Goal: Task Accomplishment & Management: Manage account settings

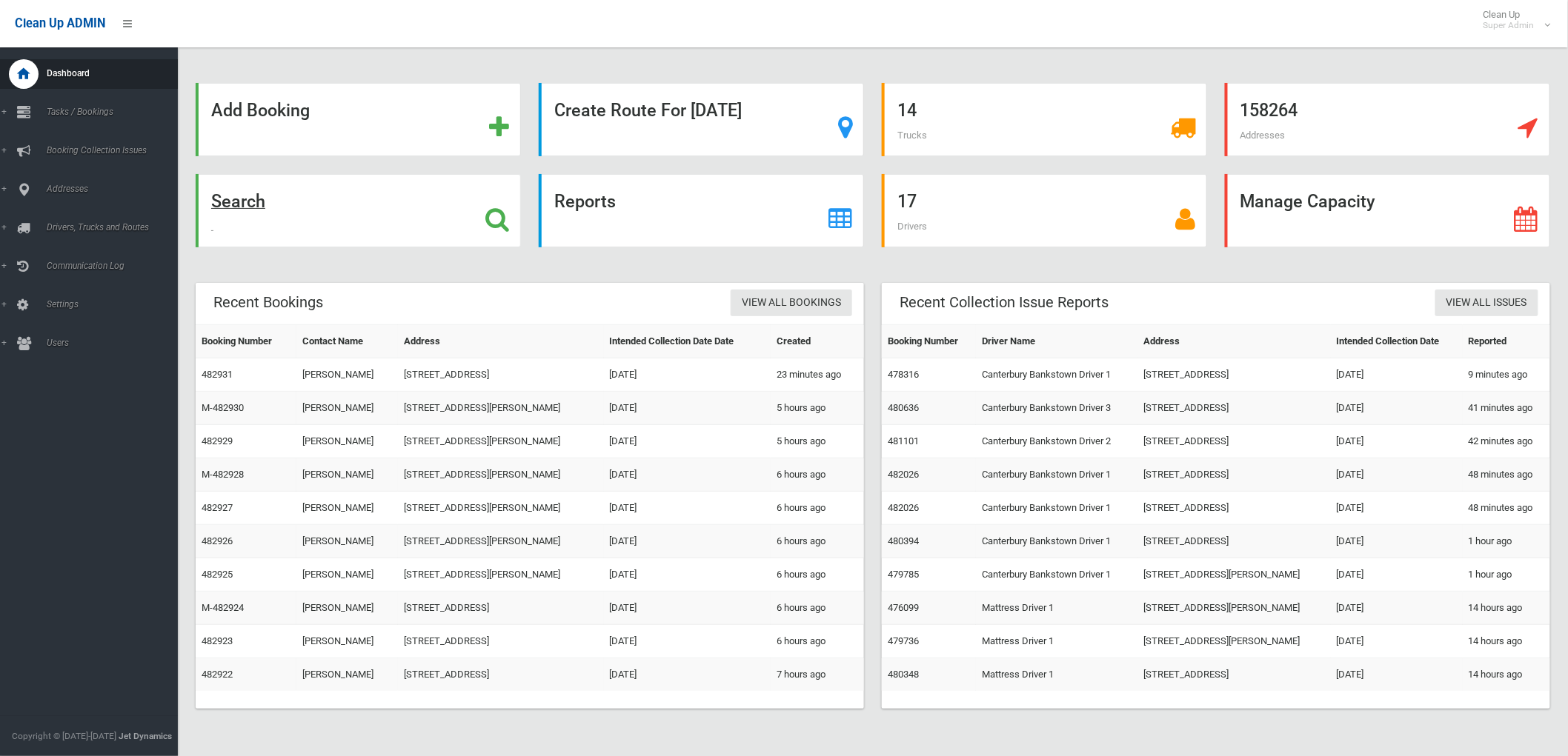
click at [269, 210] on div "Search" at bounding box center [359, 210] width 325 height 74
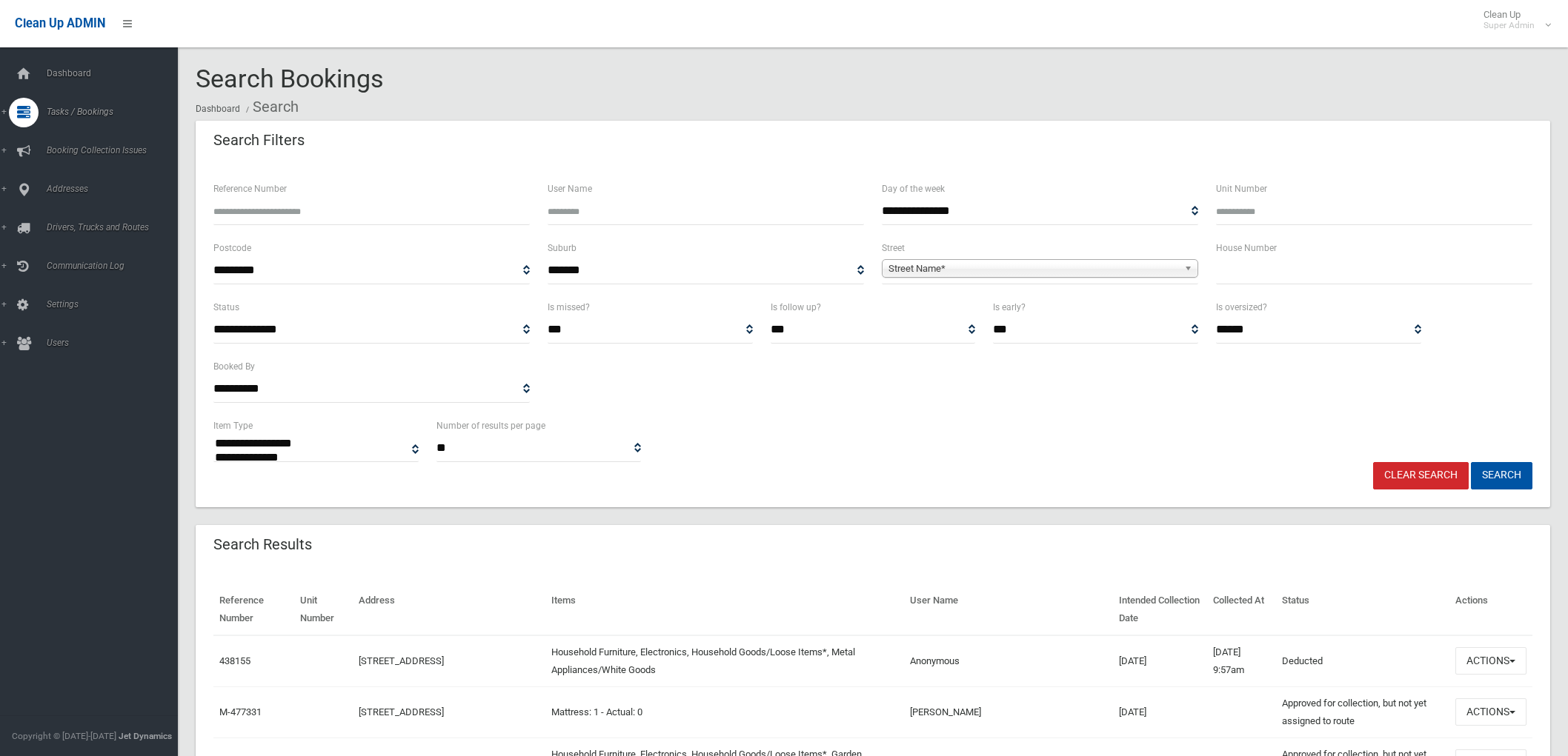
select select
click at [1261, 278] on input "text" at bounding box center [1374, 271] width 317 height 28
type input "*"
click at [1063, 261] on link "Street Name*" at bounding box center [1039, 268] width 317 height 19
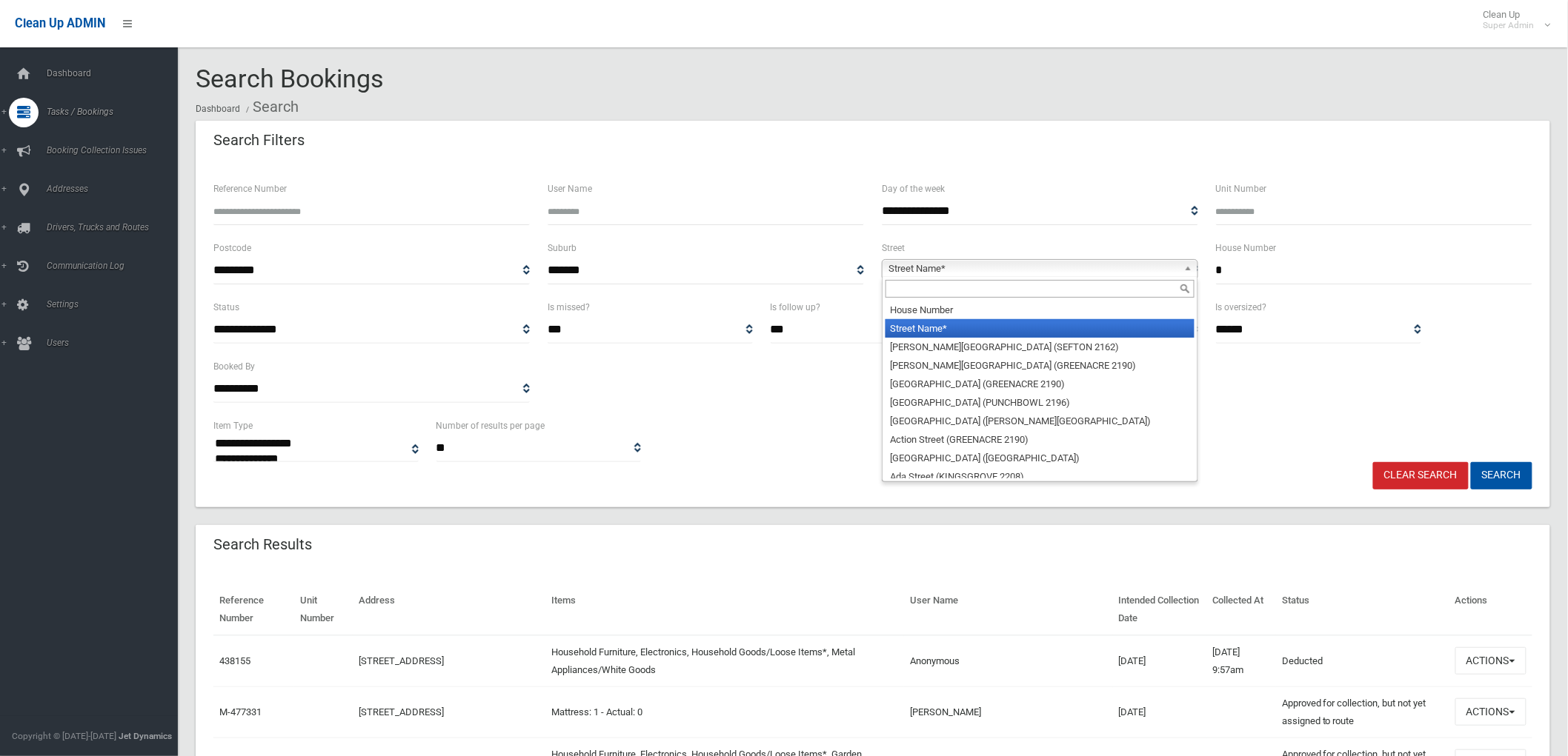
click at [1047, 285] on input "text" at bounding box center [1040, 289] width 309 height 18
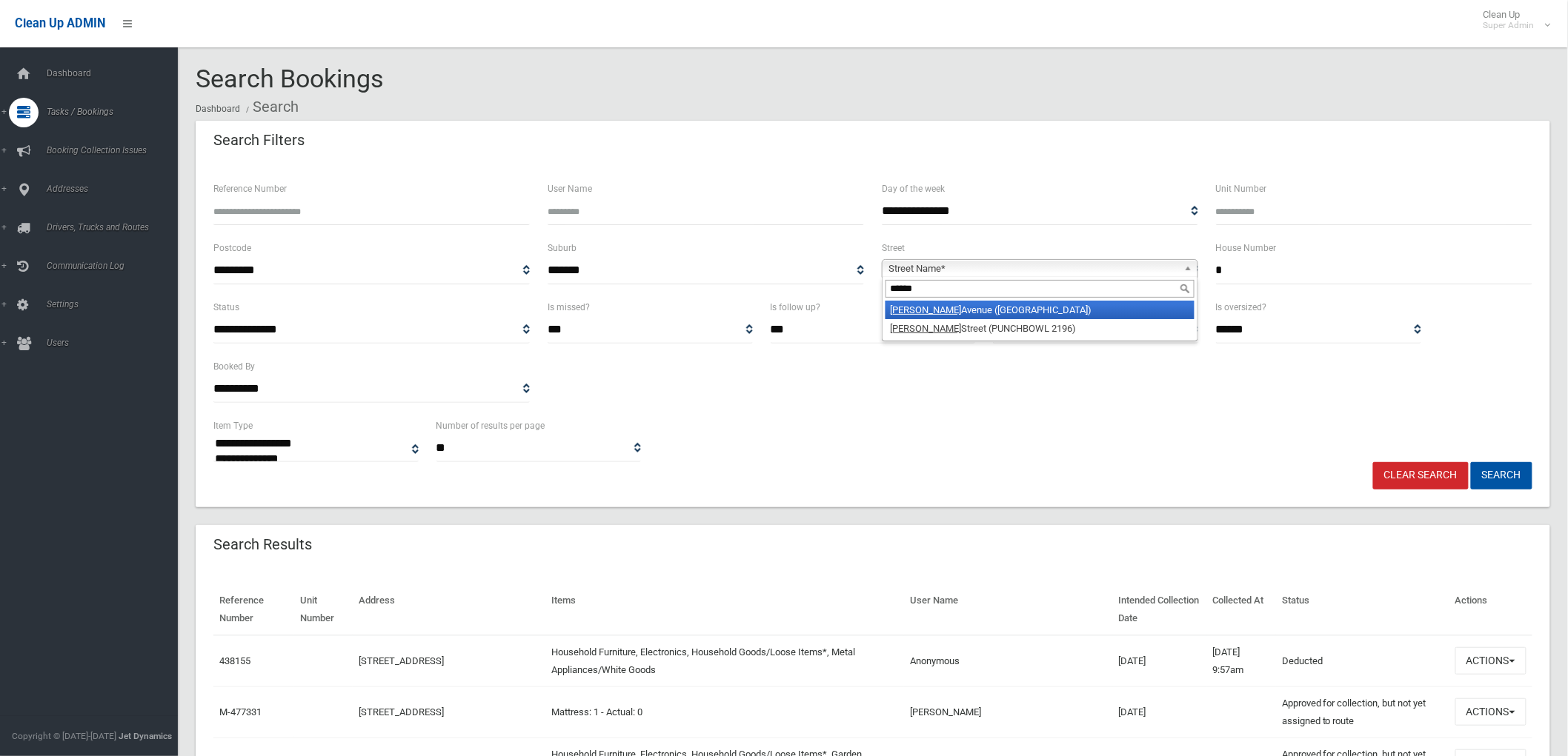
type input "*****"
click at [992, 308] on li "Joyce Avenue (PICNIC POINT 2213)" at bounding box center [1040, 310] width 309 height 19
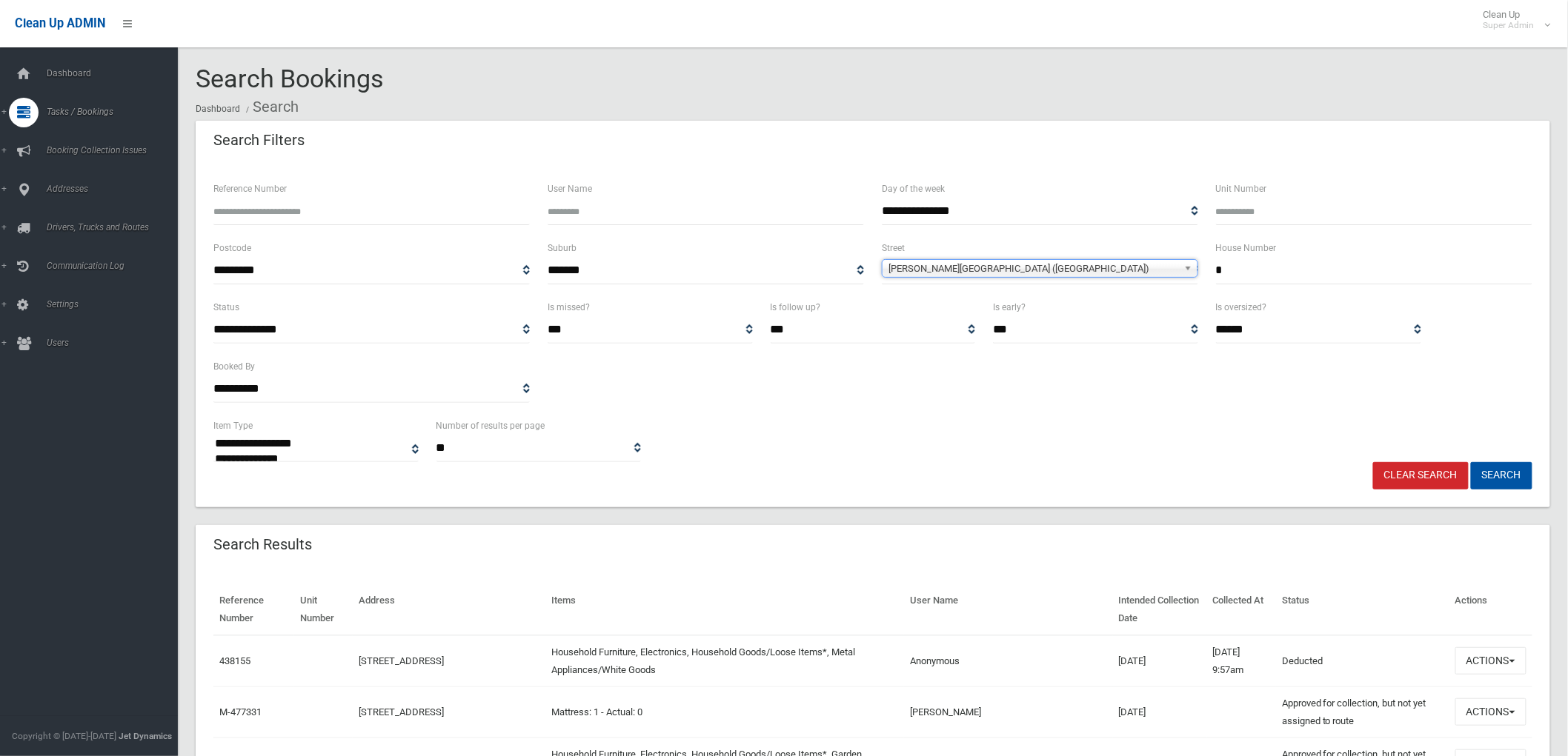
click at [1471, 462] on button "Search" at bounding box center [1502, 476] width 62 height 28
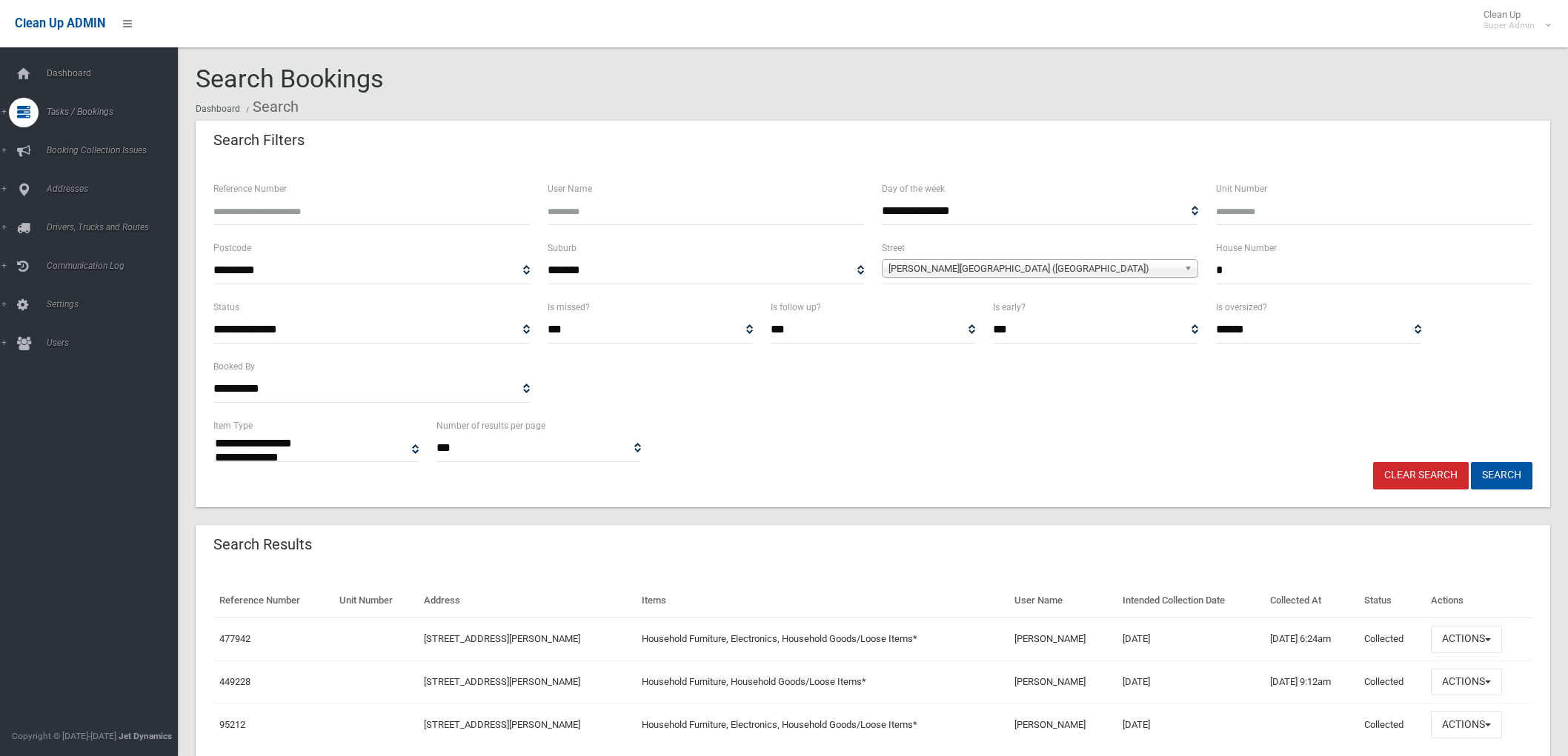
select select
click at [865, 529] on div "Search Results" at bounding box center [873, 546] width 1354 height 41
click at [704, 438] on div "**********" at bounding box center [873, 440] width 1336 height 45
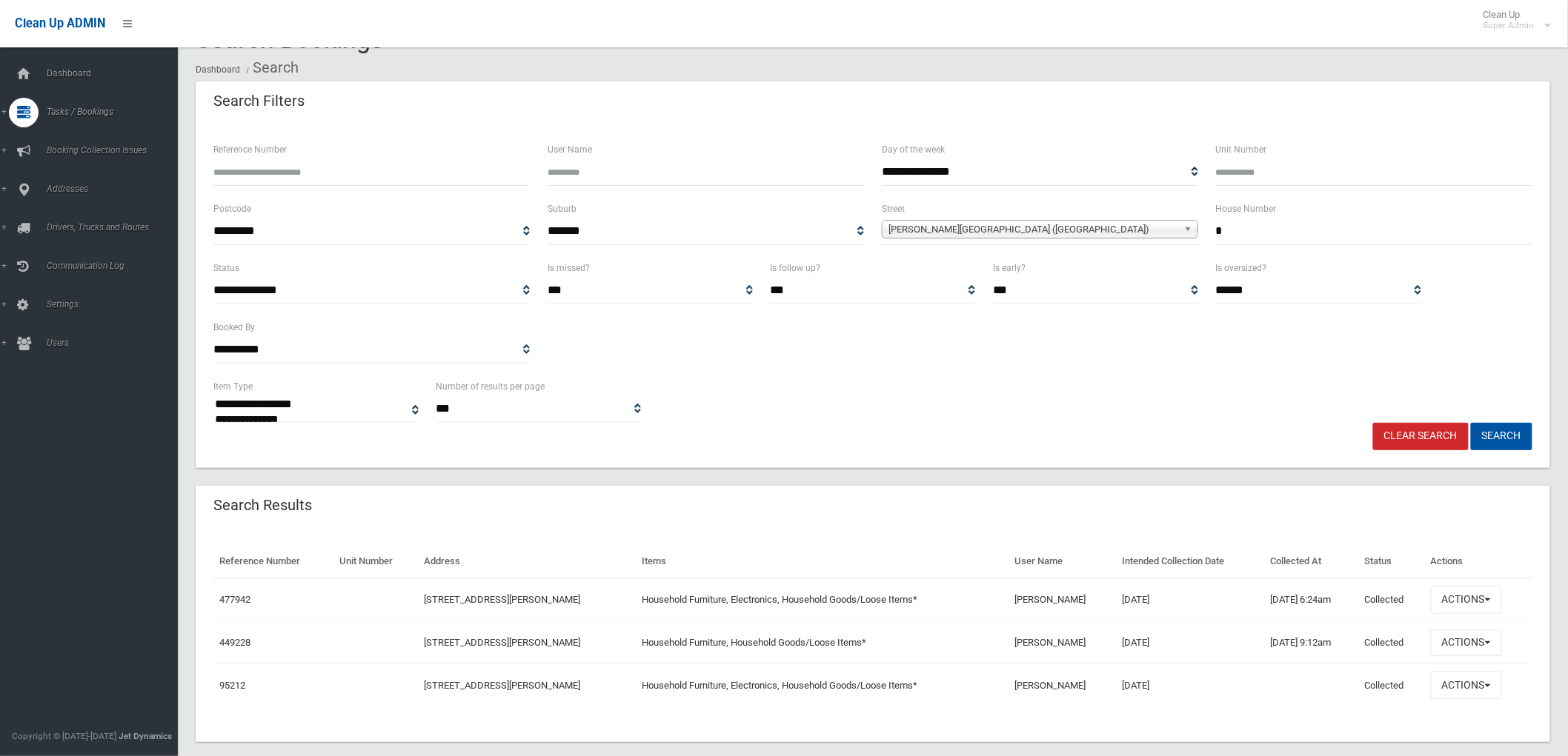
scroll to position [61, 0]
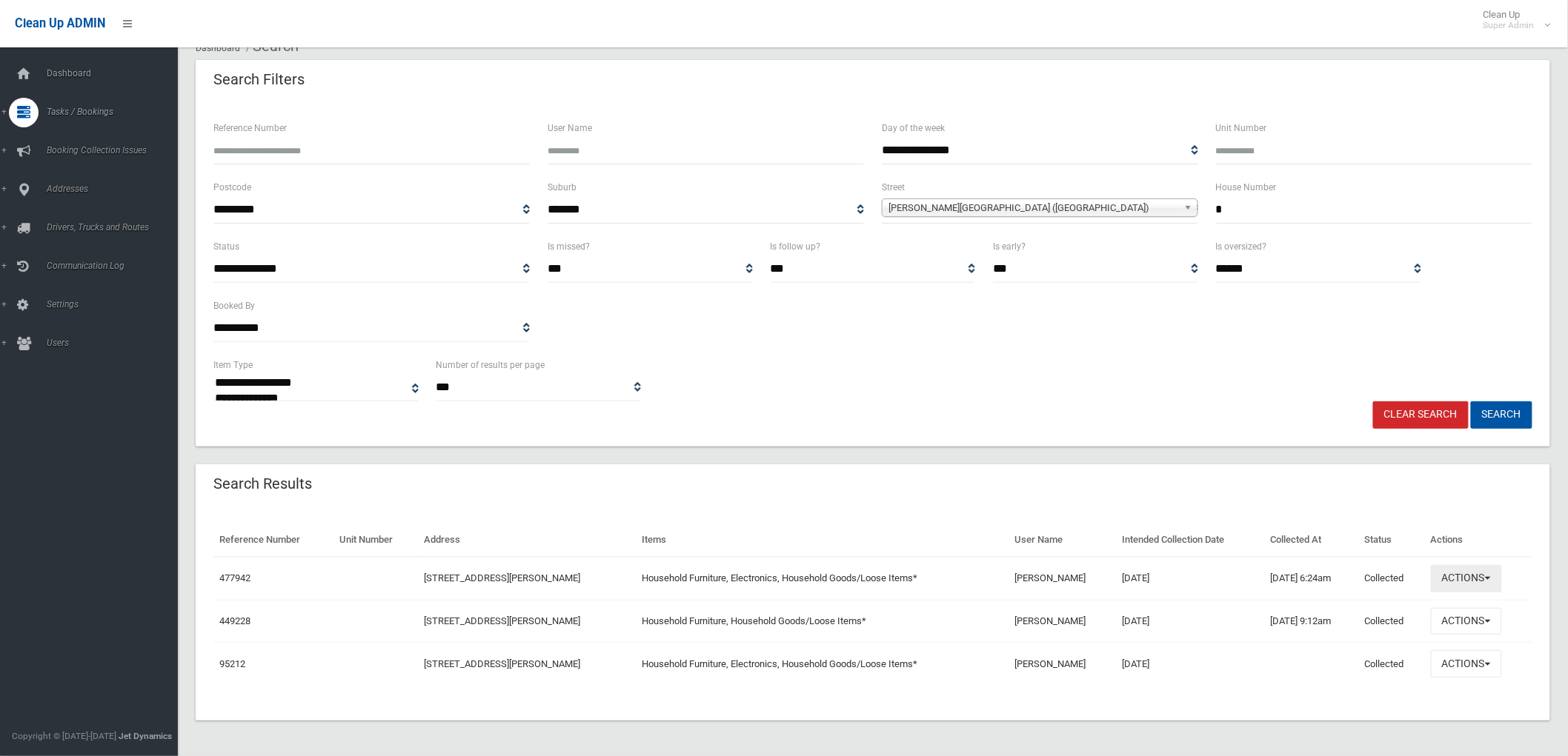
click at [1498, 580] on button "Actions" at bounding box center [1466, 579] width 71 height 28
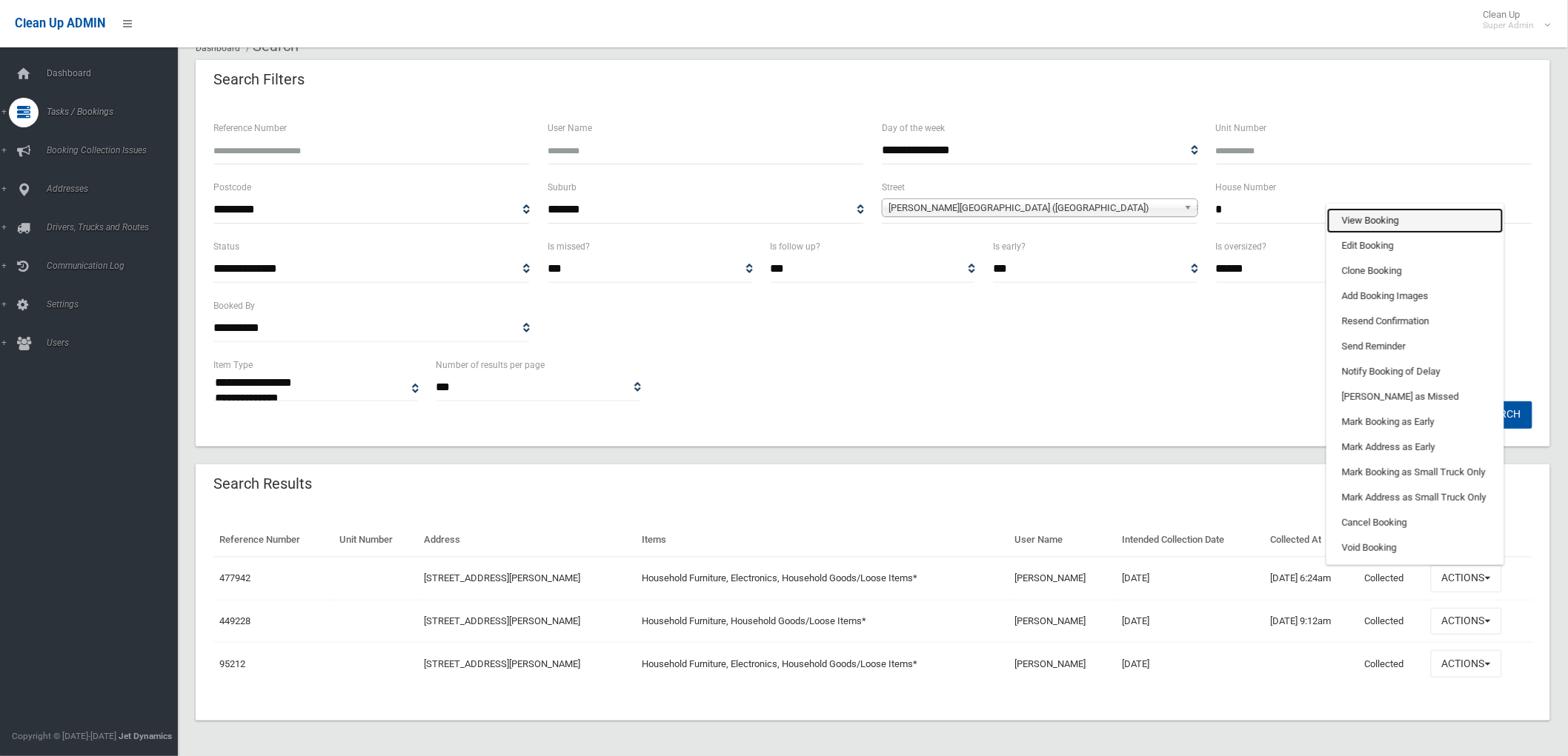
click at [1387, 219] on link "View Booking" at bounding box center [1415, 220] width 176 height 25
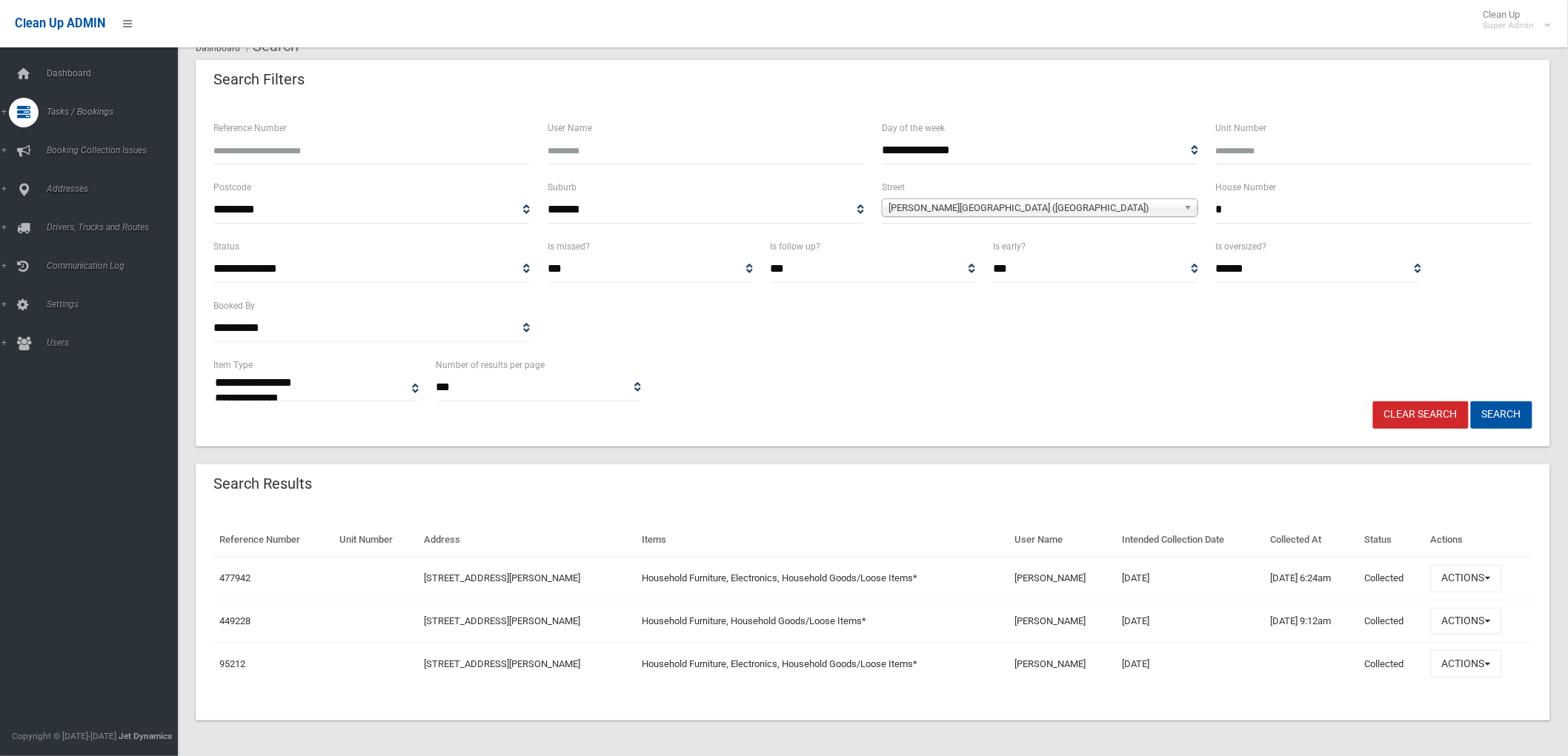
click at [1353, 215] on input "*" at bounding box center [1374, 210] width 317 height 28
type input "*"
click at [1471, 401] on button "Search" at bounding box center [1502, 415] width 62 height 28
click at [1465, 575] on button "Actions" at bounding box center [1466, 579] width 71 height 28
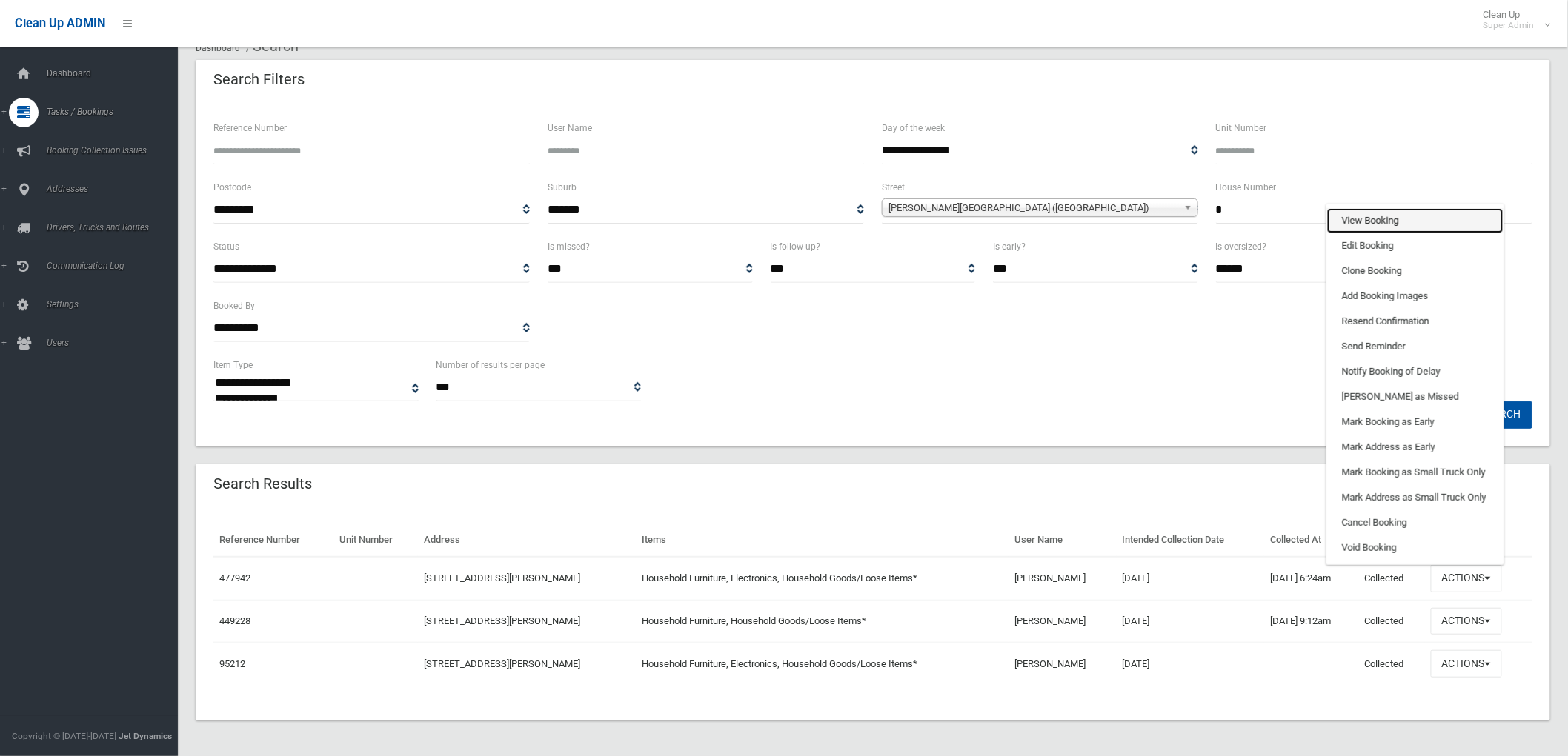
click at [1413, 231] on link "View Booking" at bounding box center [1415, 220] width 176 height 25
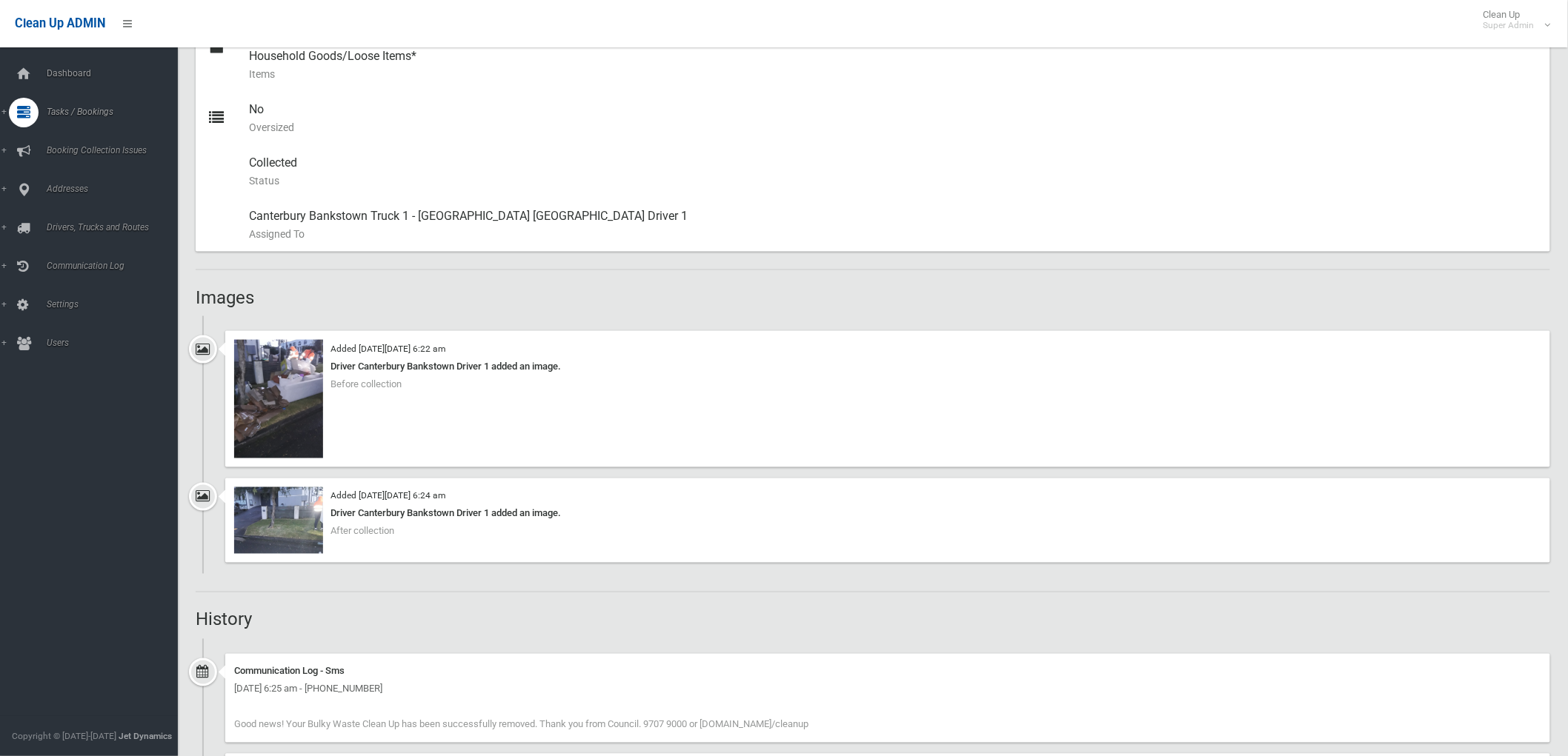
scroll to position [823, 0]
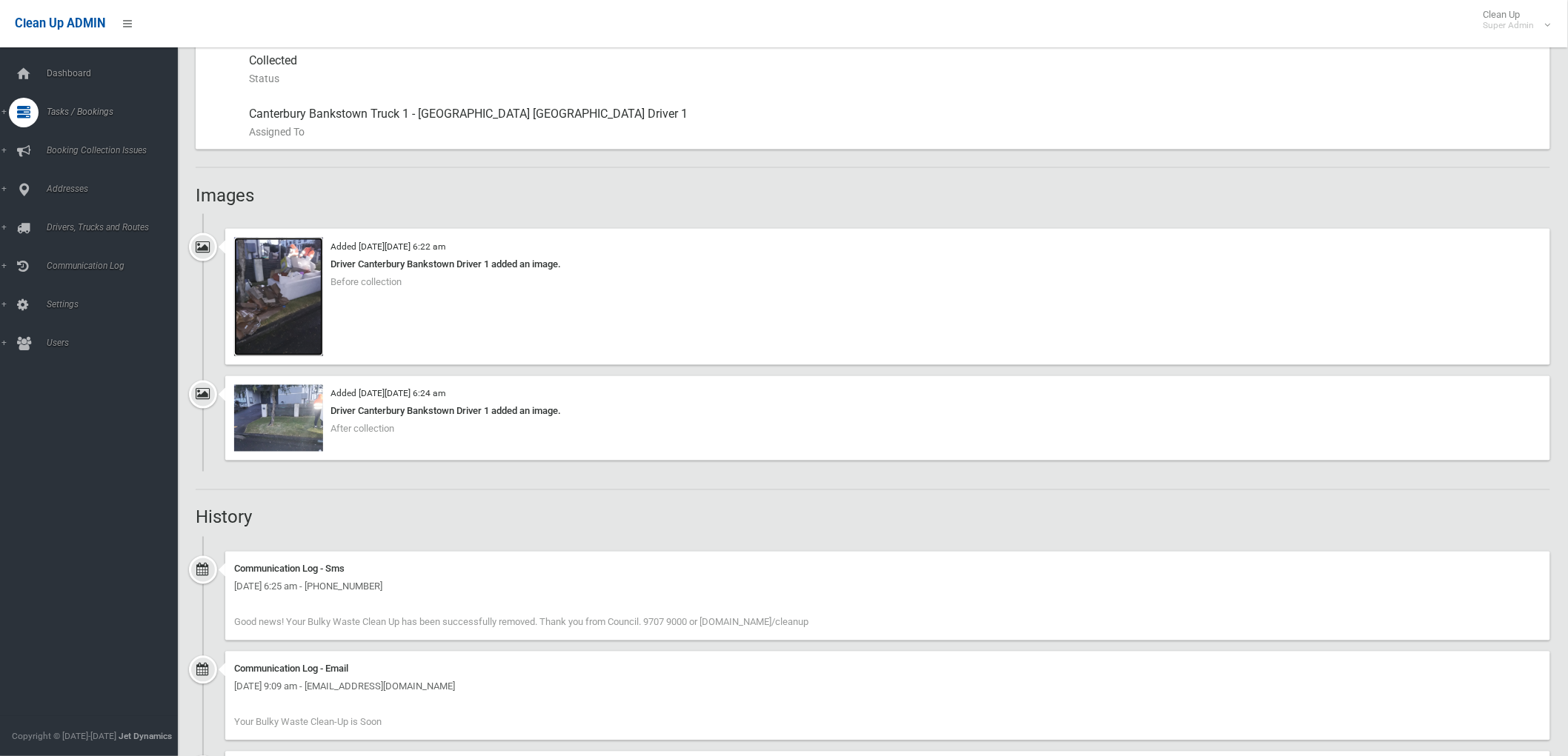
click at [283, 287] on img at bounding box center [278, 297] width 89 height 118
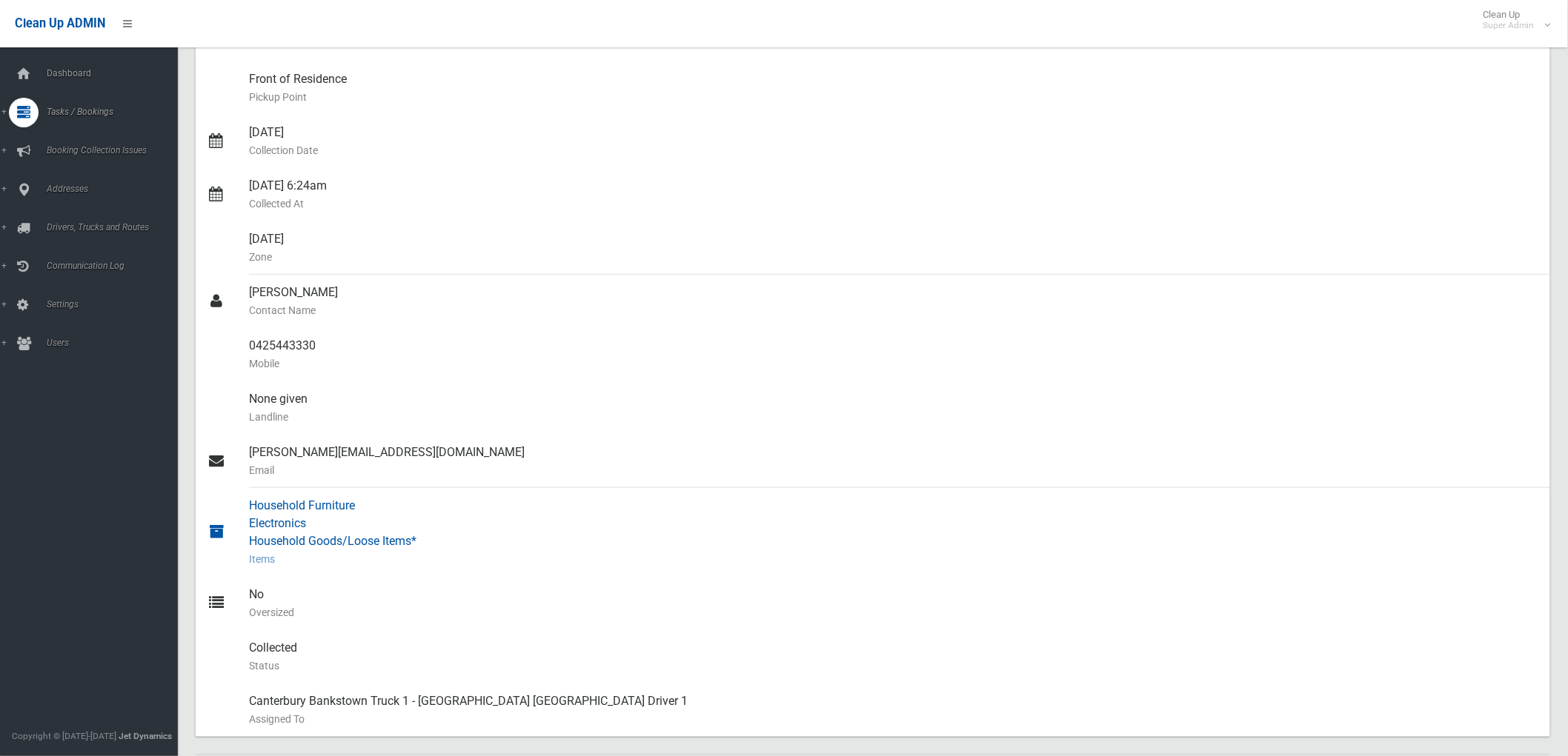
scroll to position [0, 0]
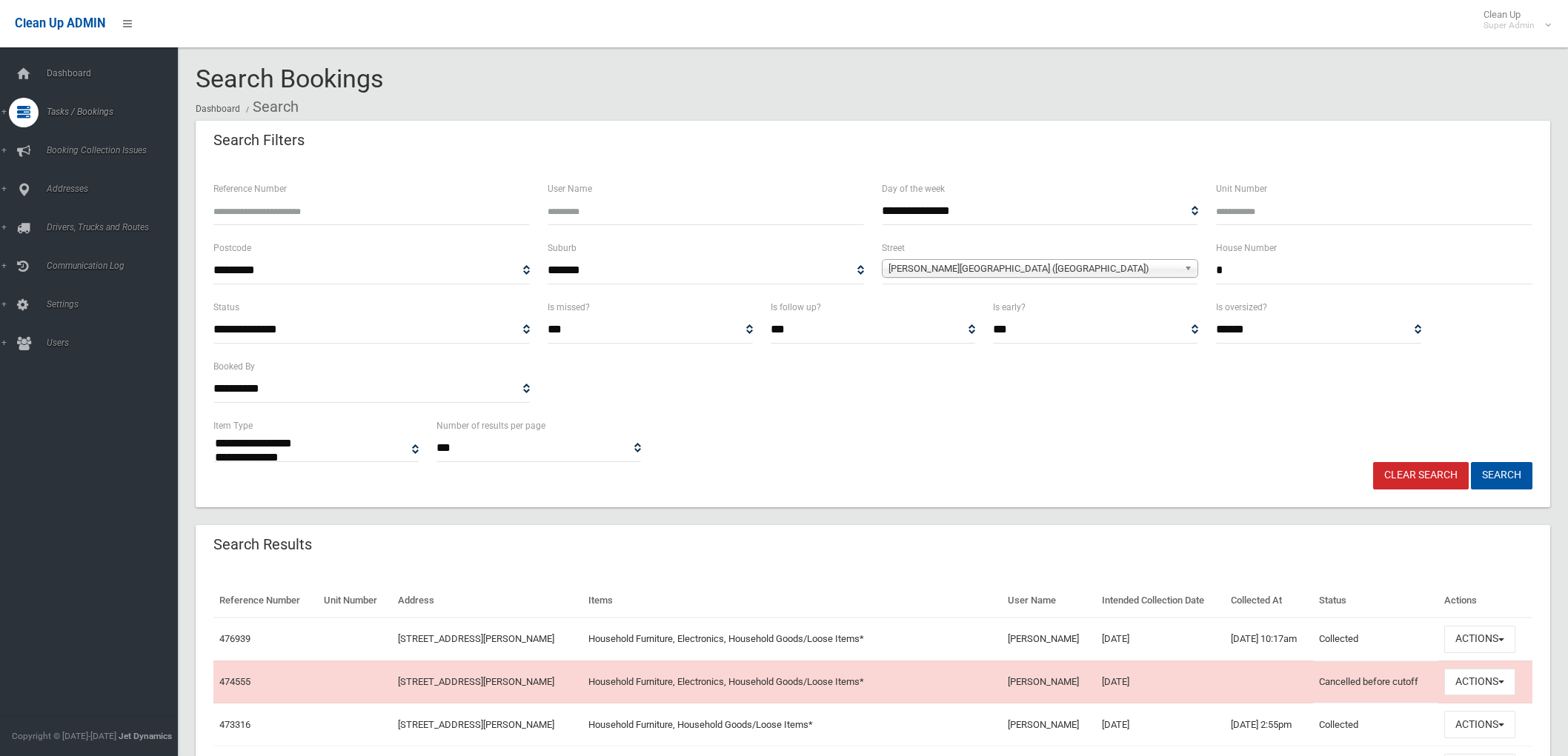
select select
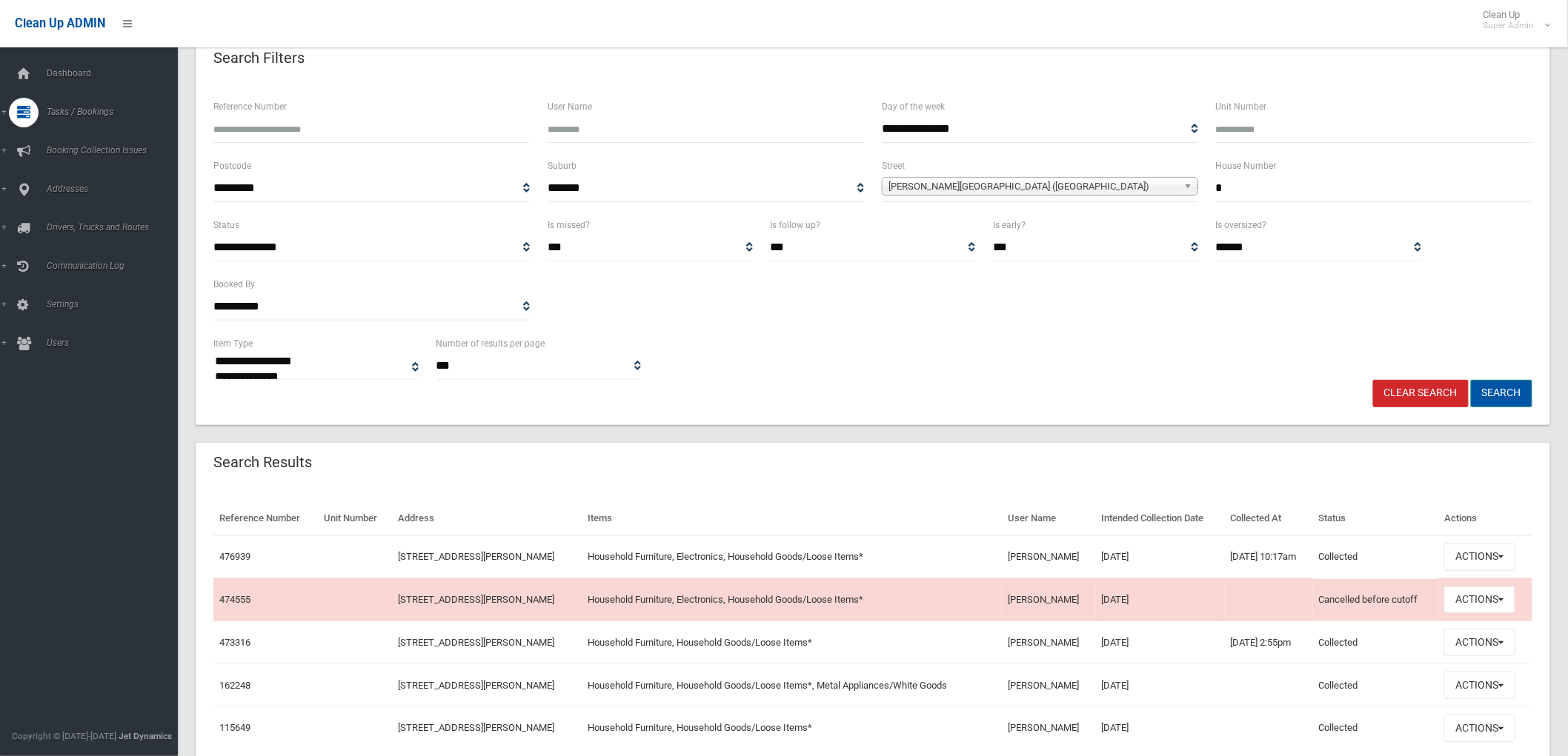
scroll to position [147, 0]
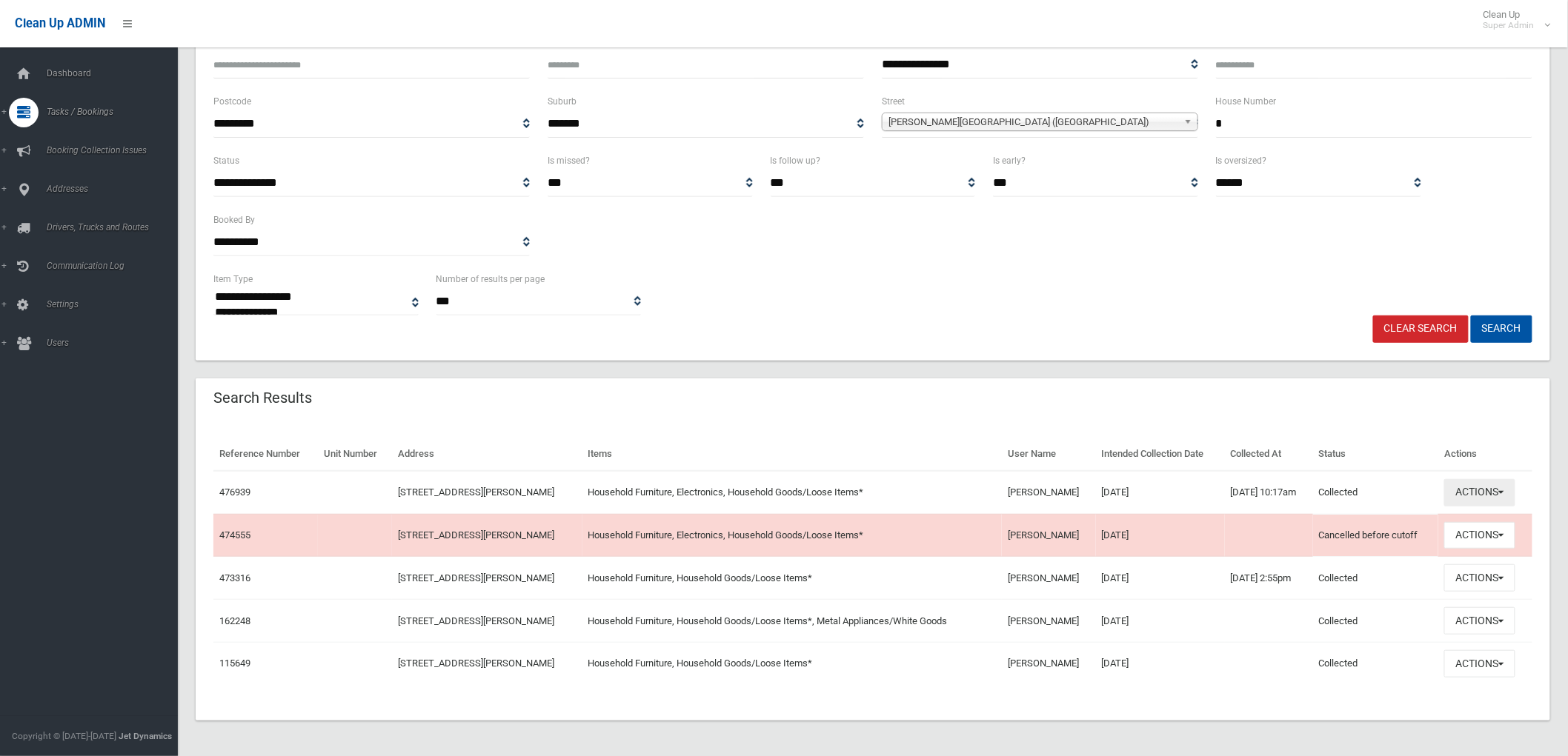
click at [1489, 492] on button "Actions" at bounding box center [1480, 493] width 71 height 28
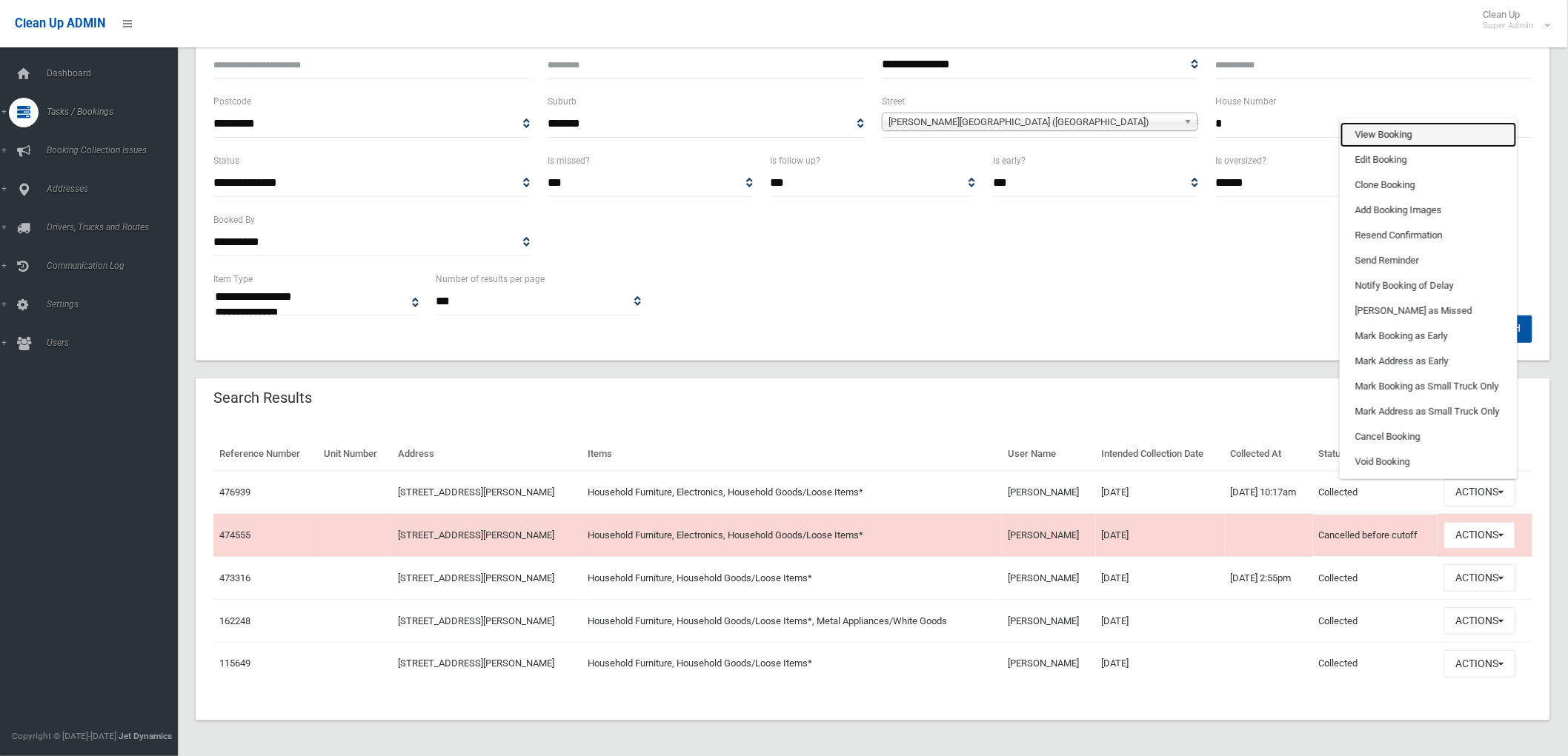
click at [1442, 130] on link "View Booking" at bounding box center [1429, 134] width 176 height 25
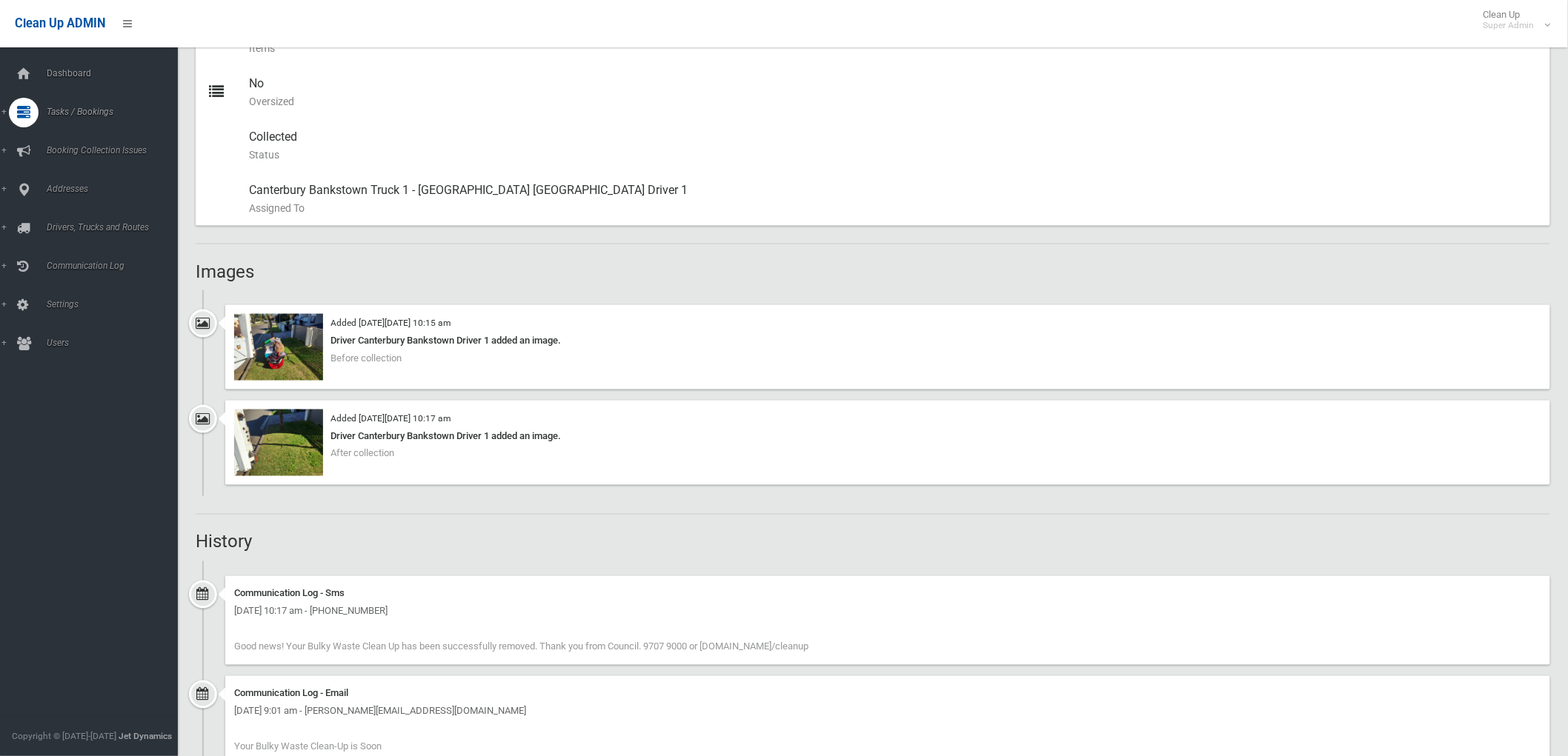
scroll to position [823, 0]
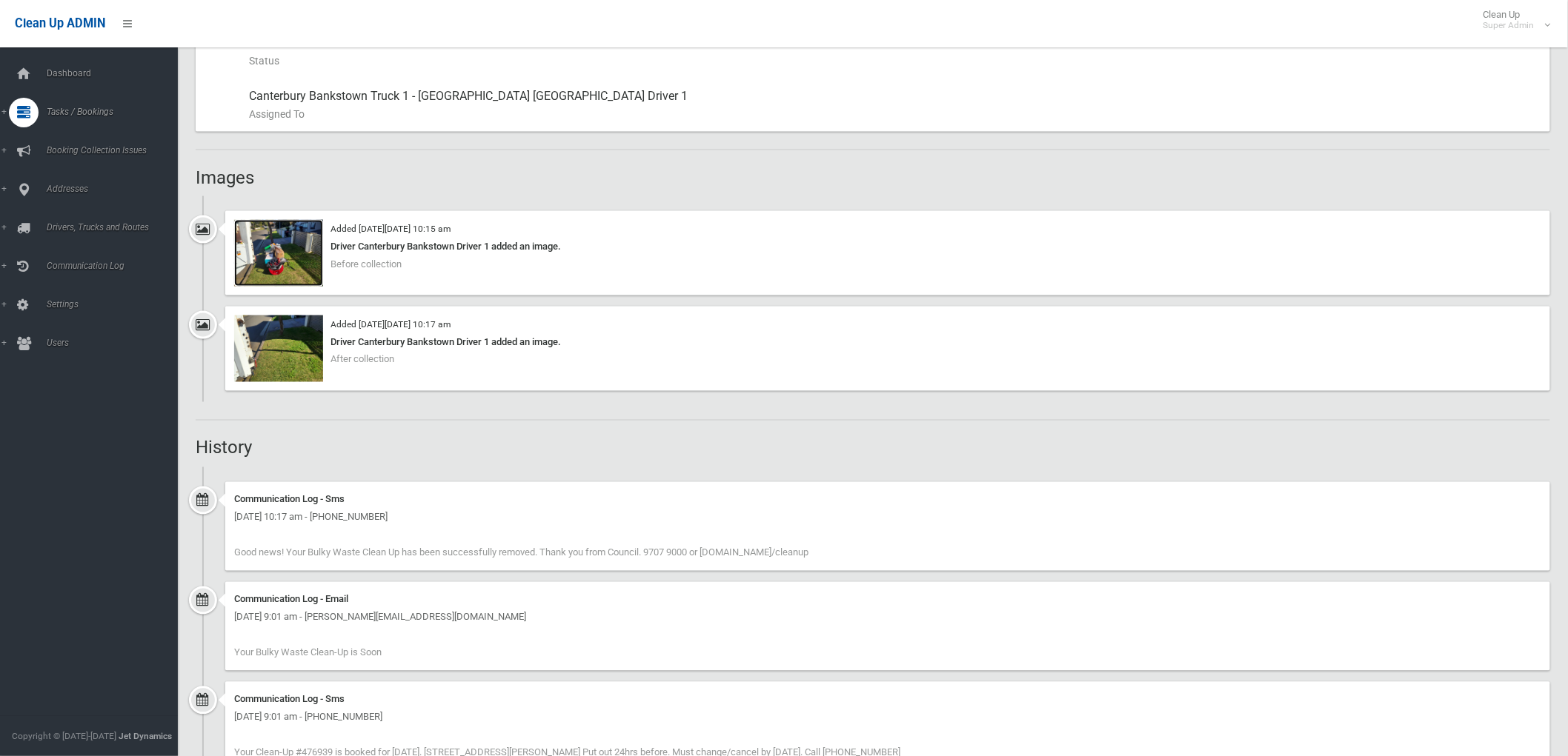
click at [287, 270] on img at bounding box center [278, 253] width 89 height 66
click at [299, 285] on img at bounding box center [278, 253] width 89 height 66
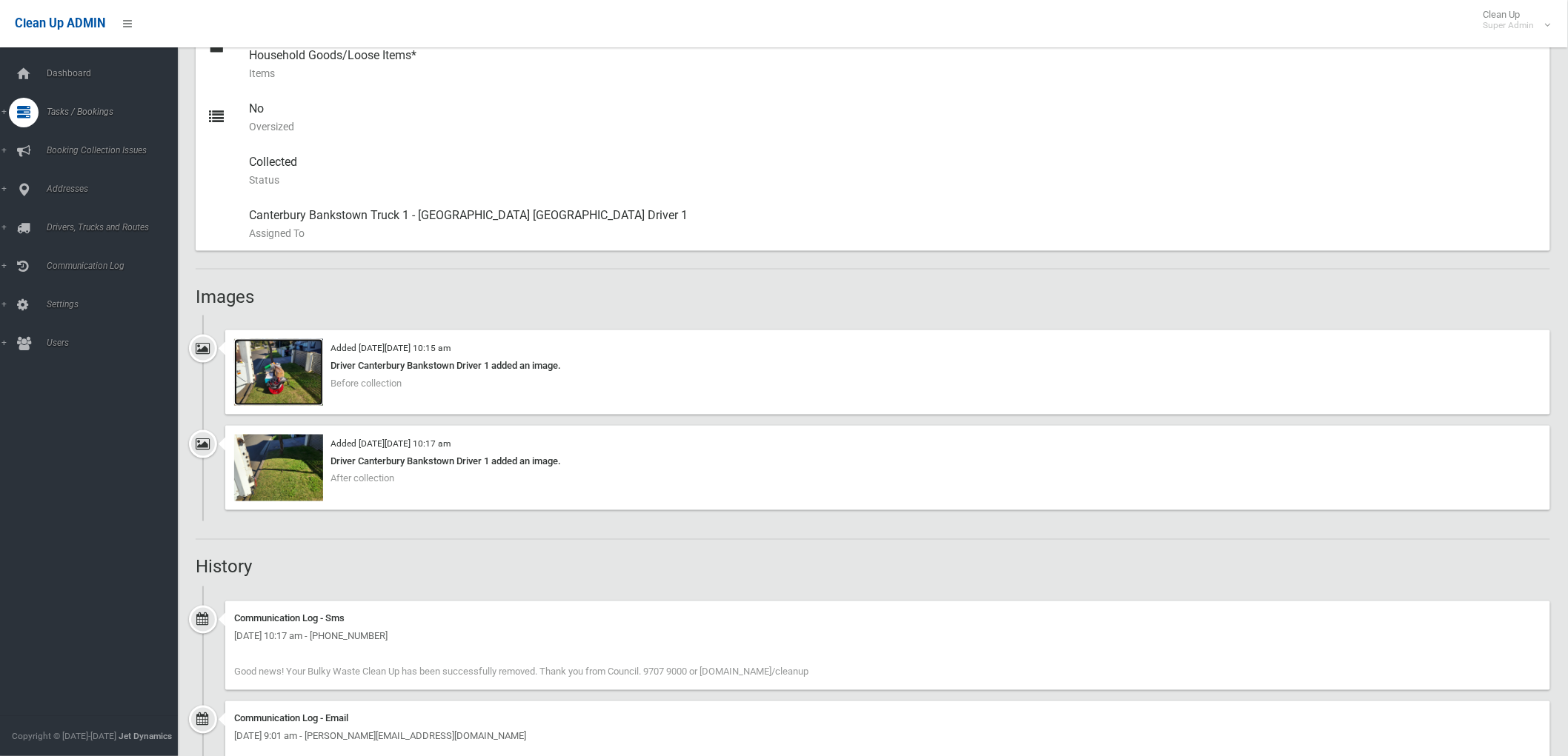
scroll to position [658, 0]
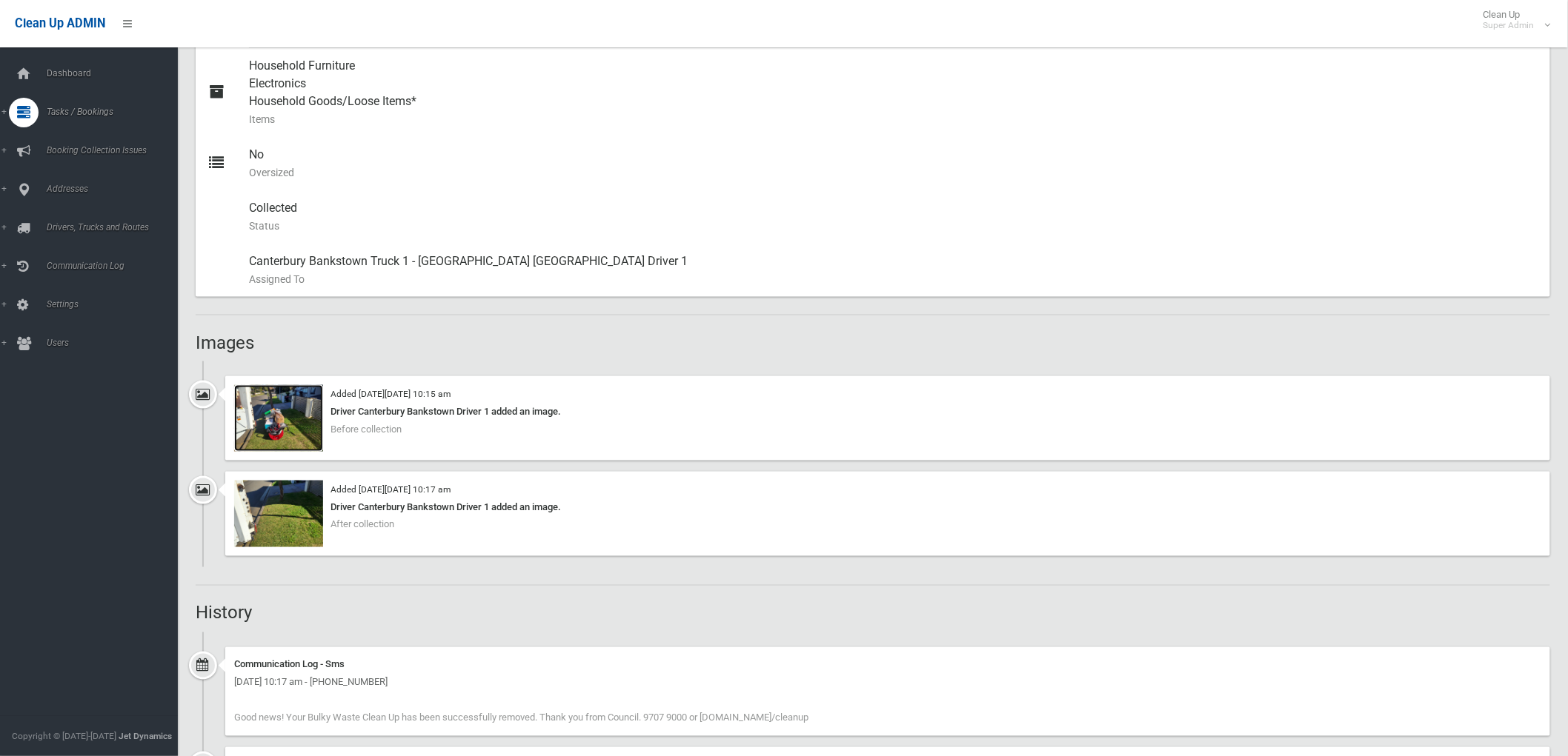
click at [293, 443] on img at bounding box center [278, 418] width 89 height 66
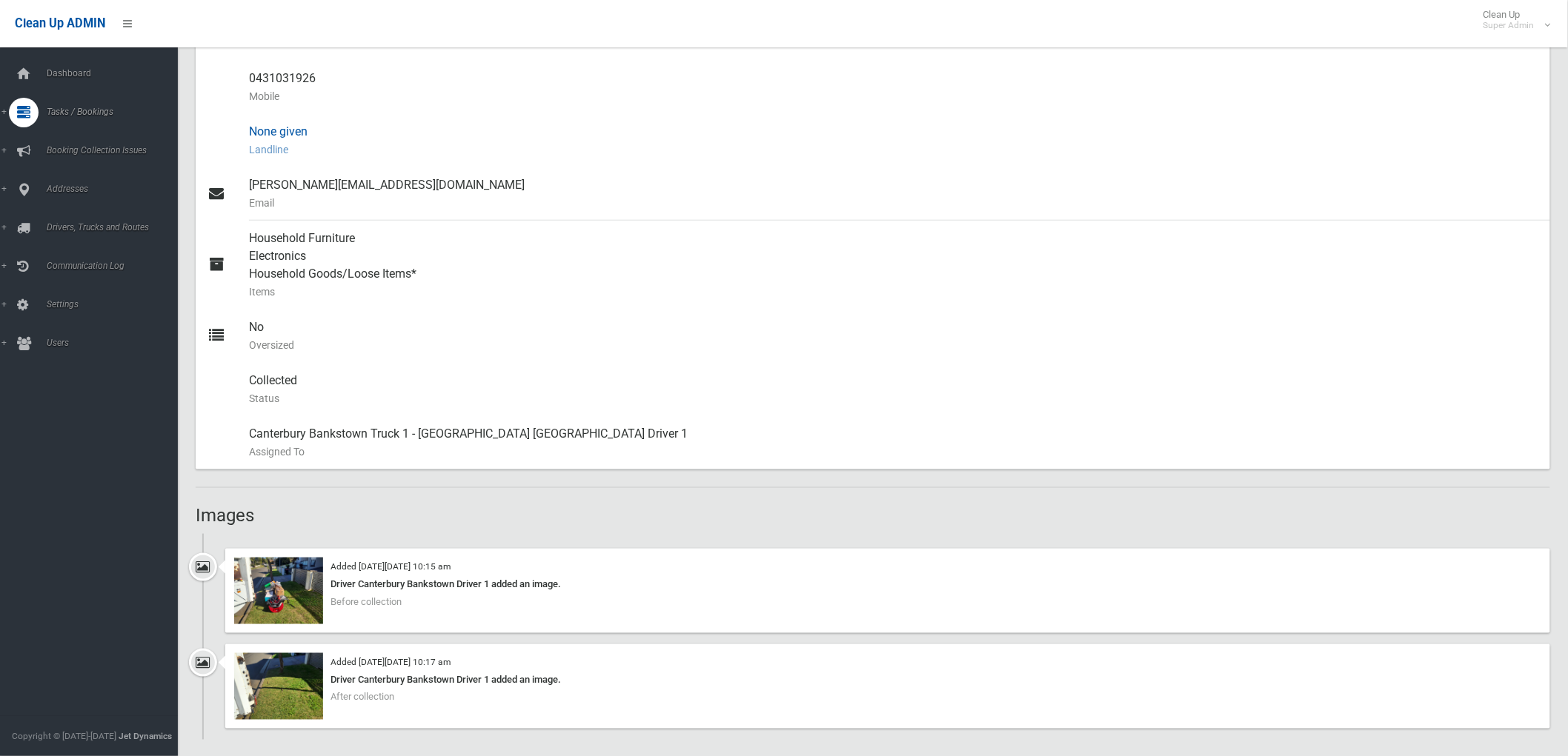
scroll to position [696, 0]
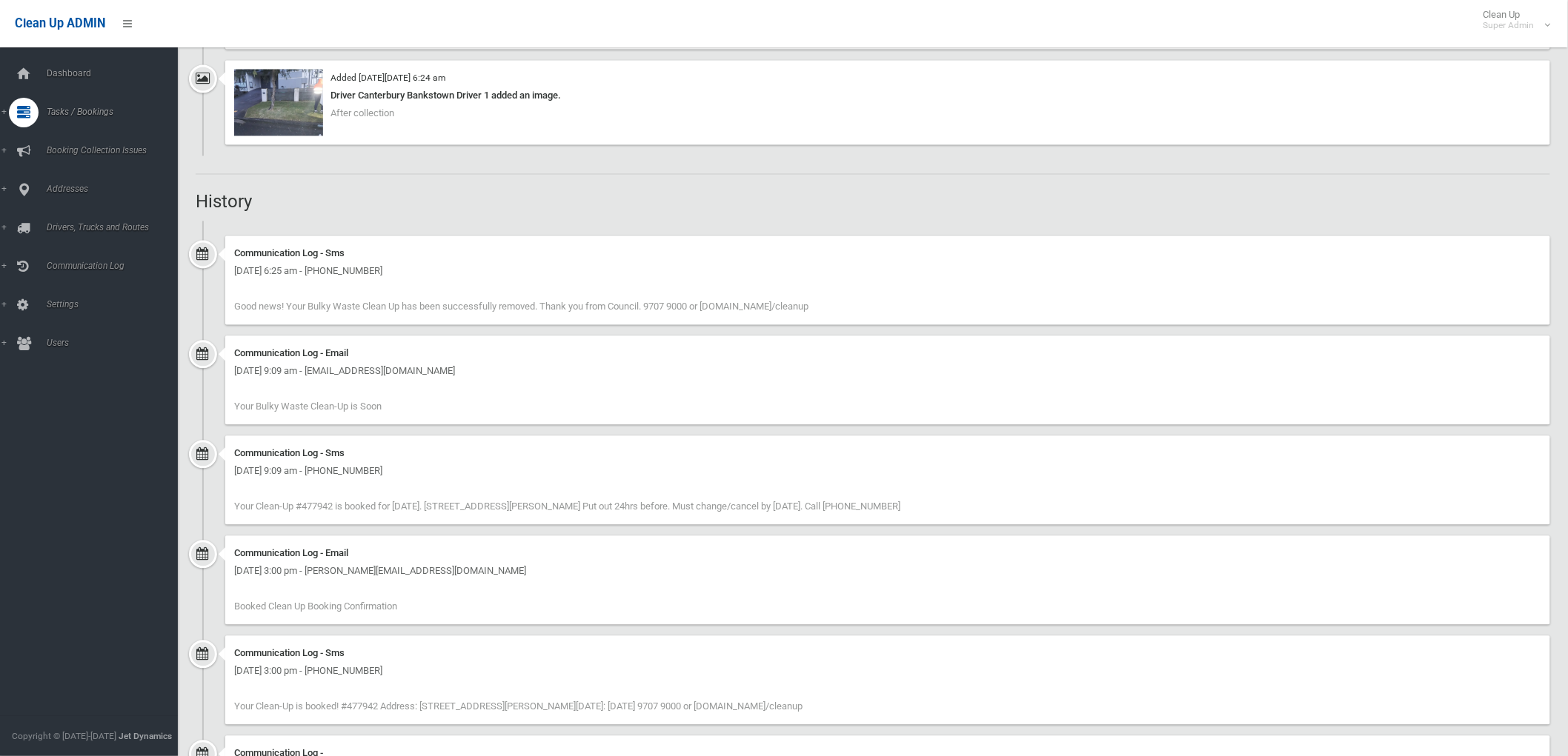
scroll to position [1245, 0]
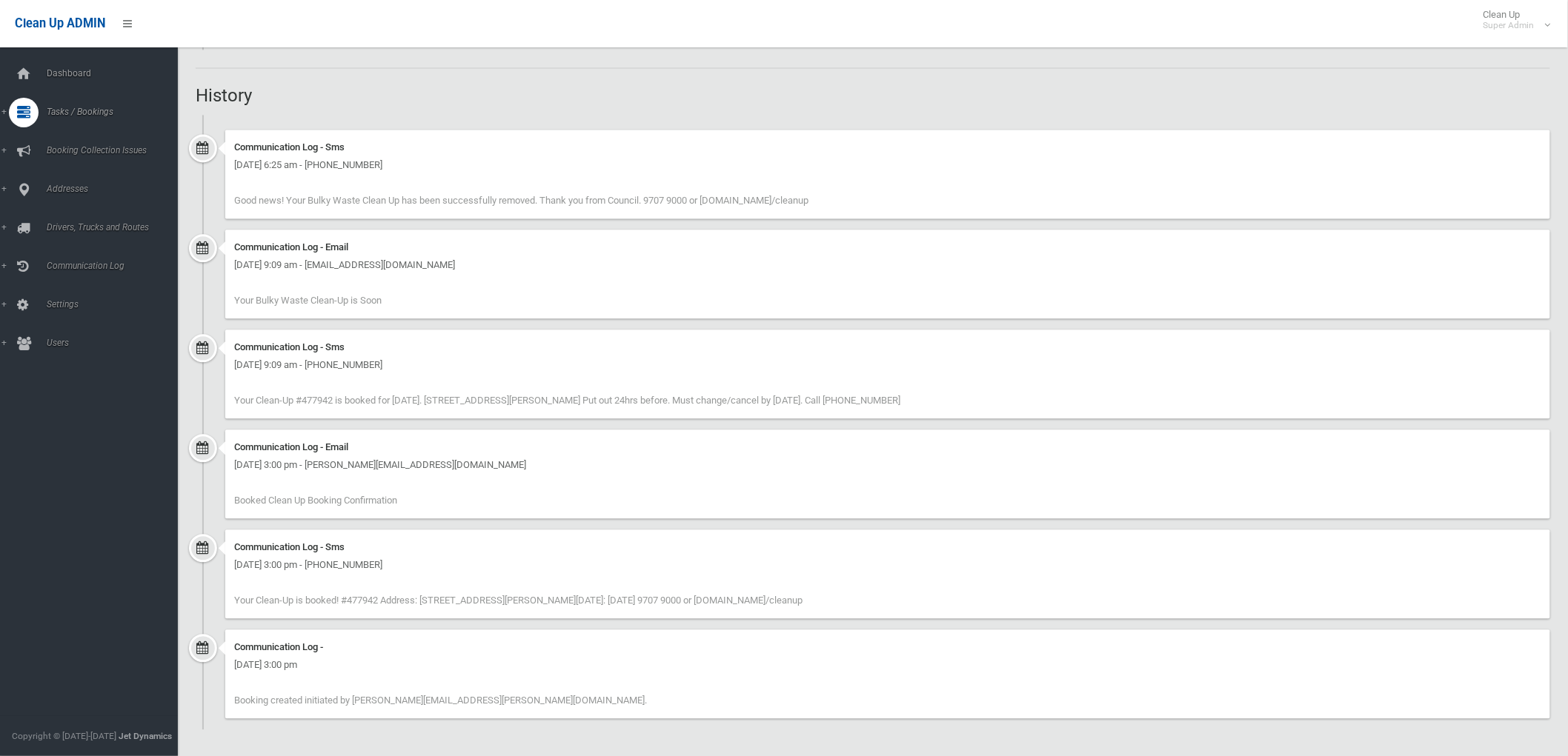
click at [1100, 337] on div "Communication Log - Sms Saturday 9th August 2025 - 9:09 am - +61425443330 Your …" at bounding box center [887, 374] width 1324 height 89
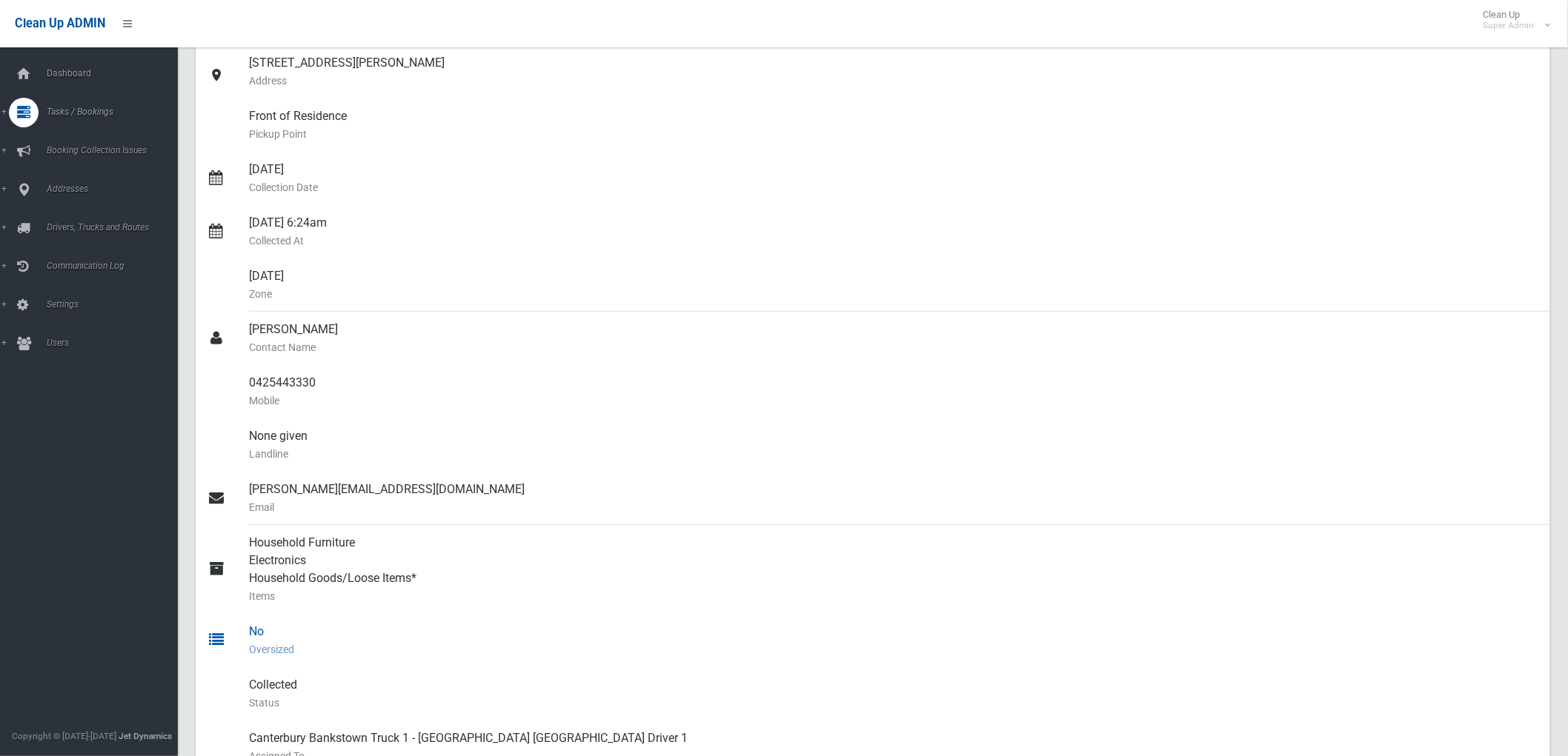
scroll to position [164, 0]
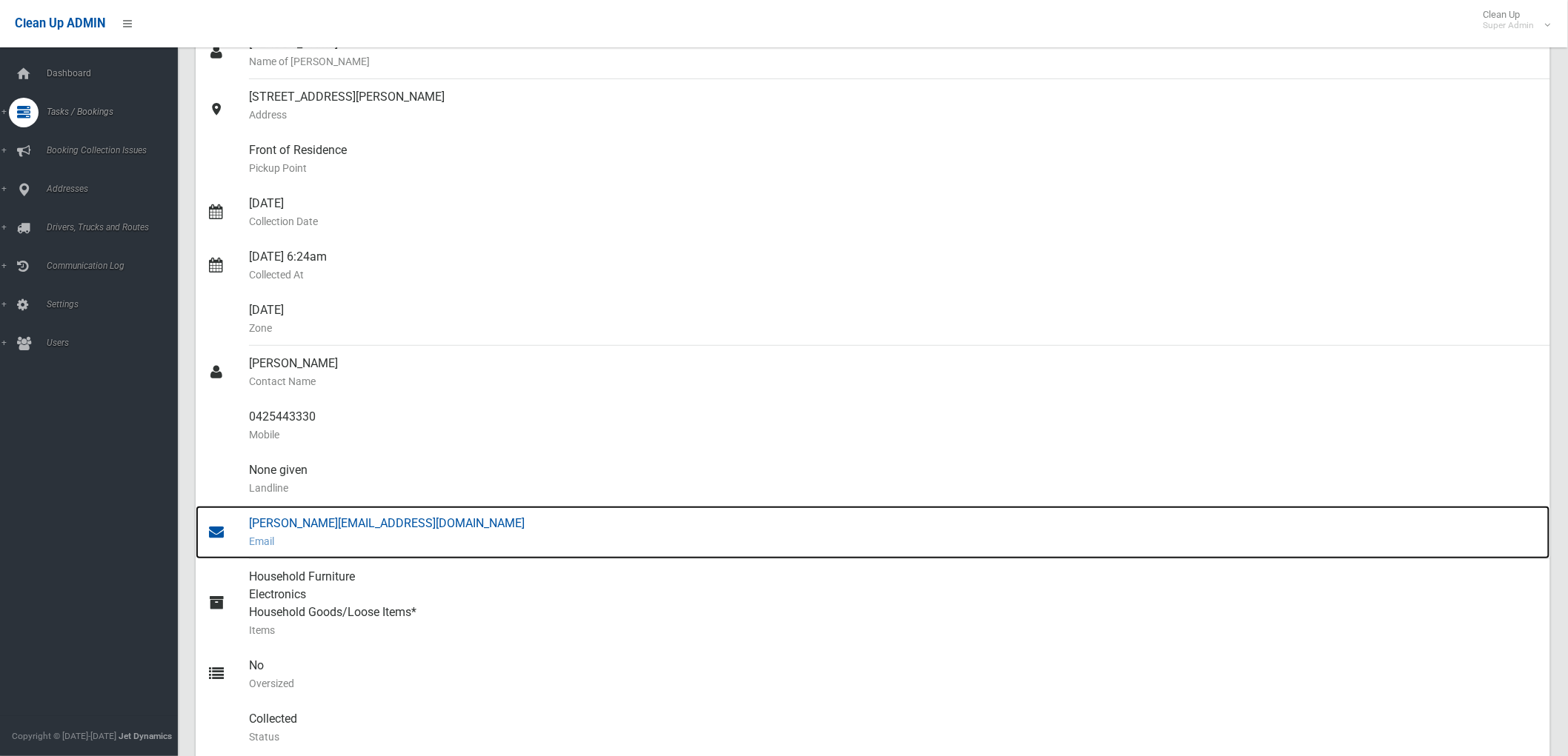
click at [373, 537] on small "Email" at bounding box center [894, 542] width 1289 height 18
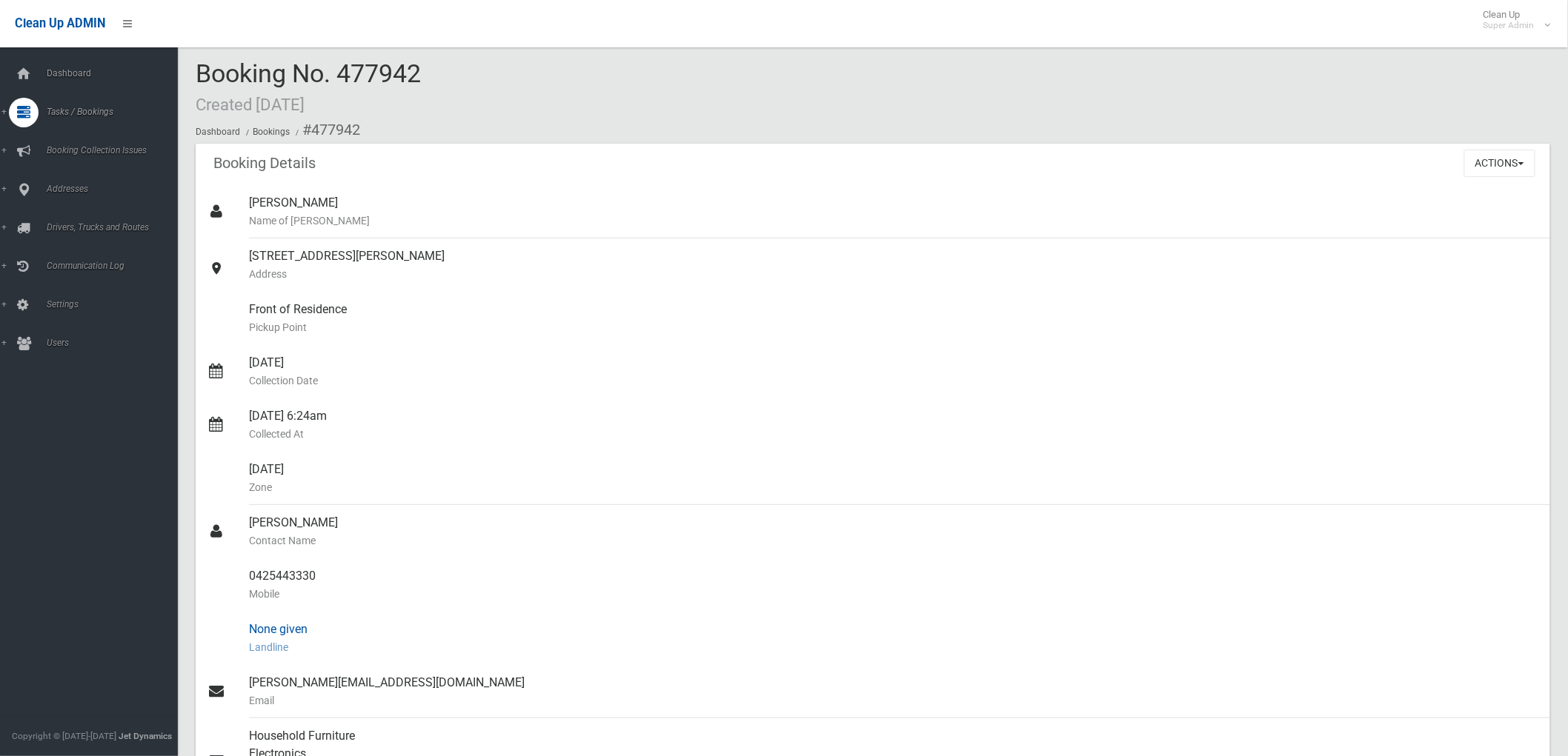
scroll to position [0, 0]
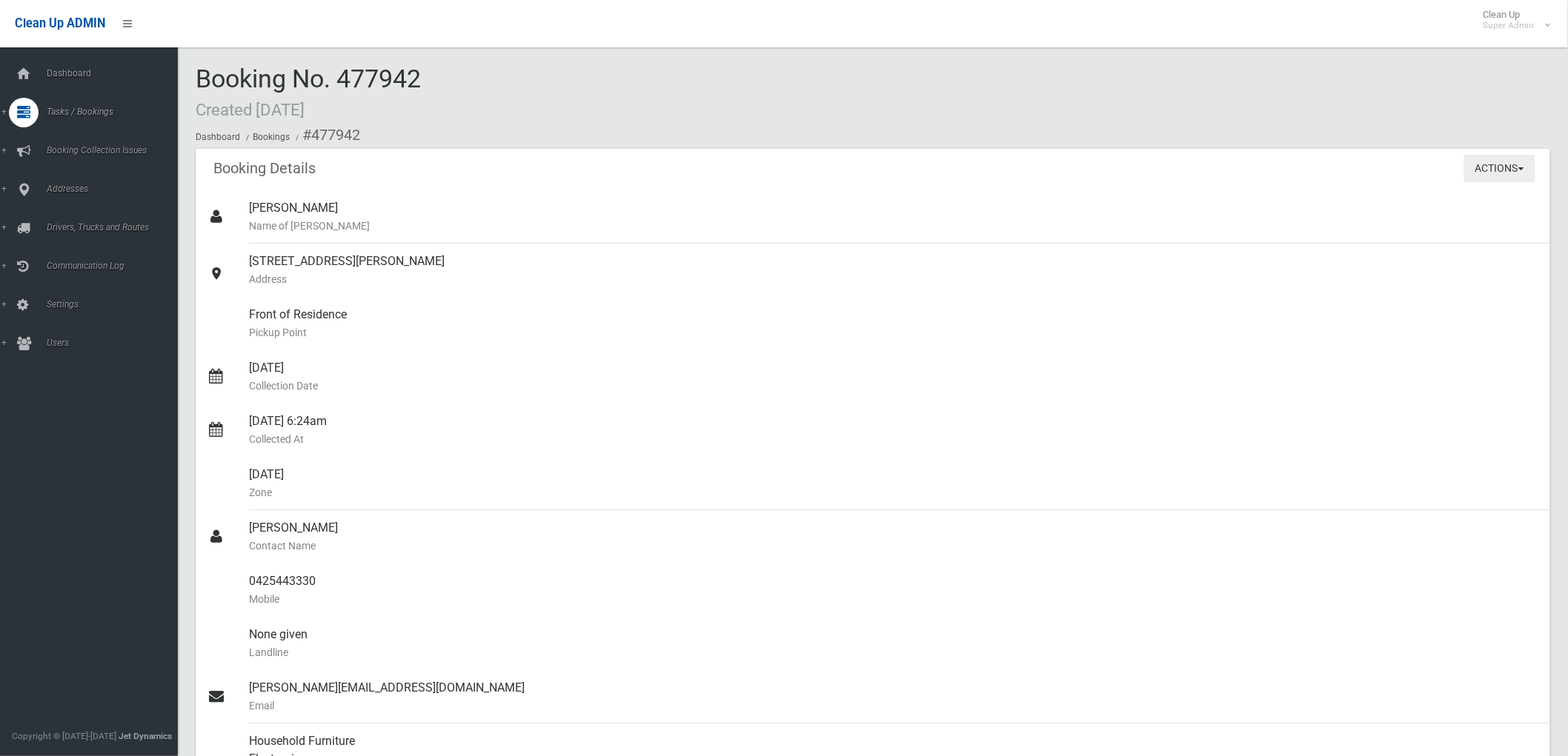
click at [1516, 164] on button "Actions" at bounding box center [1499, 168] width 71 height 28
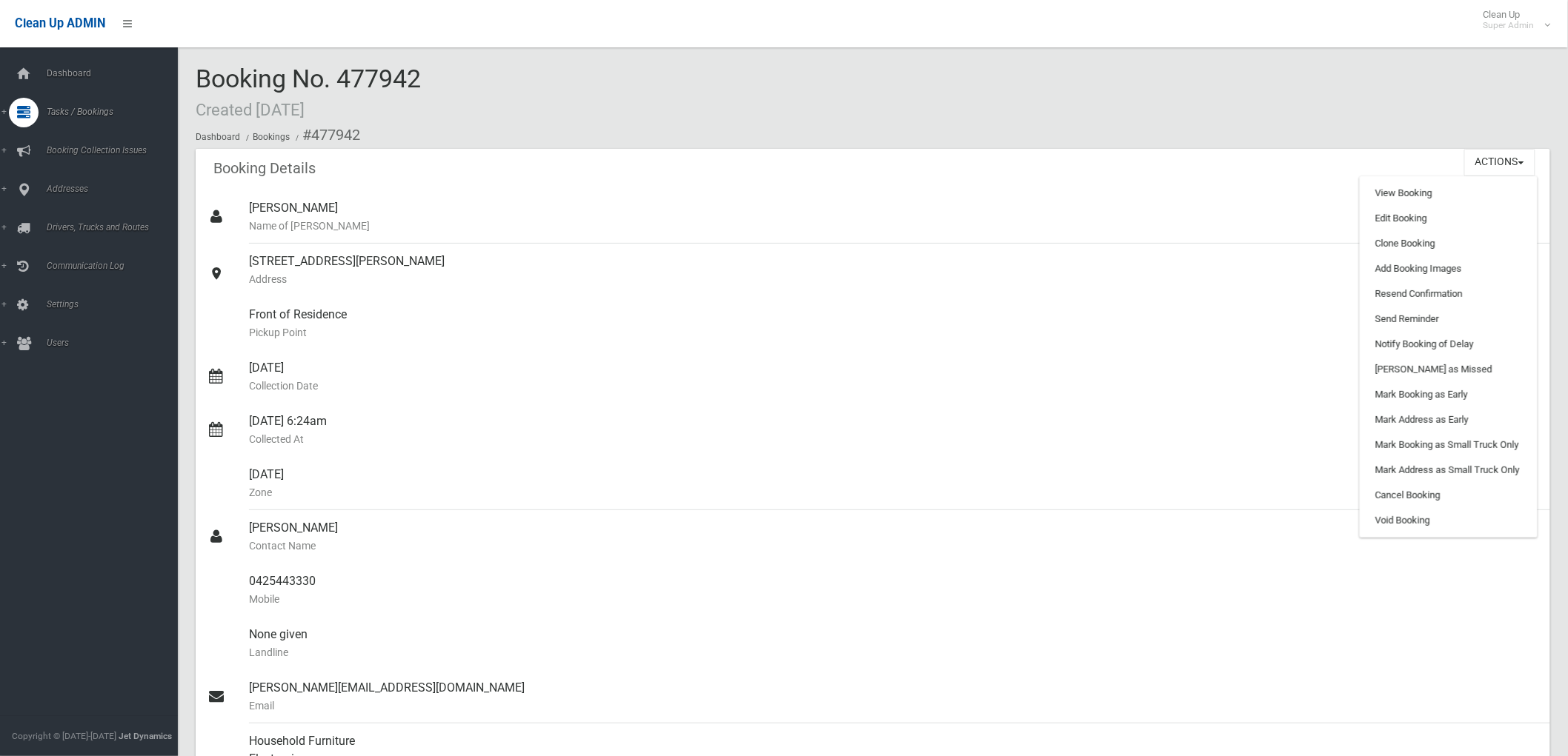
click at [828, 186] on div "Booking Details Actions View Booking Edit Booking Clone Booking Add Booking Ima…" at bounding box center [873, 169] width 1354 height 41
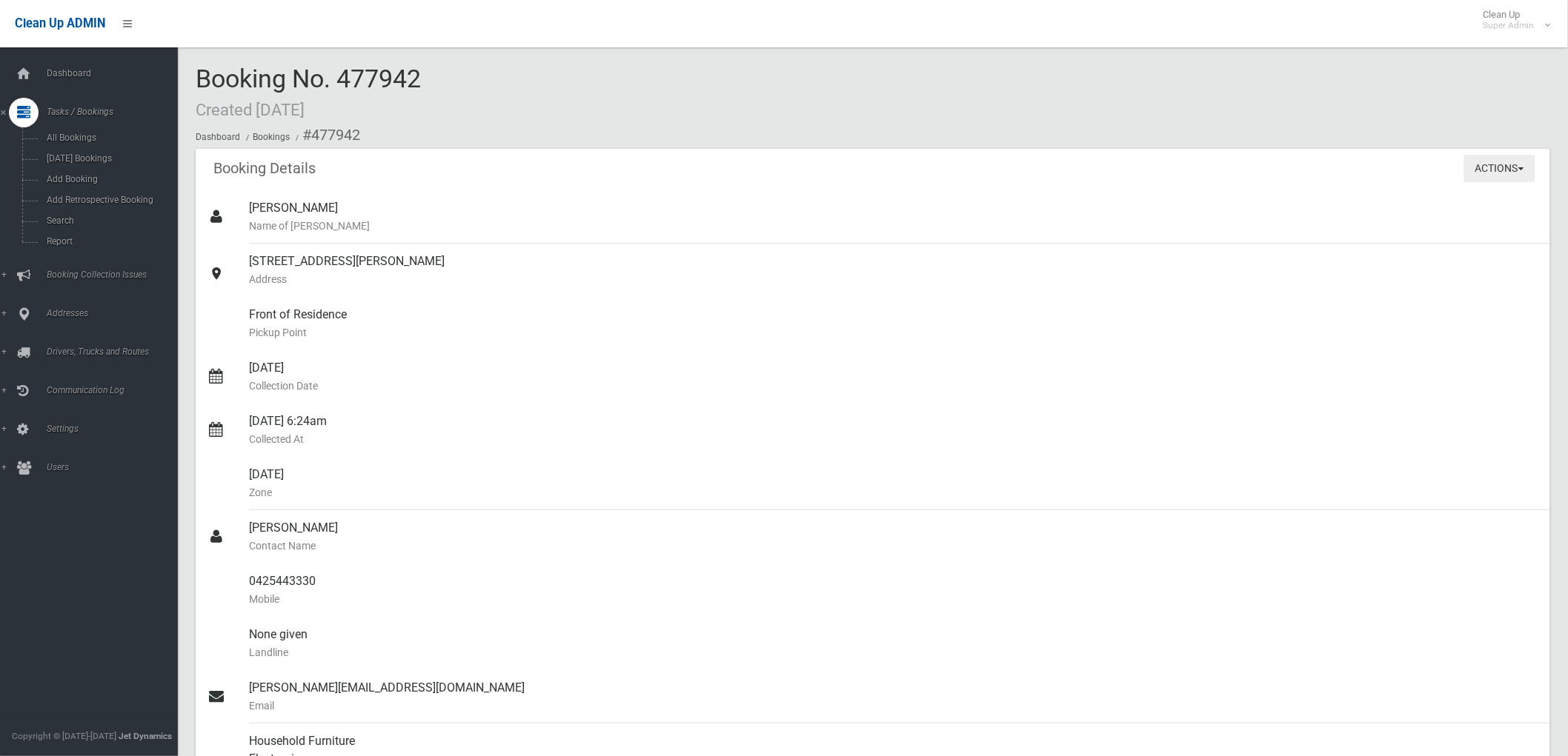
click at [1478, 165] on button "Actions" at bounding box center [1499, 168] width 71 height 28
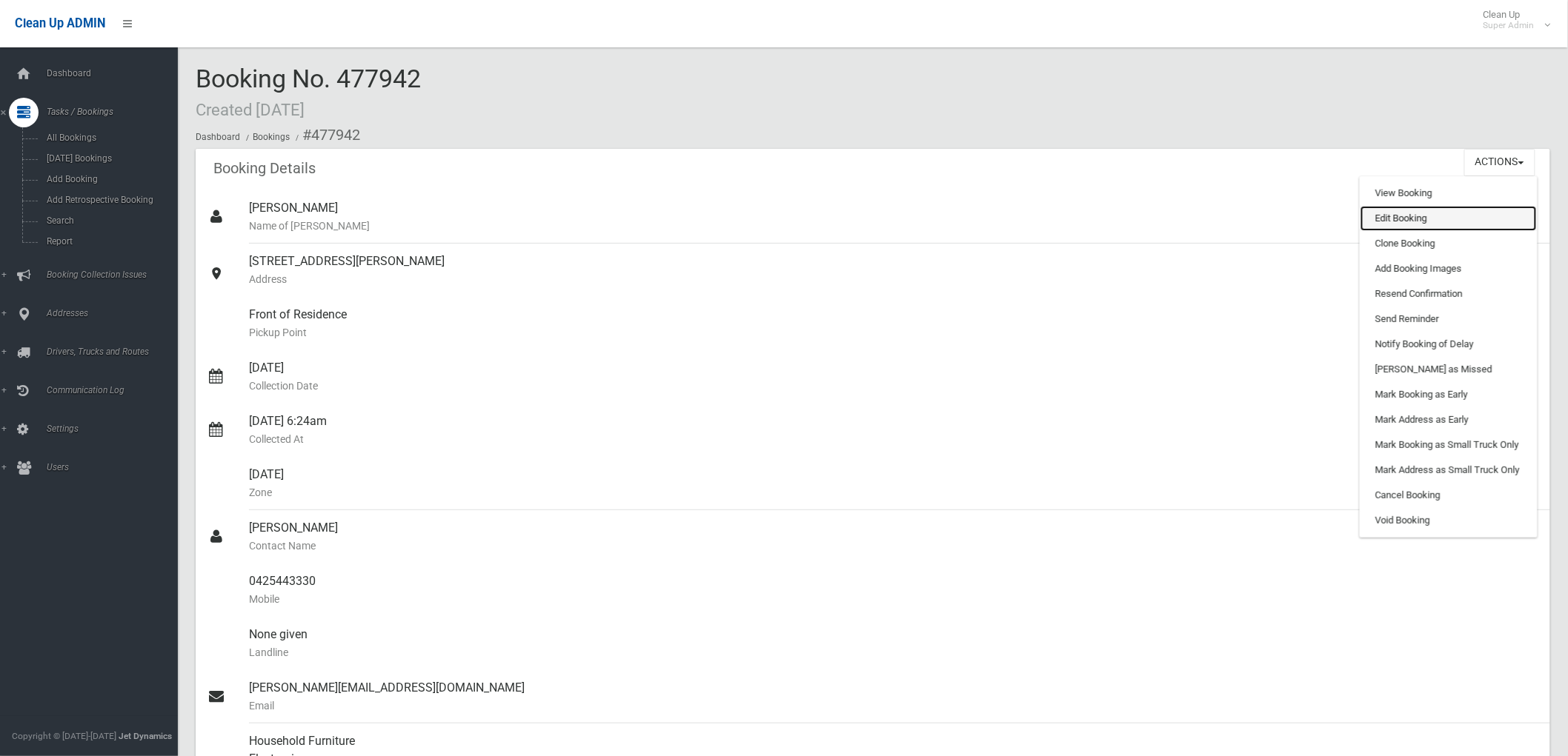
click at [1413, 215] on link "Edit Booking" at bounding box center [1448, 218] width 176 height 25
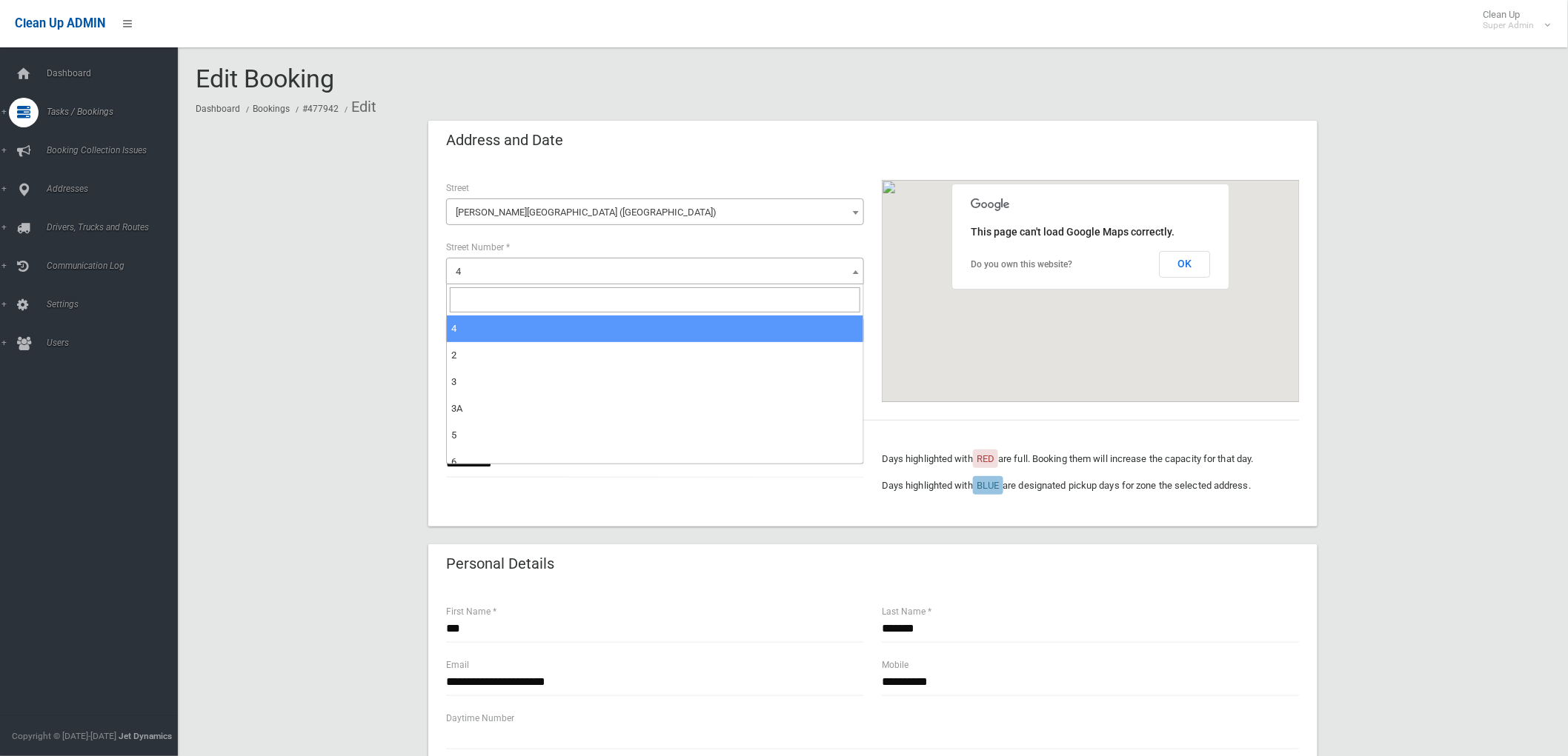
click at [565, 269] on span "4" at bounding box center [655, 272] width 410 height 21
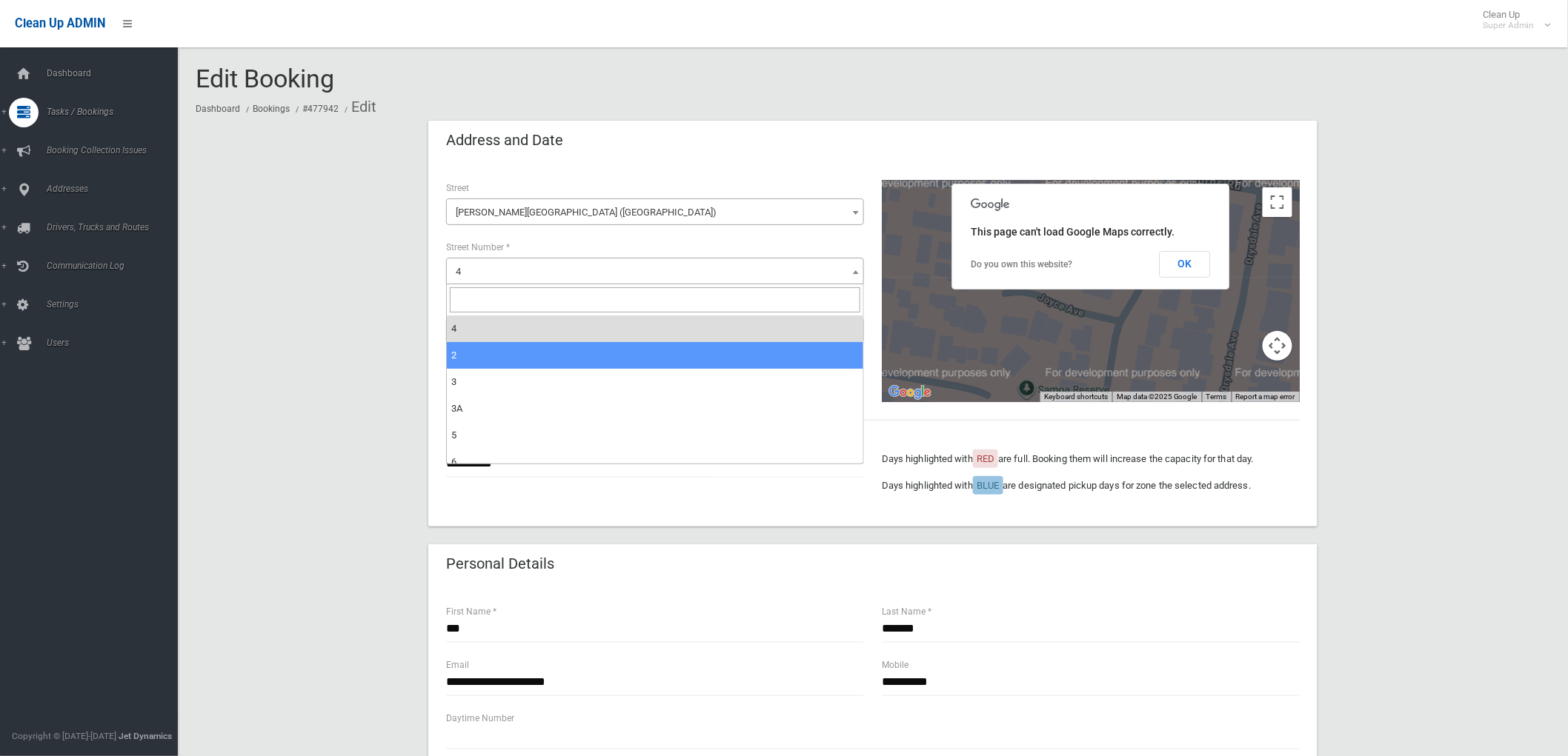
select select "*"
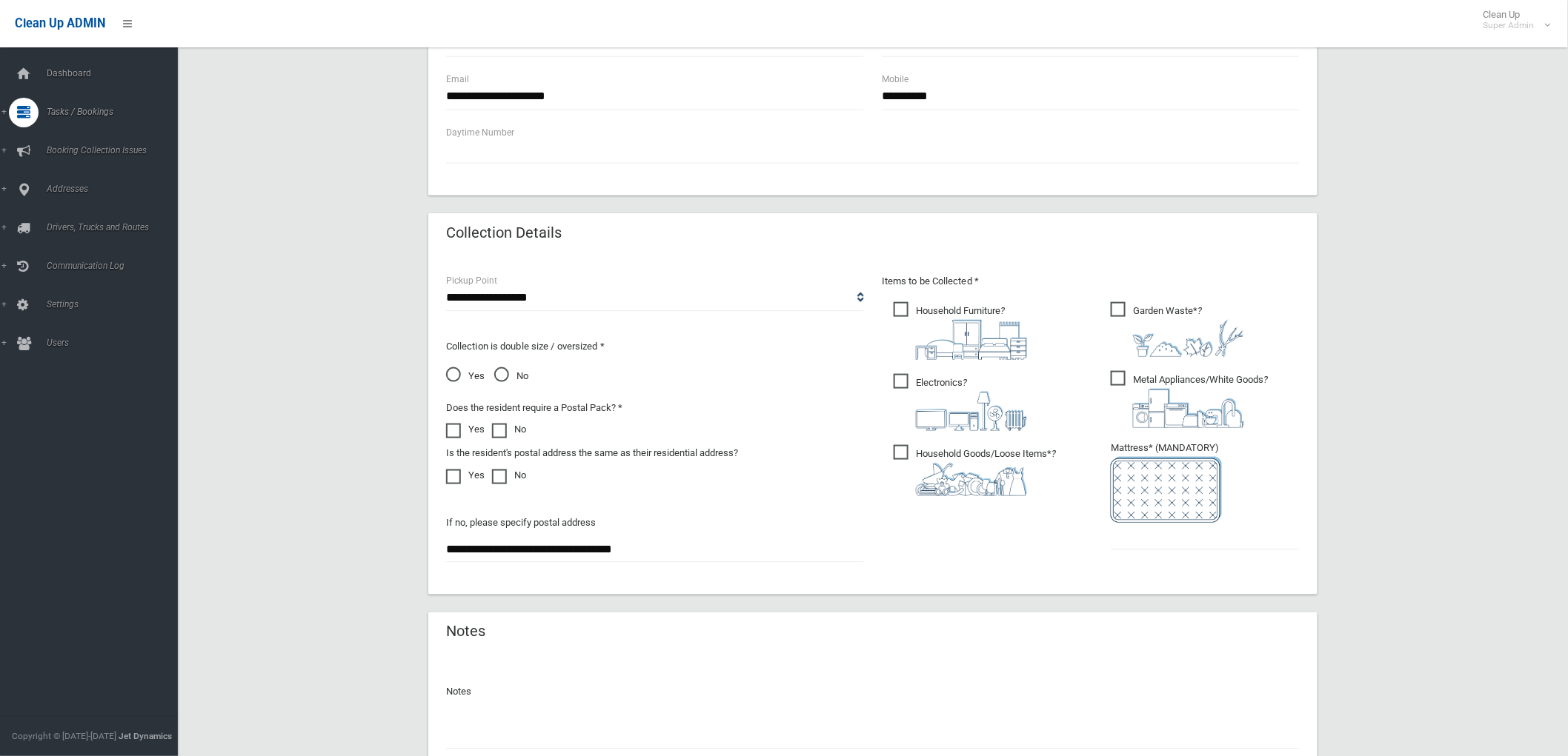
scroll to position [708, 0]
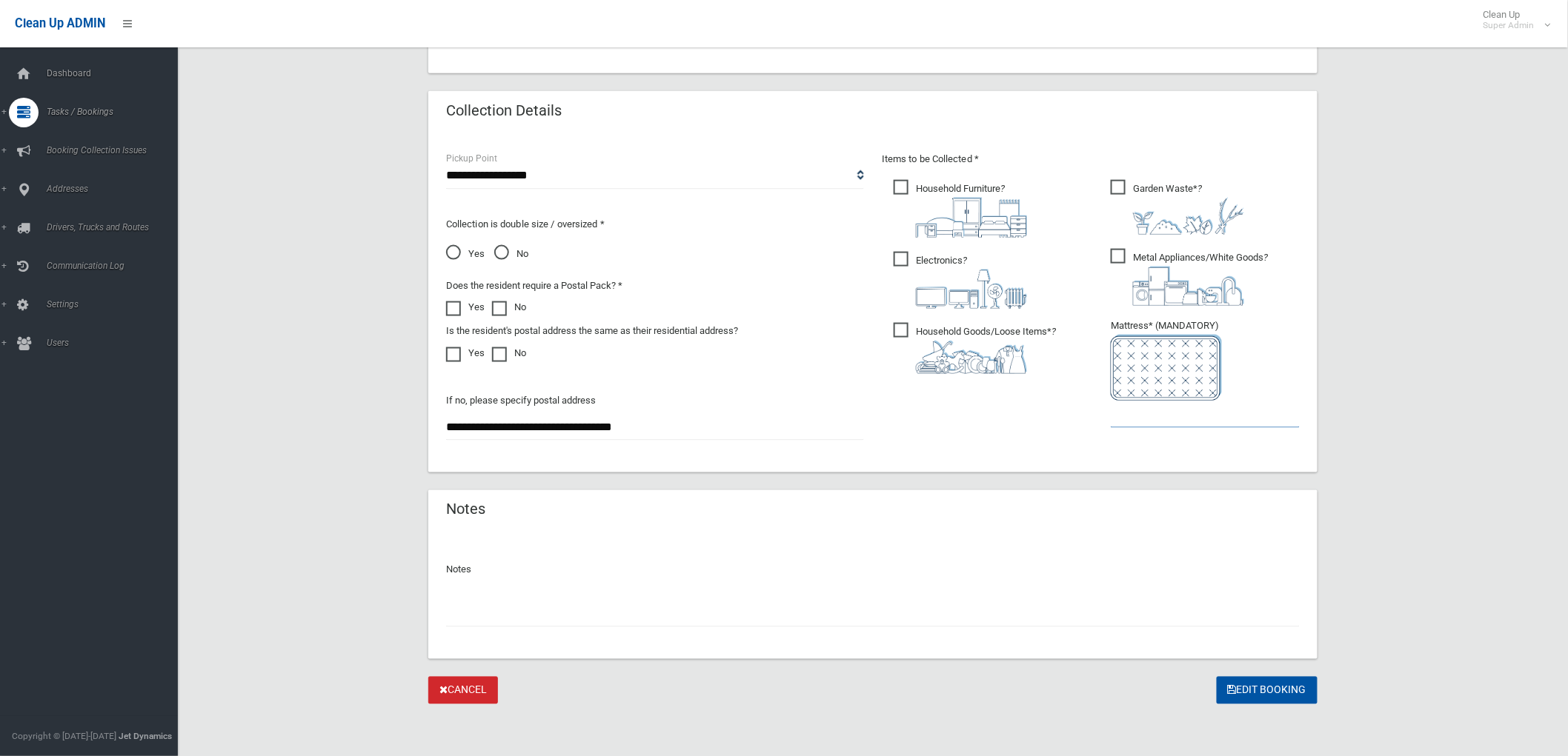
click at [1183, 424] on input "text" at bounding box center [1205, 414] width 189 height 28
type input "*"
click at [449, 423] on input "**********" at bounding box center [655, 427] width 418 height 28
type input "**********"
click at [1275, 678] on button "Edit Booking" at bounding box center [1267, 691] width 100 height 28
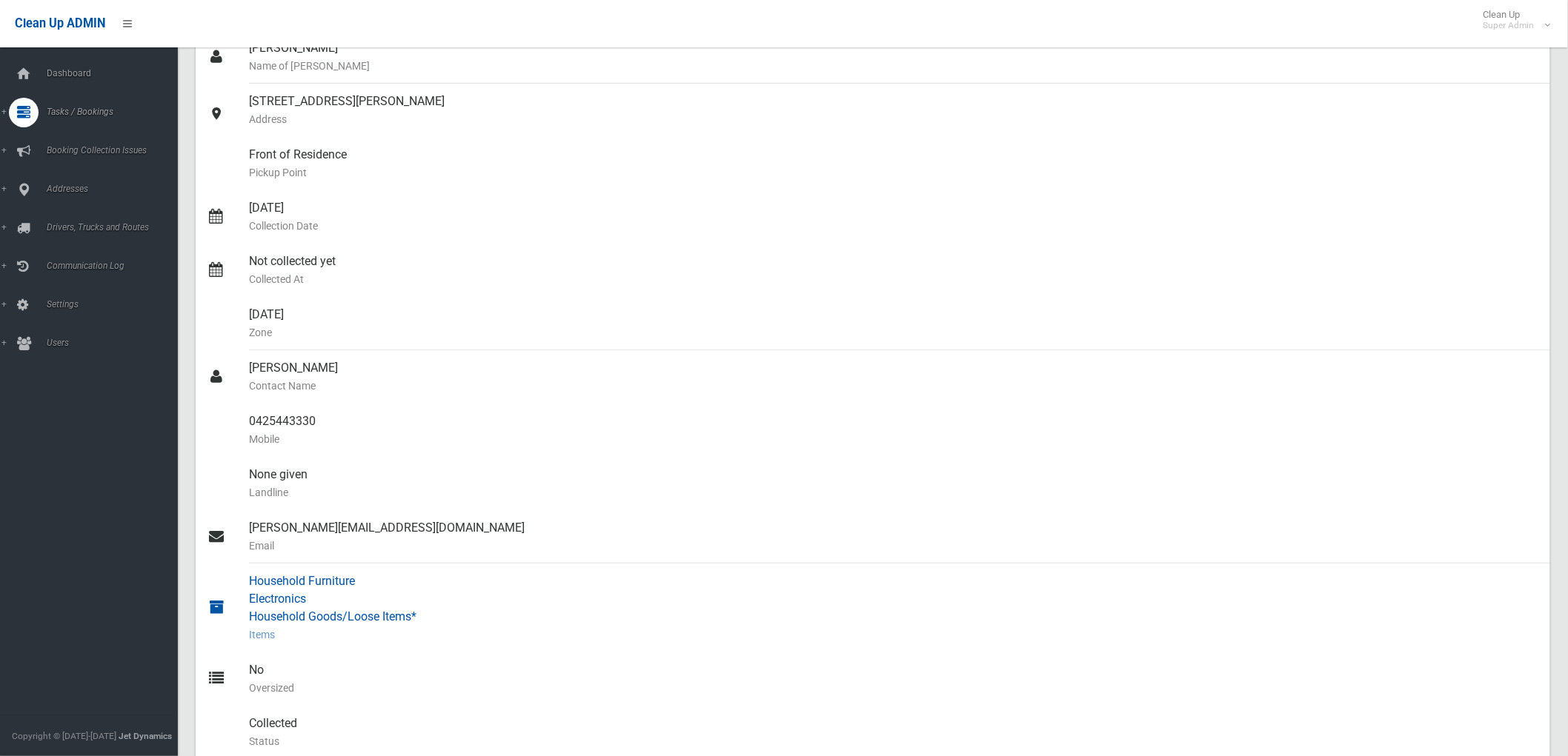
scroll to position [164, 0]
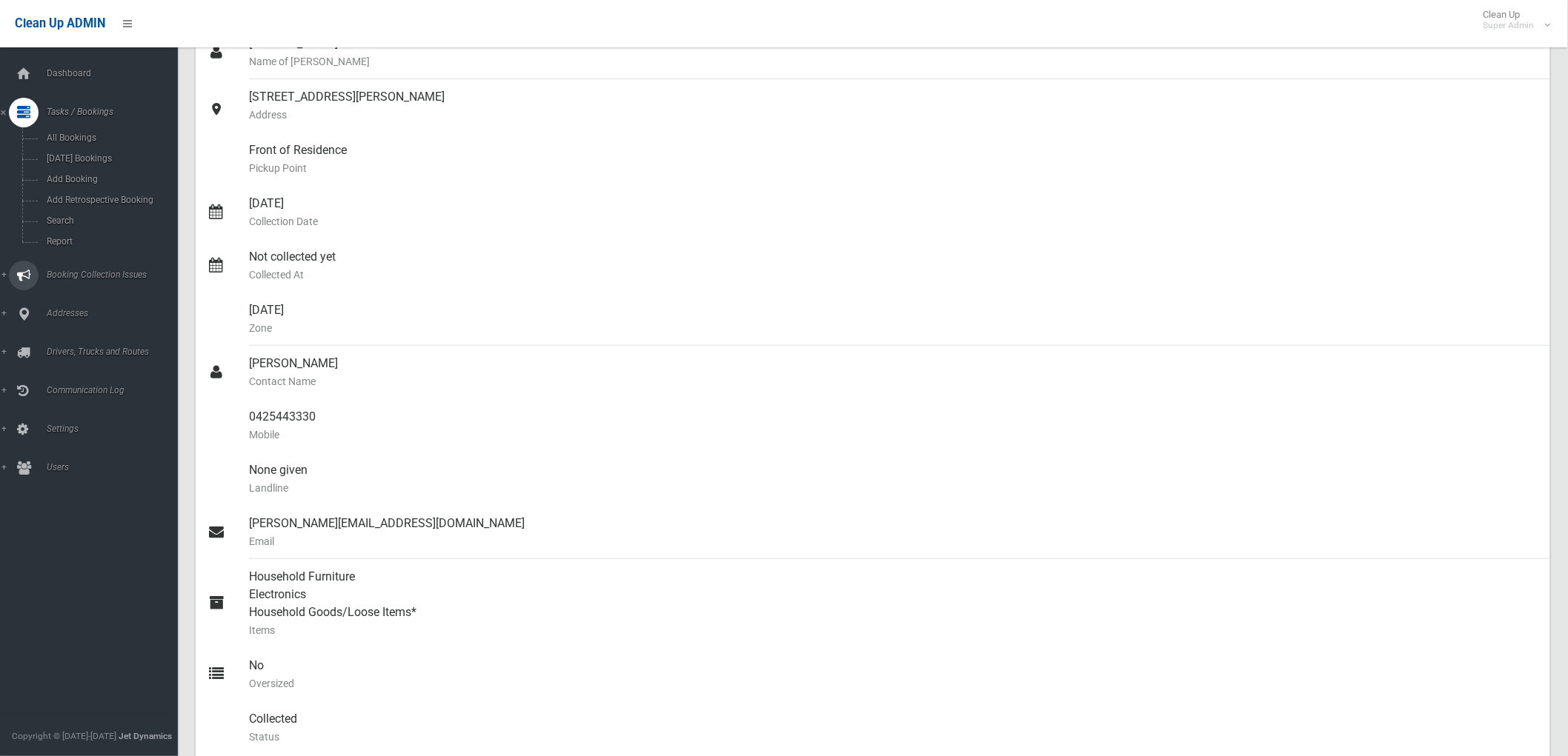
click at [23, 284] on icon at bounding box center [23, 275] width 13 height 30
click at [34, 249] on div at bounding box center [23, 252] width 30 height 30
click at [114, 216] on span "All Addresses" at bounding box center [109, 214] width 135 height 11
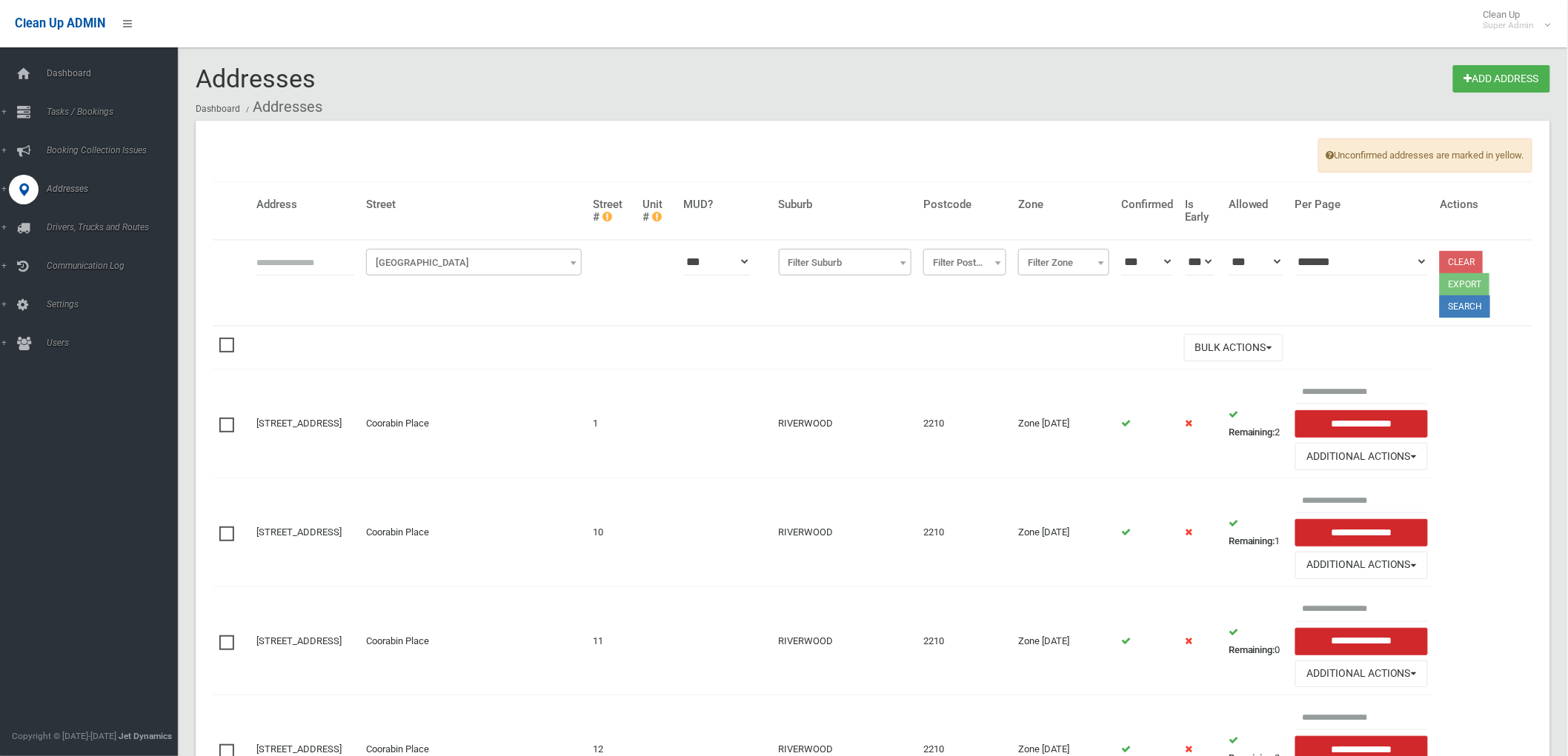
click at [324, 261] on input "text" at bounding box center [305, 262] width 98 height 28
type input "*******"
click button at bounding box center [0, 0] width 0 height 0
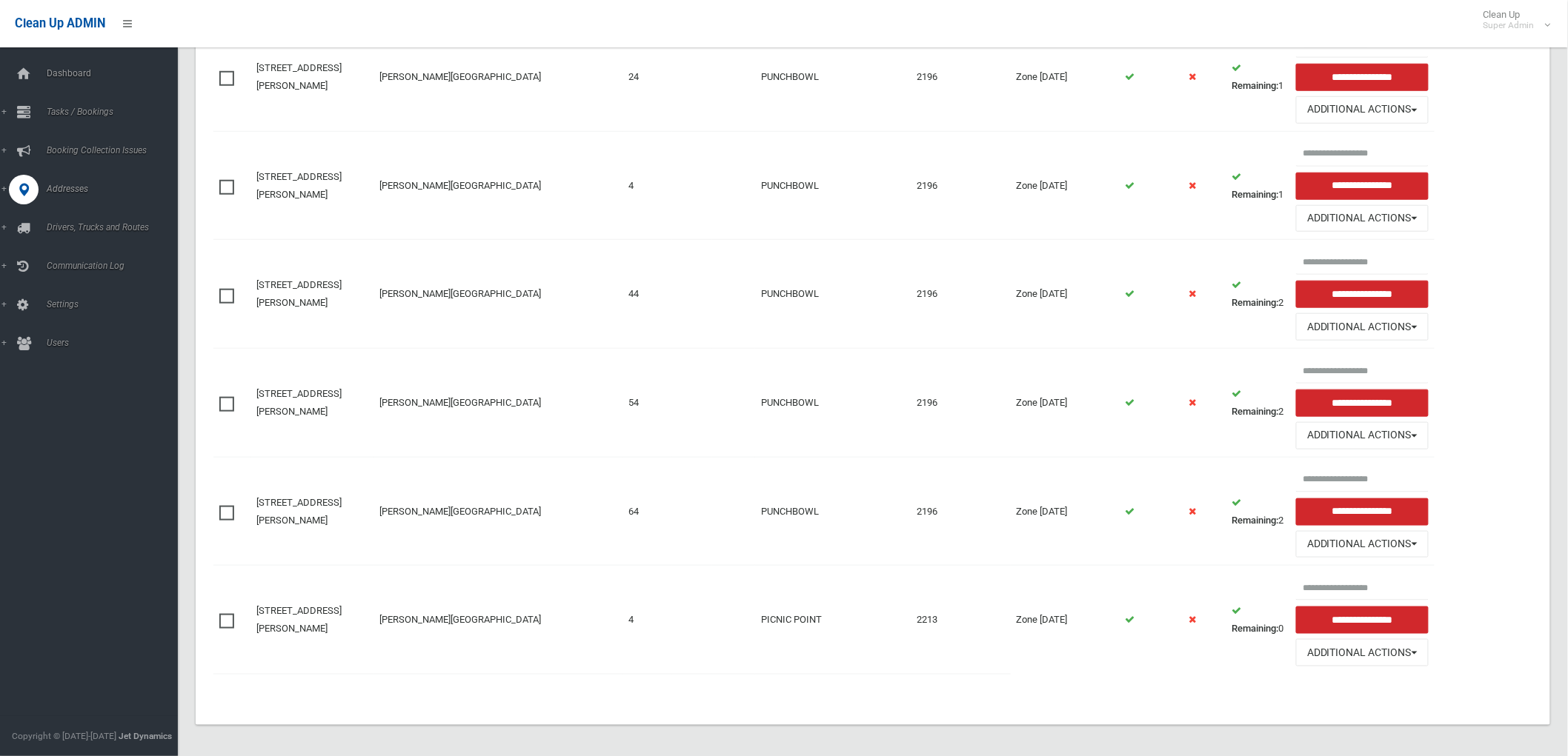
scroll to position [462, 0]
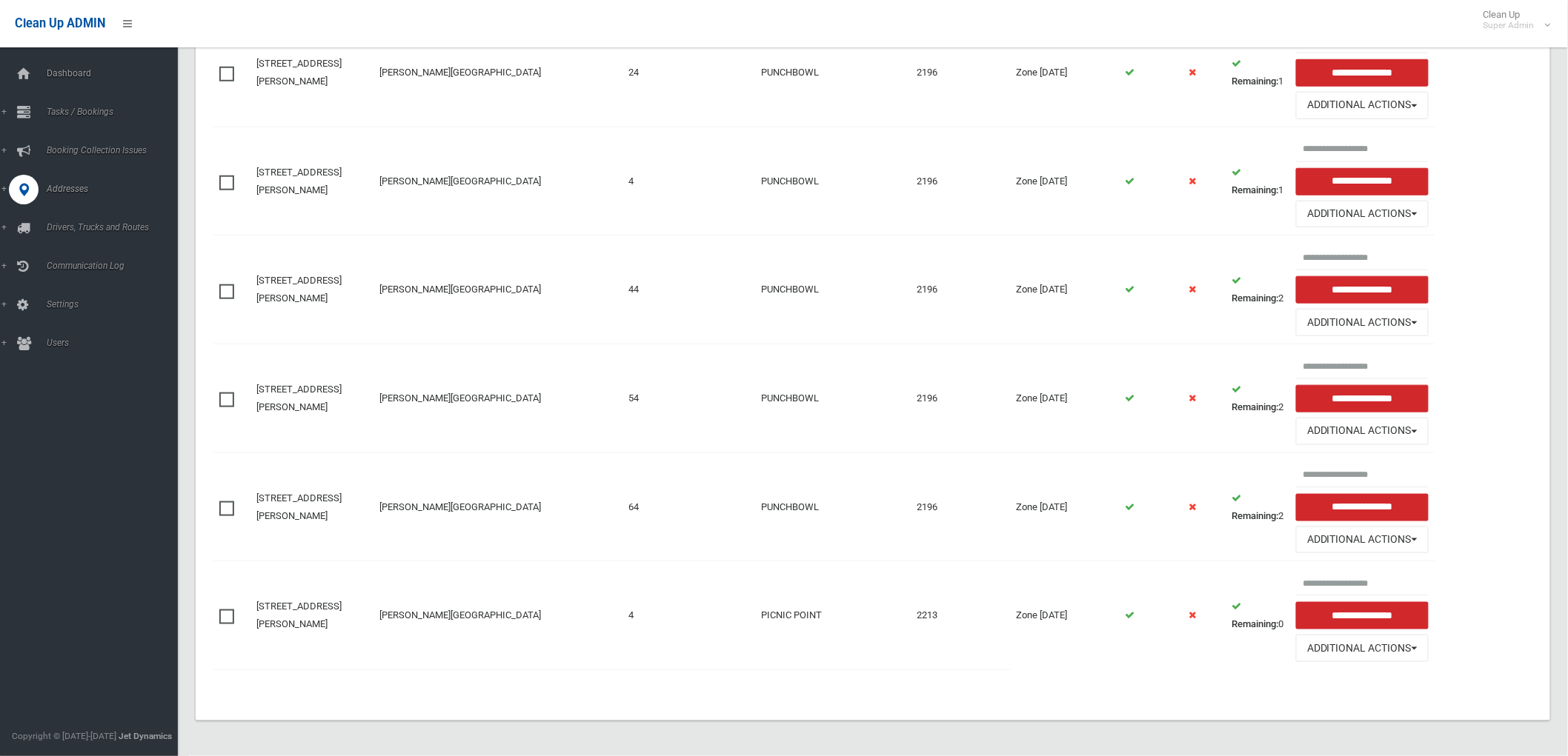
click at [1123, 635] on td at bounding box center [1150, 616] width 64 height 108
click at [1254, 618] on strong "Remaining:" at bounding box center [1256, 624] width 47 height 11
click at [334, 607] on link "[STREET_ADDRESS][PERSON_NAME]" at bounding box center [299, 615] width 85 height 29
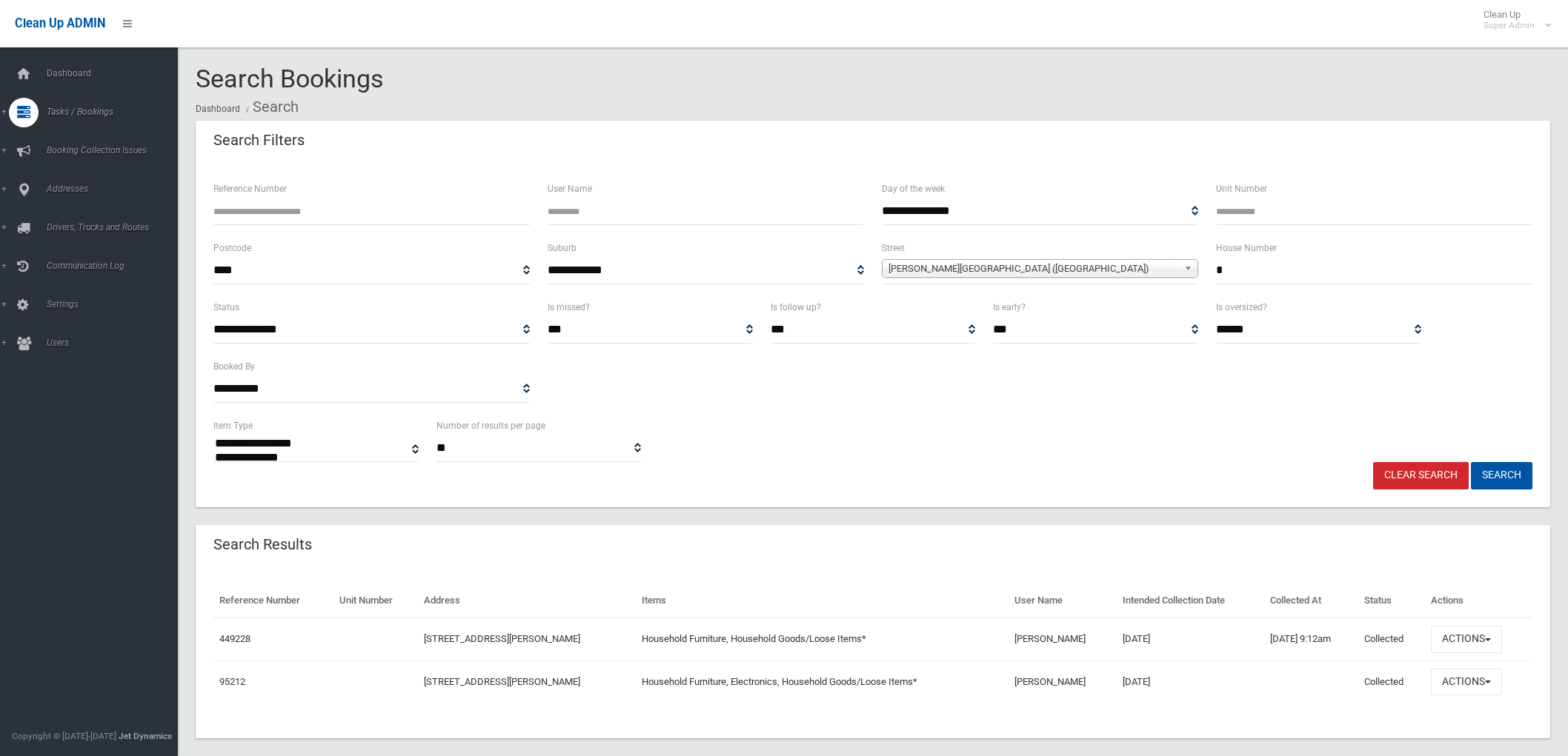
select select
click at [1461, 632] on button "Actions" at bounding box center [1466, 639] width 71 height 28
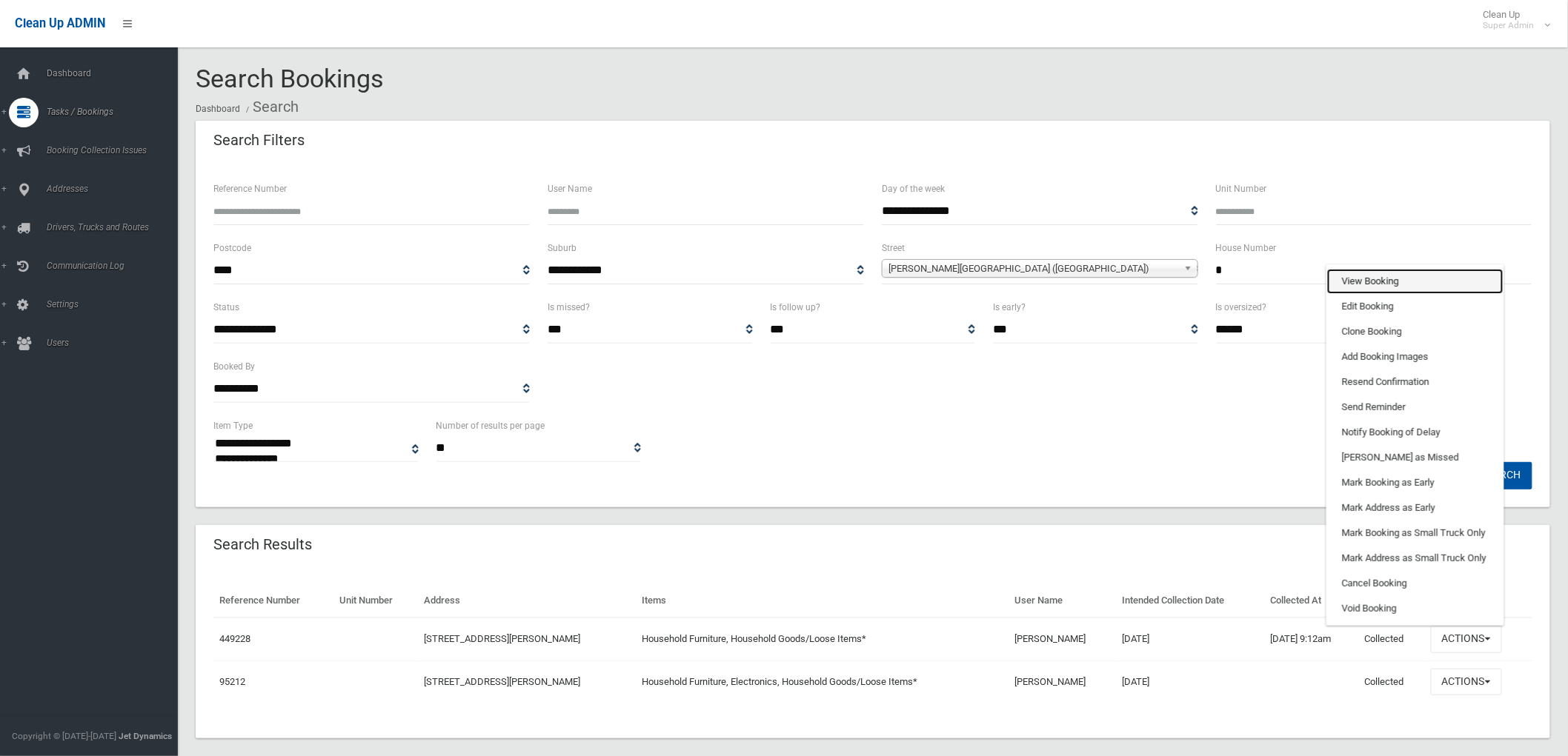
click at [1369, 282] on link "View Booking" at bounding box center [1415, 281] width 176 height 25
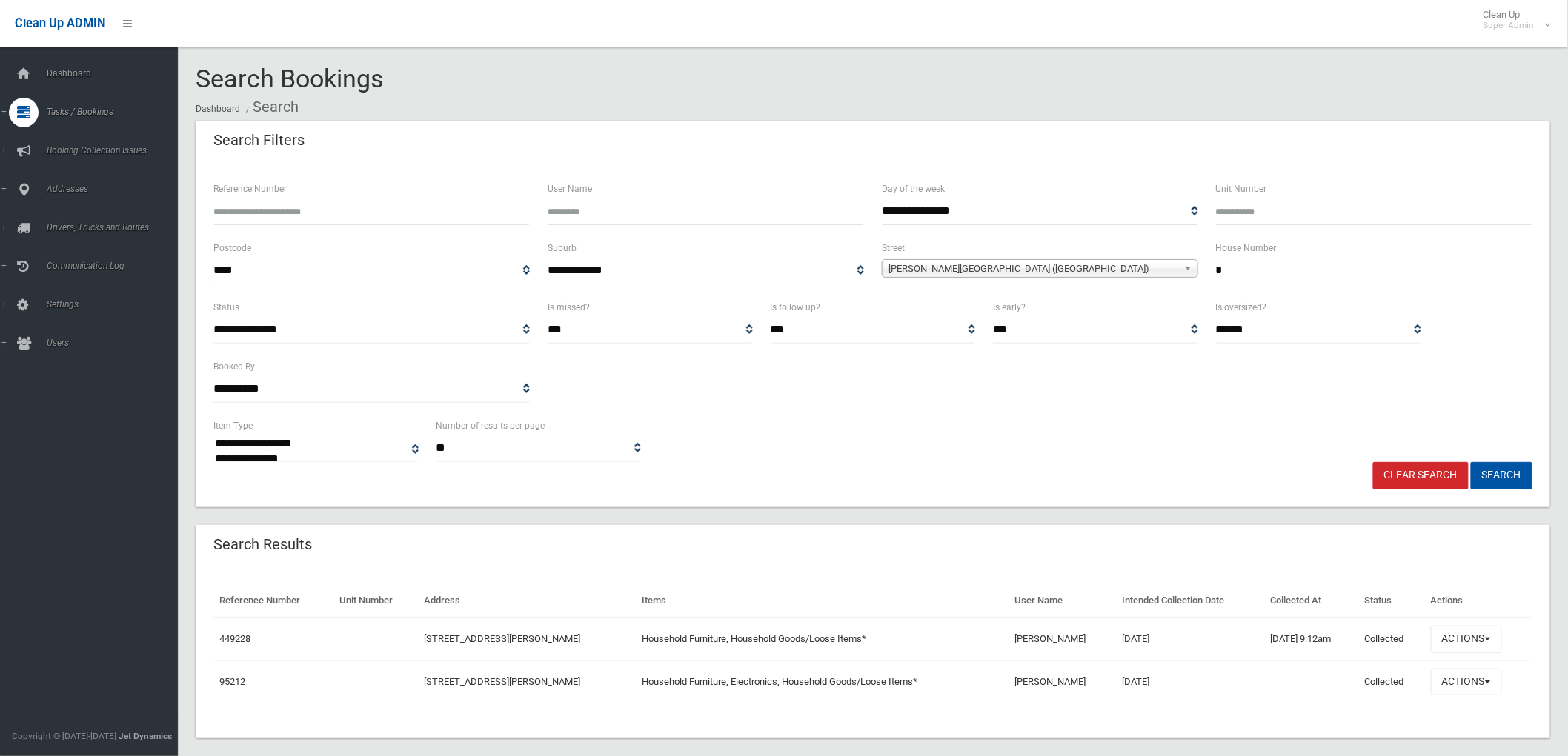
click at [1329, 275] on input "*" at bounding box center [1374, 271] width 317 height 28
type input "*"
click at [1471, 462] on button "Search" at bounding box center [1502, 476] width 62 height 28
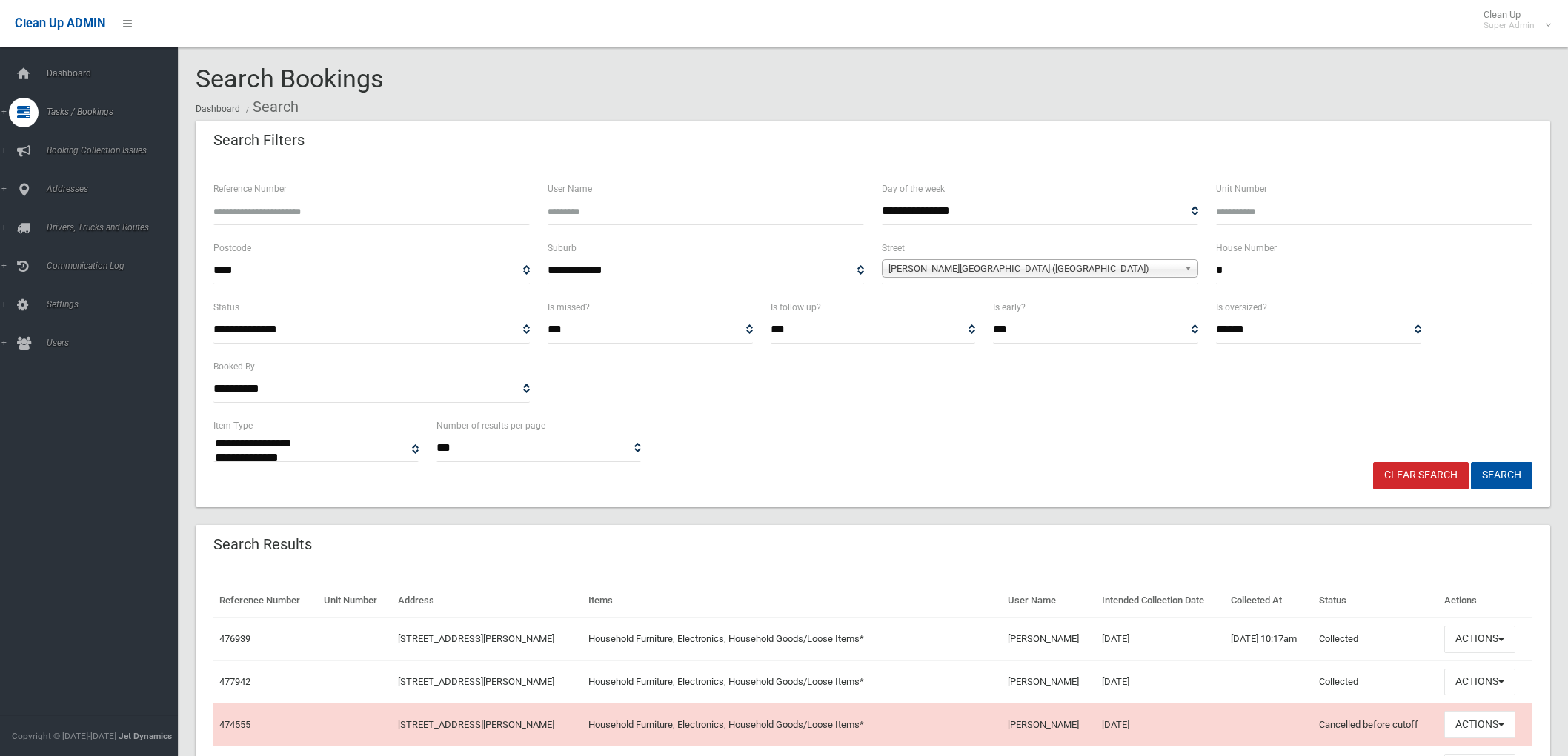
select select
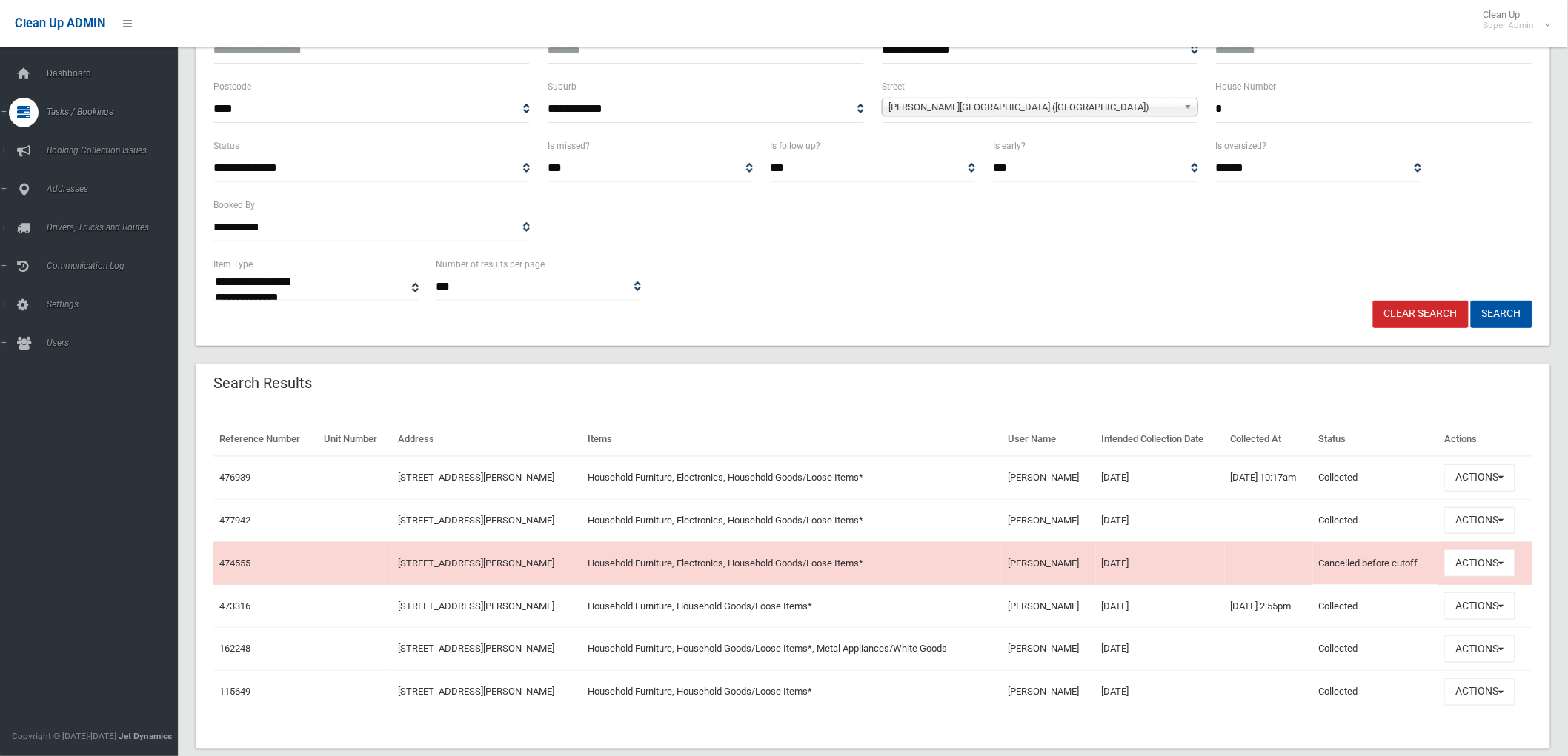
scroll to position [189, 0]
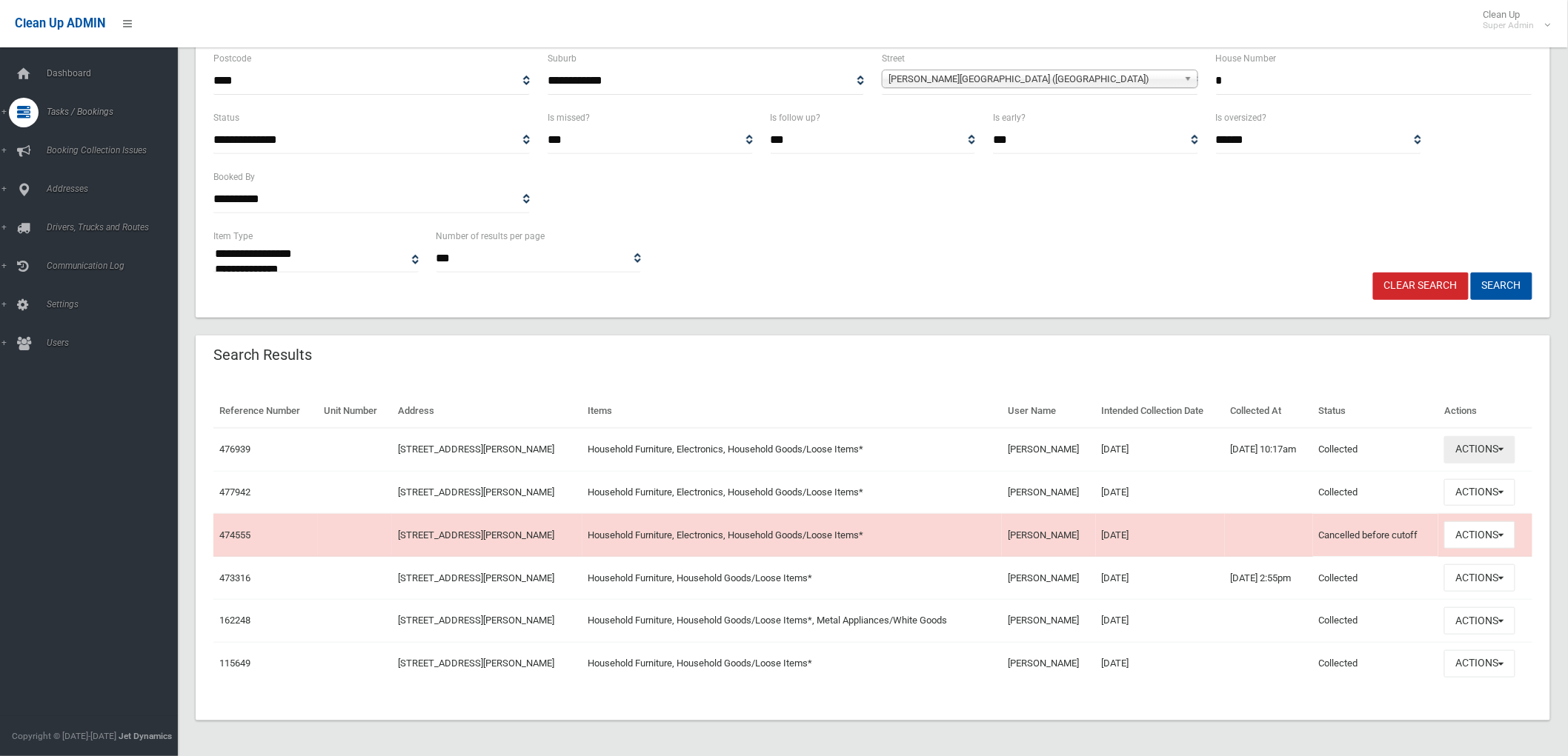
click at [1490, 457] on button "Actions" at bounding box center [1480, 450] width 71 height 28
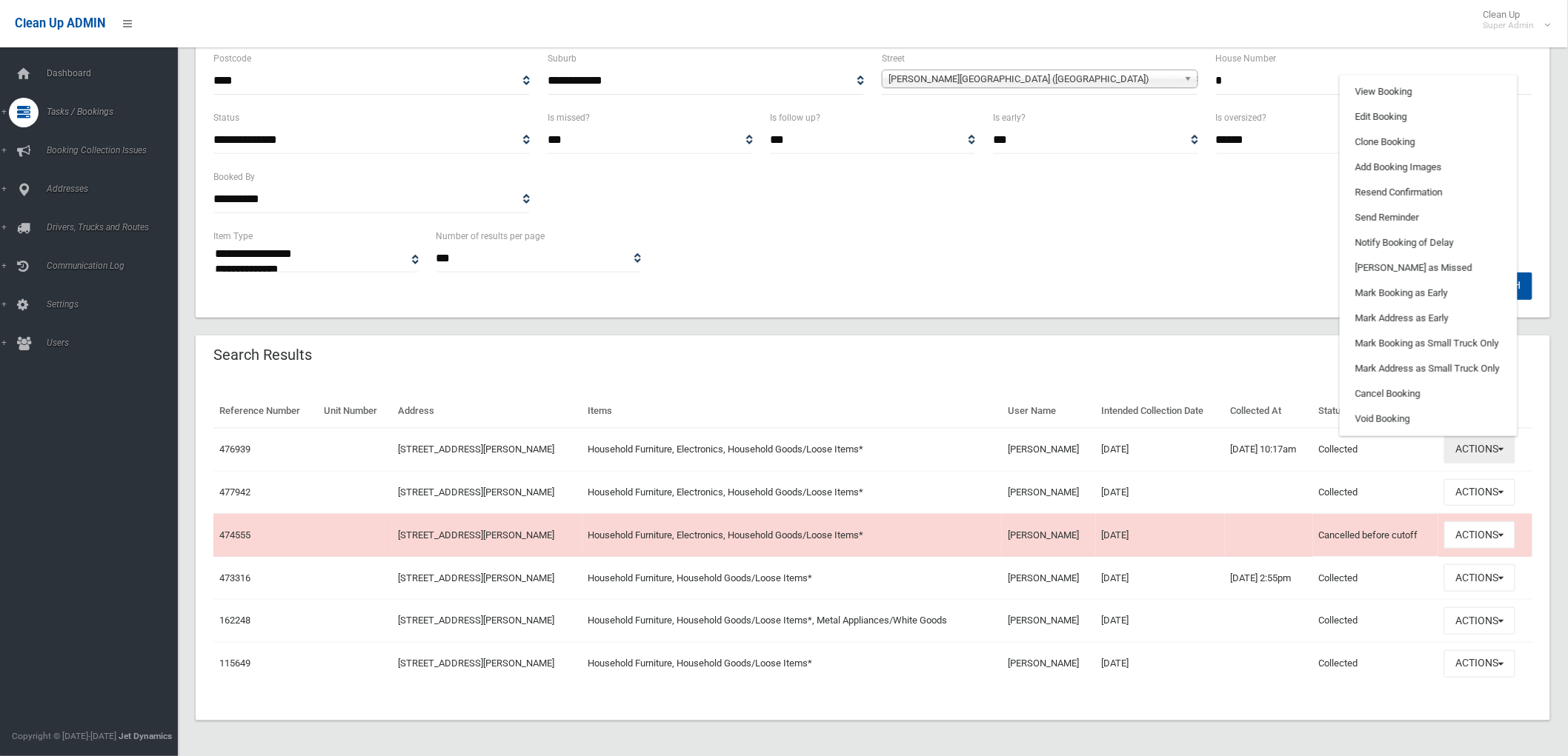
click at [1490, 457] on button "Actions" at bounding box center [1480, 450] width 71 height 28
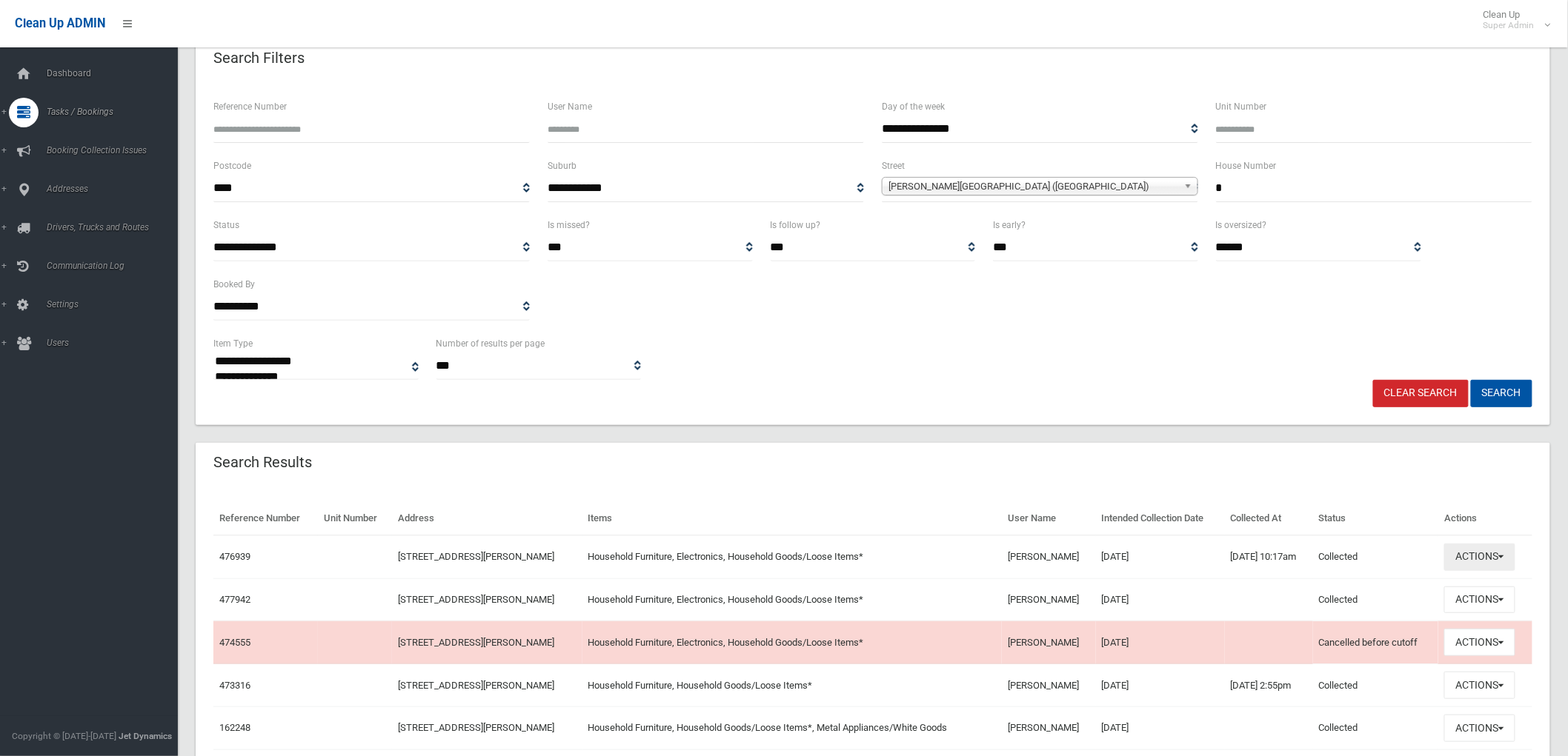
scroll to position [164, 0]
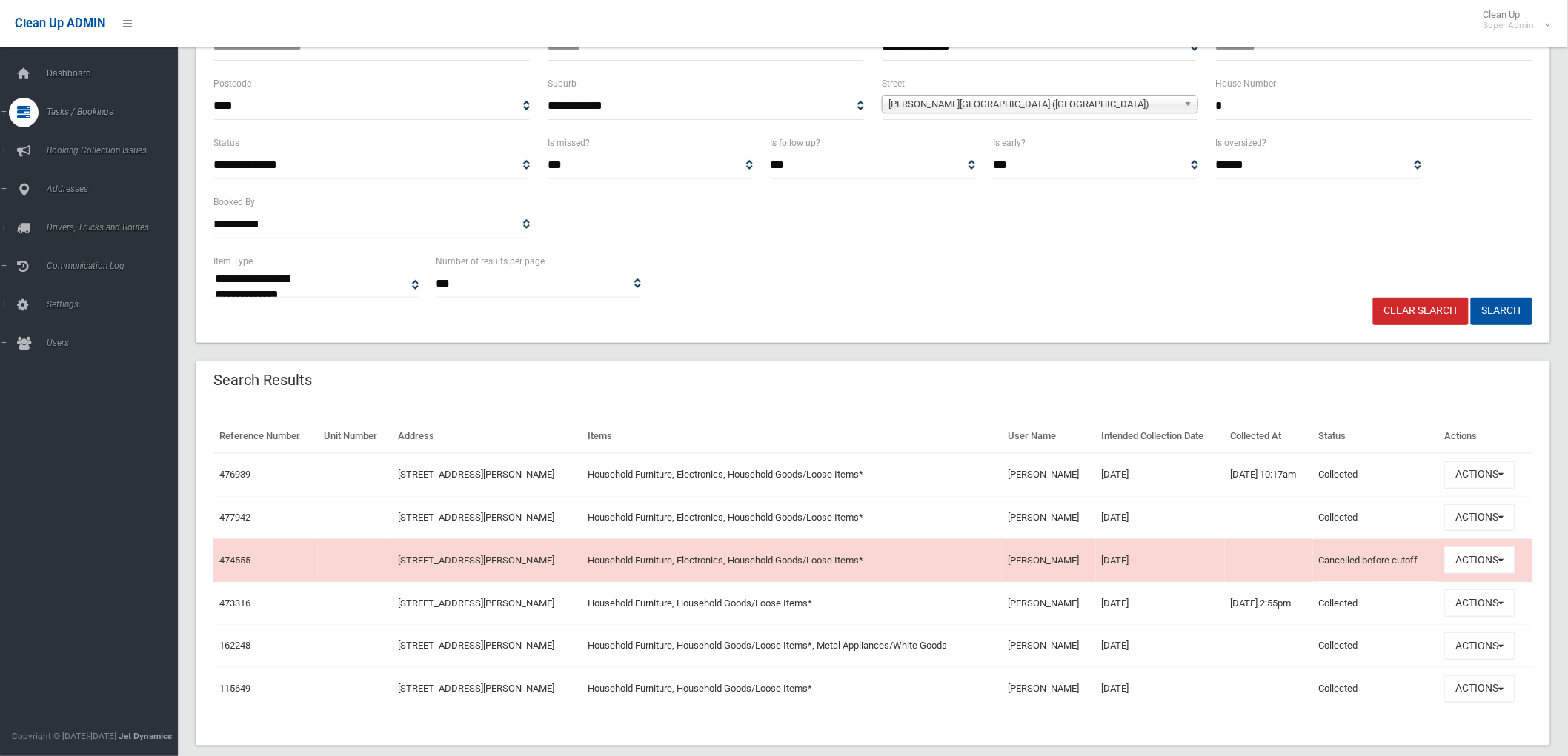
click at [1309, 411] on div "Reference Number Unit Number Address Items User Name Intended Collection Date C…" at bounding box center [873, 574] width 1354 height 344
click at [1502, 520] on button "Actions" at bounding box center [1480, 518] width 71 height 28
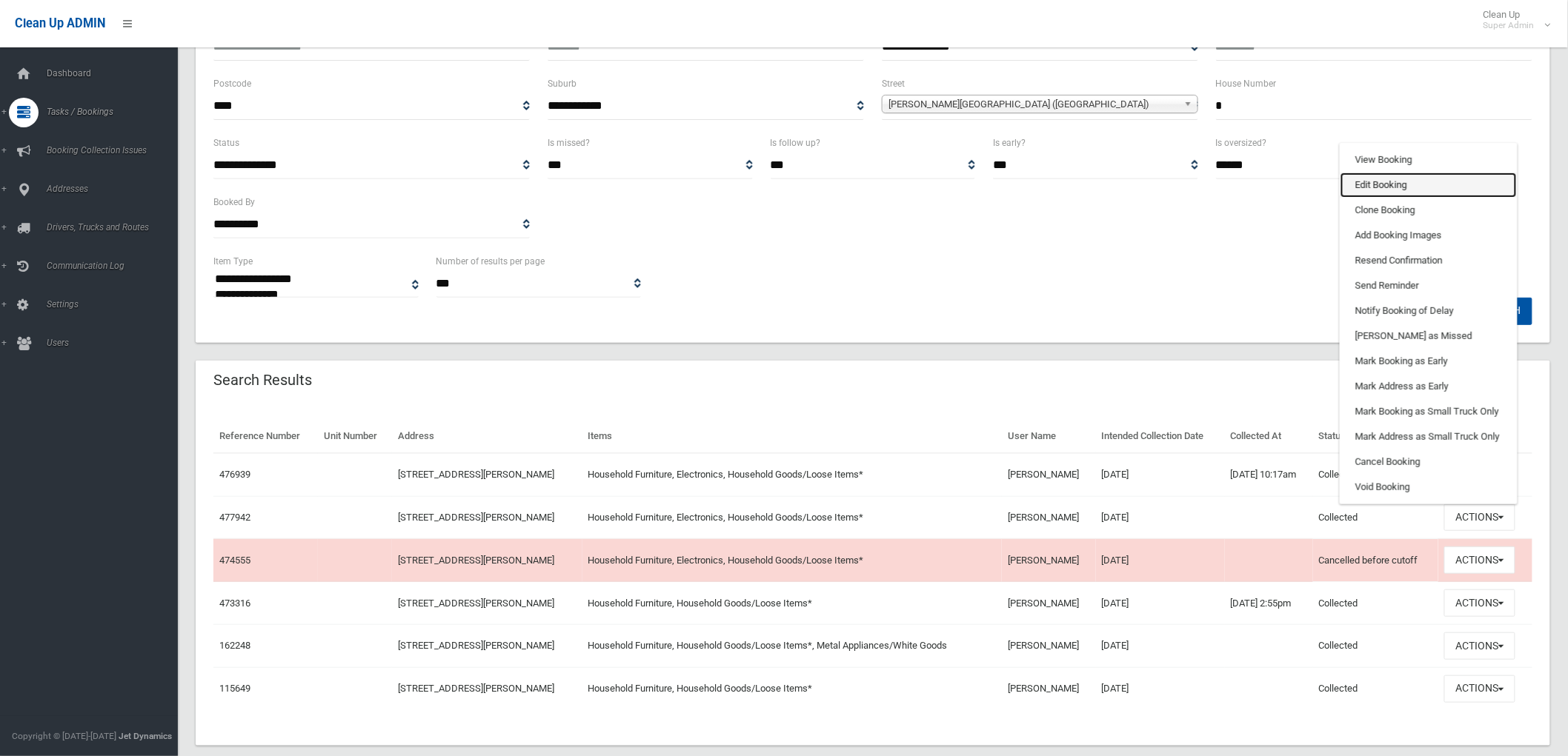
click at [1379, 176] on link "Edit Booking" at bounding box center [1429, 185] width 176 height 25
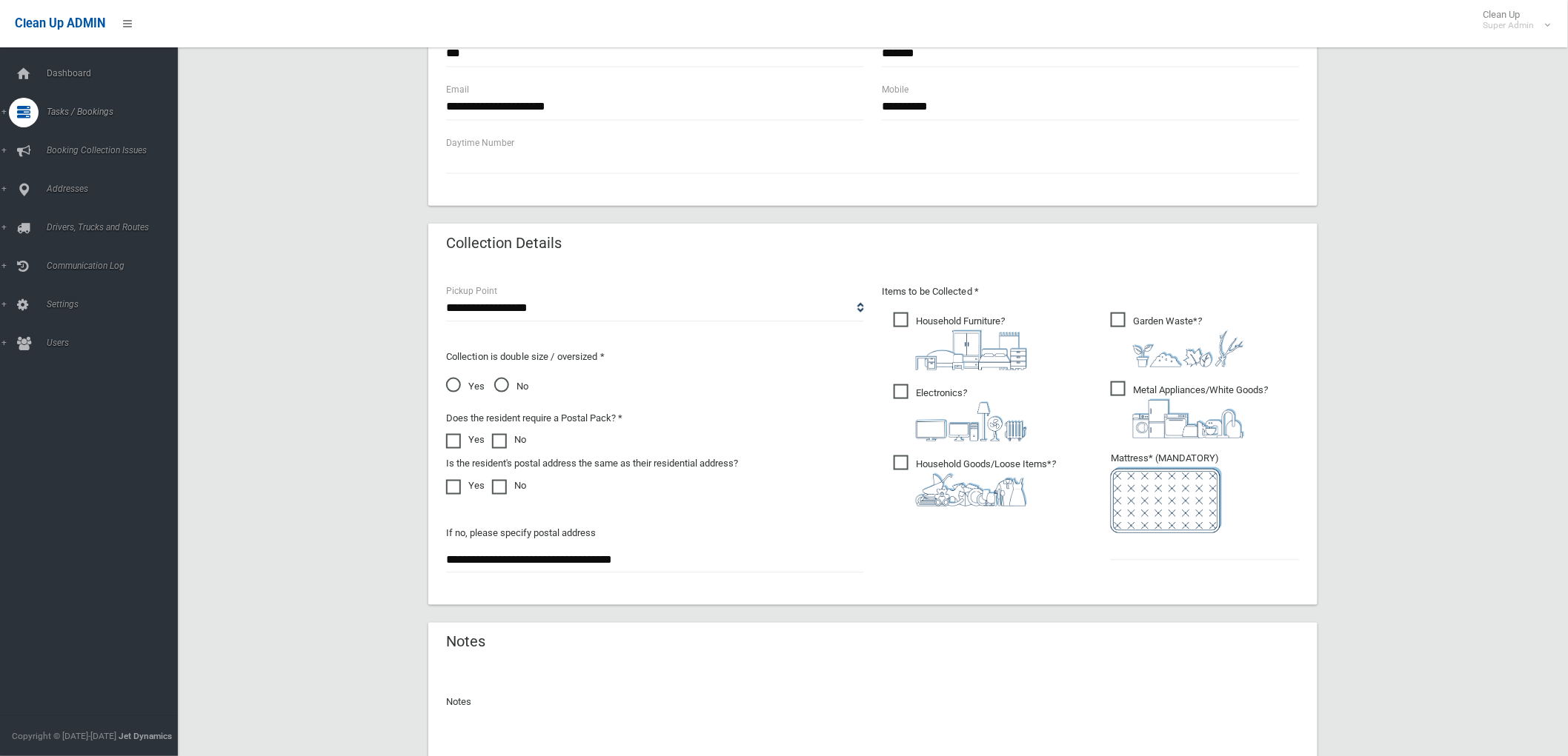
scroll to position [708, 0]
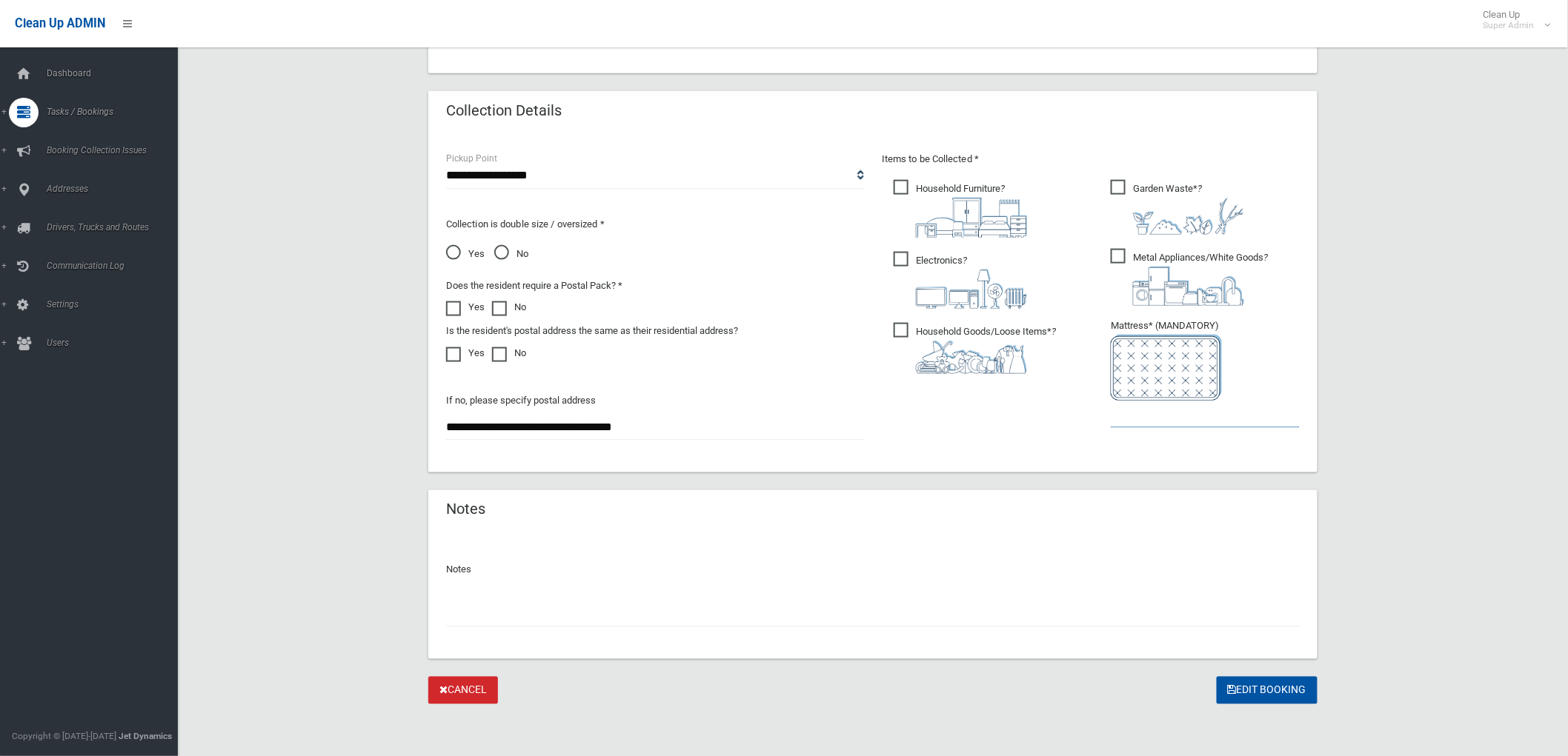
click at [1132, 410] on input "text" at bounding box center [1205, 414] width 189 height 28
type input "*"
click at [1011, 618] on input "text" at bounding box center [873, 614] width 853 height 28
click at [924, 616] on input "text" at bounding box center [873, 614] width 853 height 28
type input "*"
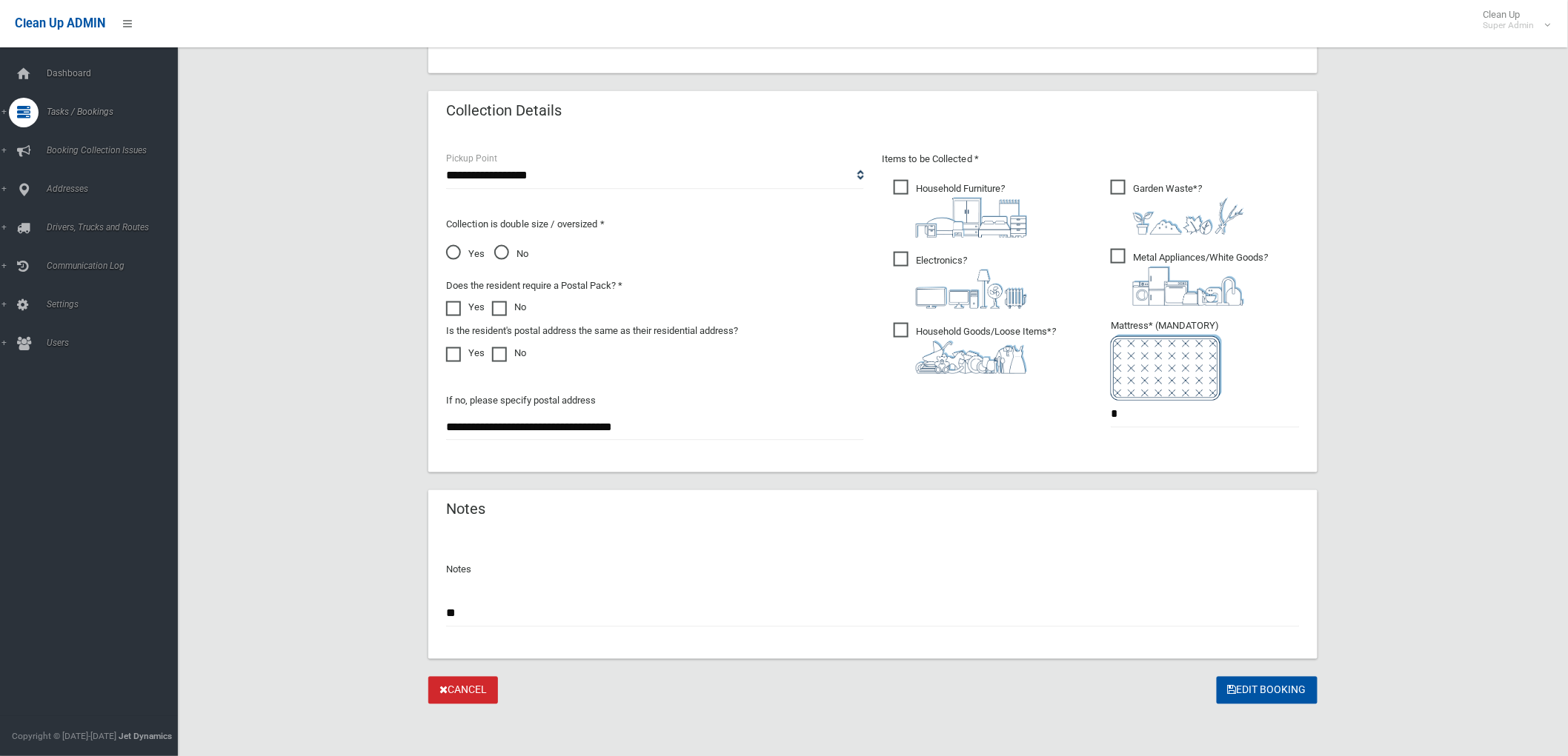
type input "*"
type input "**********"
click at [1270, 686] on button "Edit Booking" at bounding box center [1267, 691] width 100 height 28
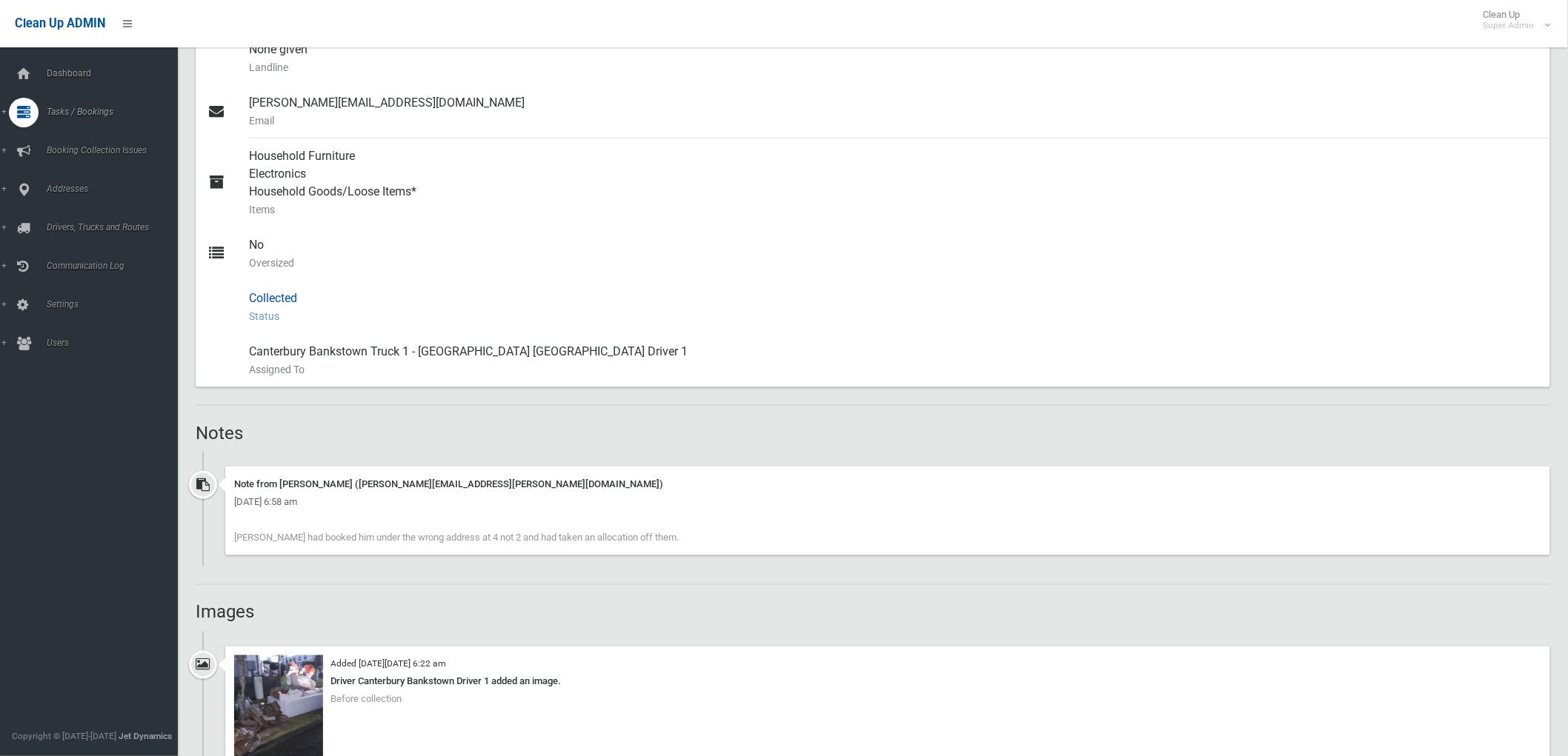
scroll to position [823, 0]
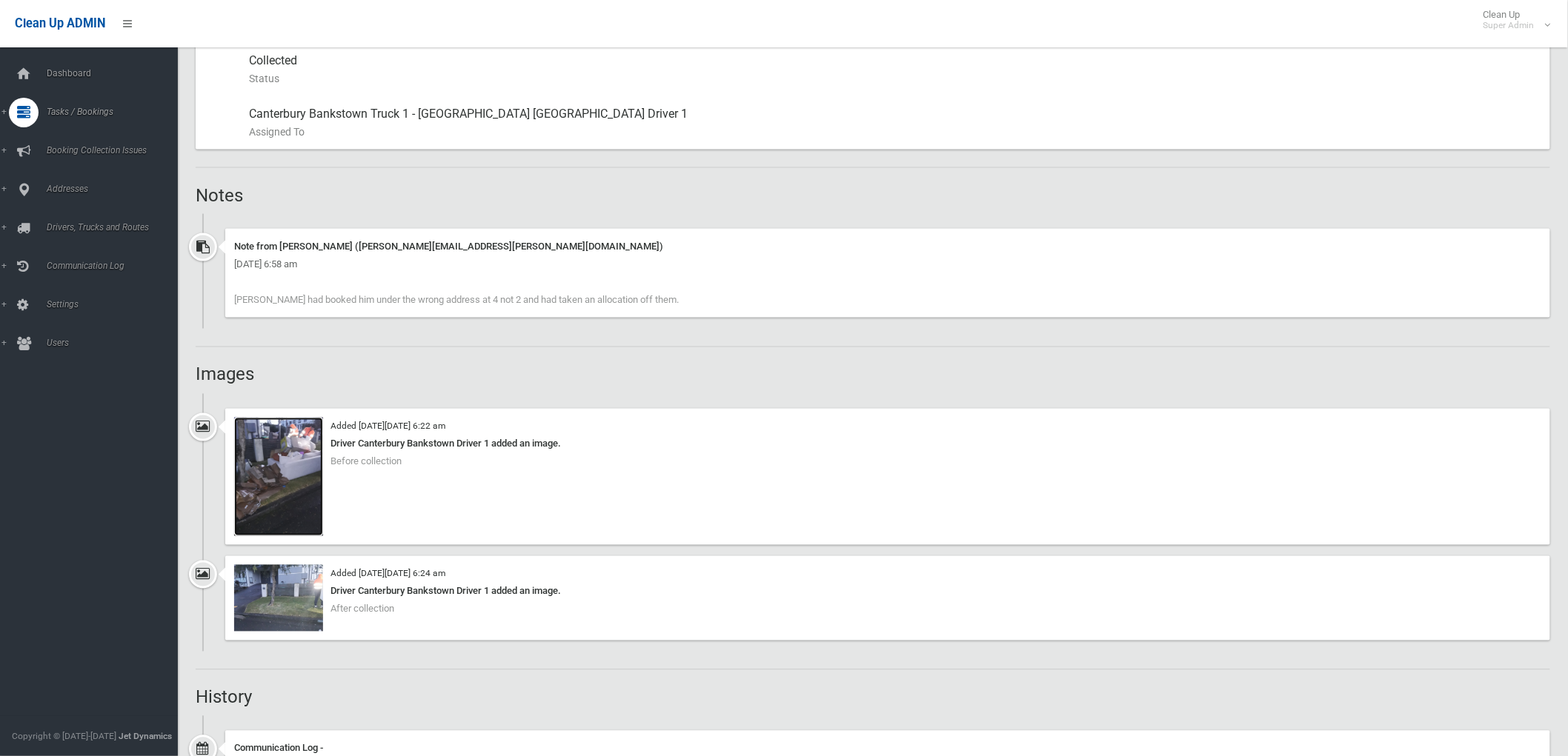
click at [278, 490] on img at bounding box center [278, 477] width 89 height 118
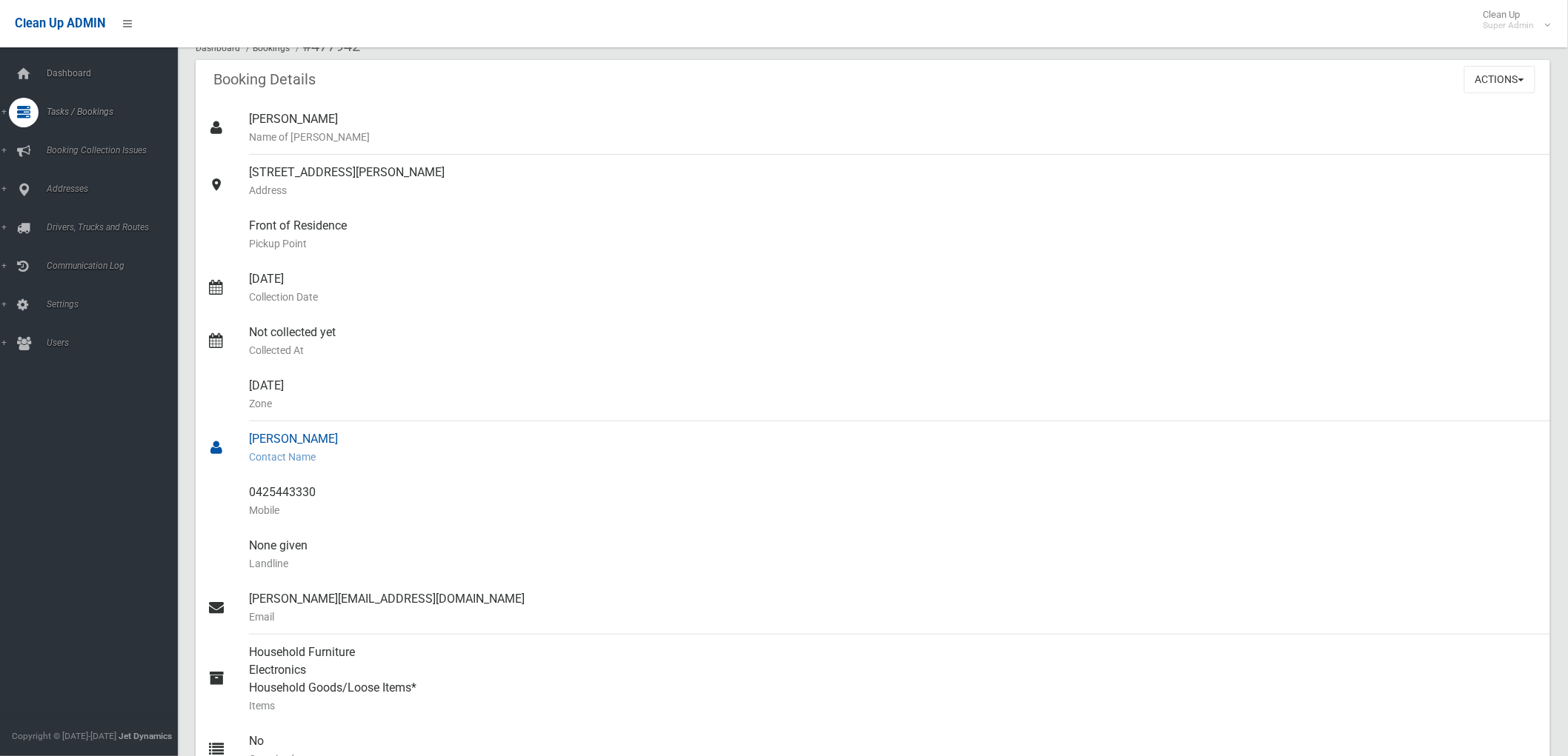
scroll to position [83, 0]
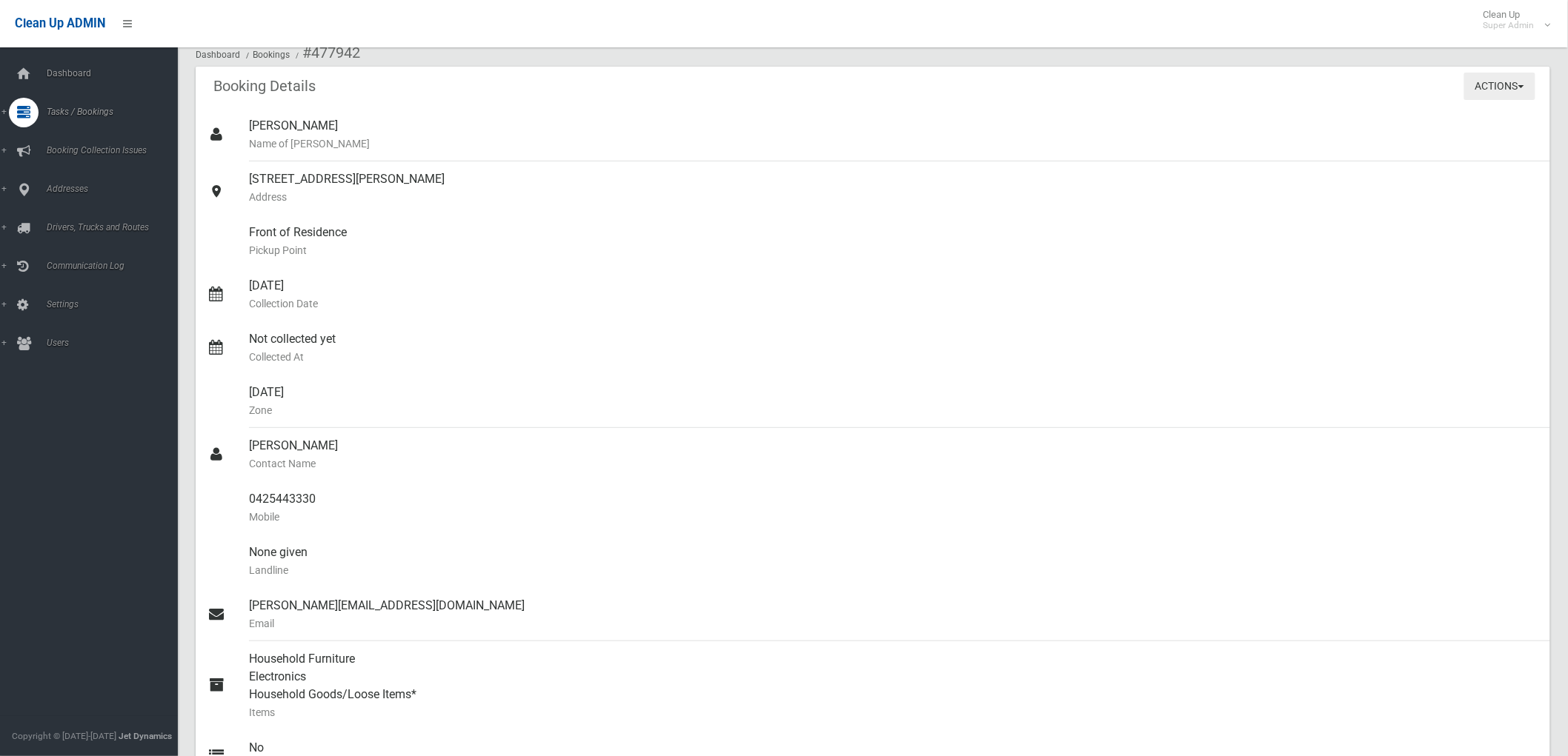
click at [1498, 93] on button "Actions" at bounding box center [1499, 87] width 71 height 28
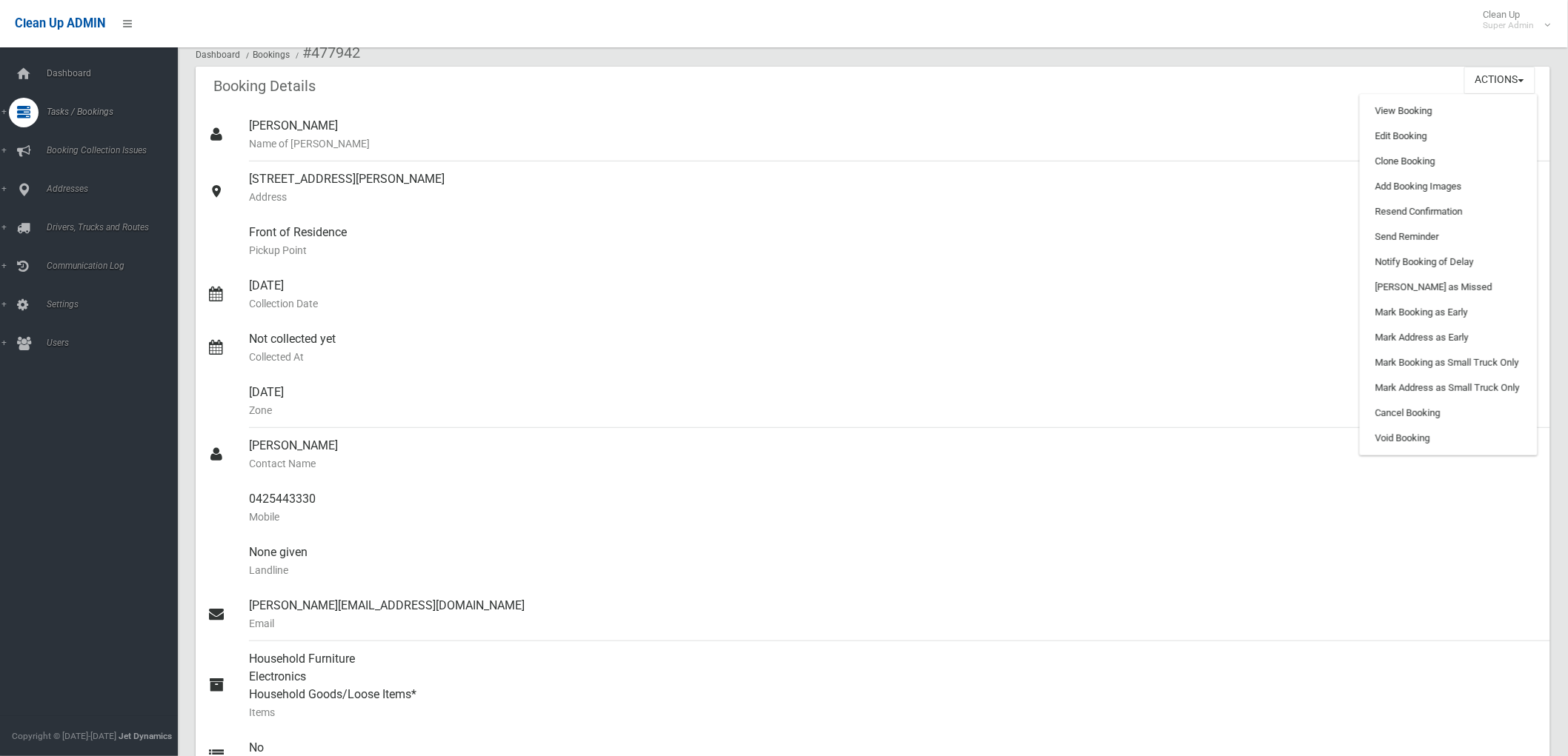
click at [820, 68] on div "Booking Details Actions View Booking Edit Booking Clone Booking Add Booking Ima…" at bounding box center [873, 87] width 1354 height 41
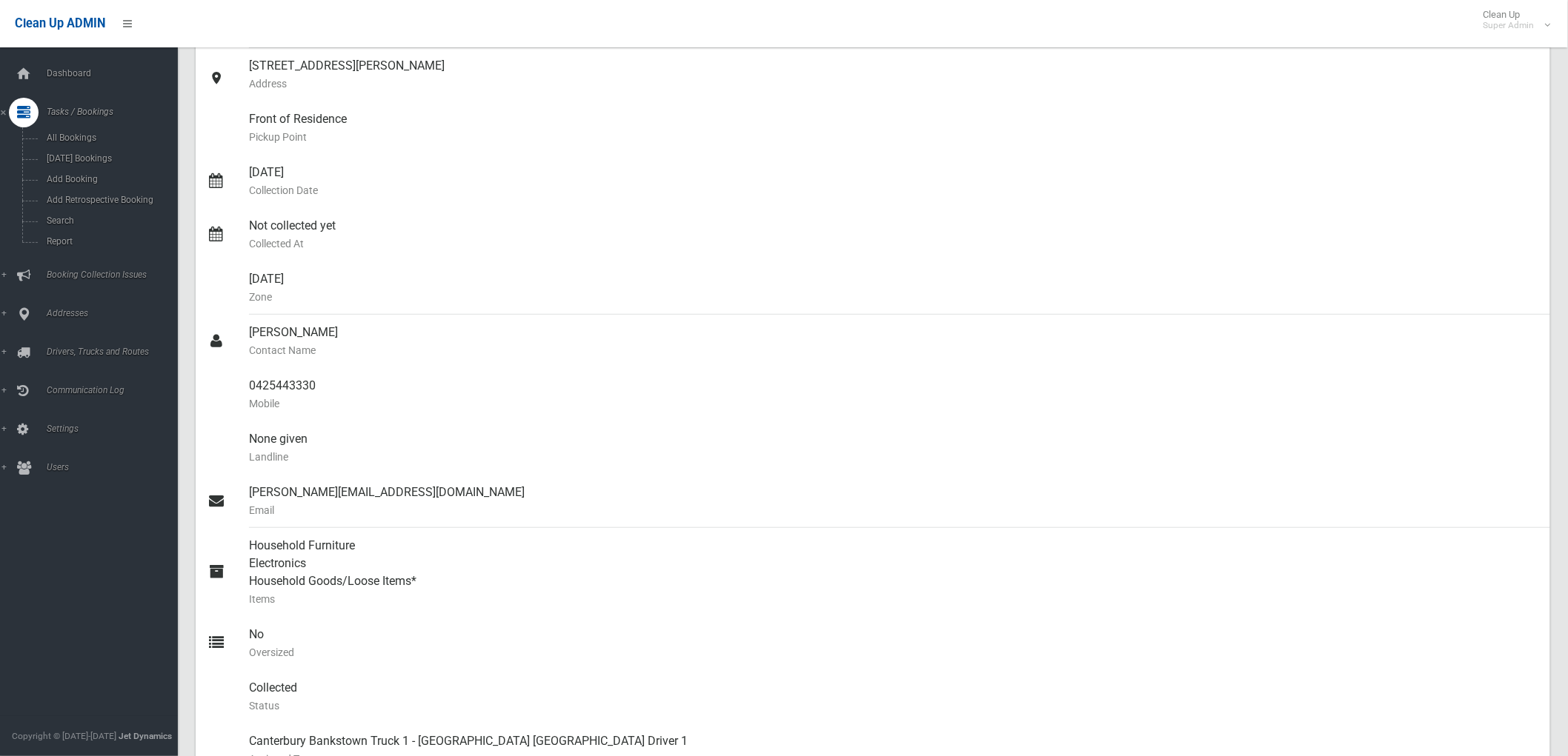
scroll to position [0, 0]
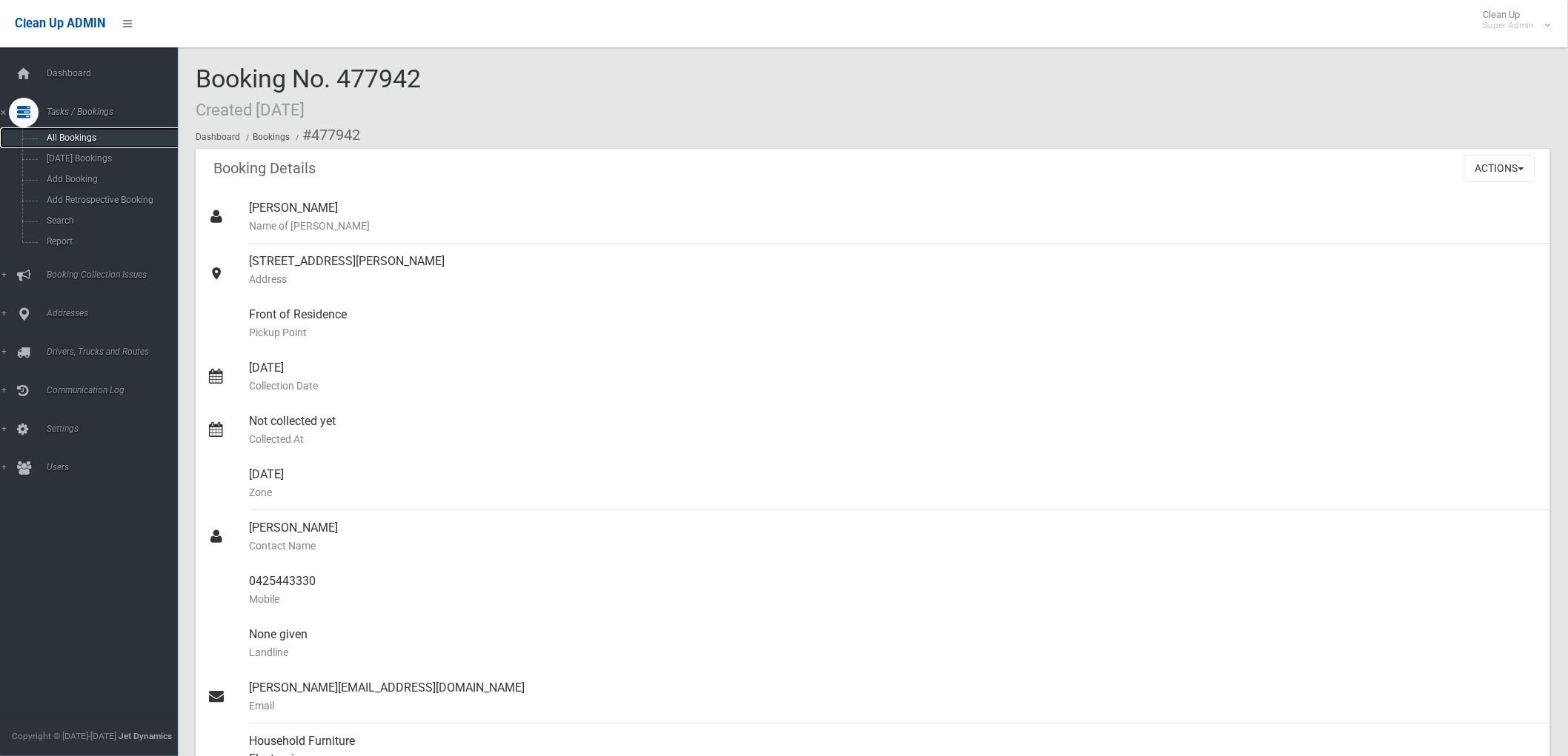
click at [85, 135] on span "All Bookings" at bounding box center [109, 138] width 135 height 11
click at [67, 310] on span "Addresses" at bounding box center [116, 313] width 148 height 11
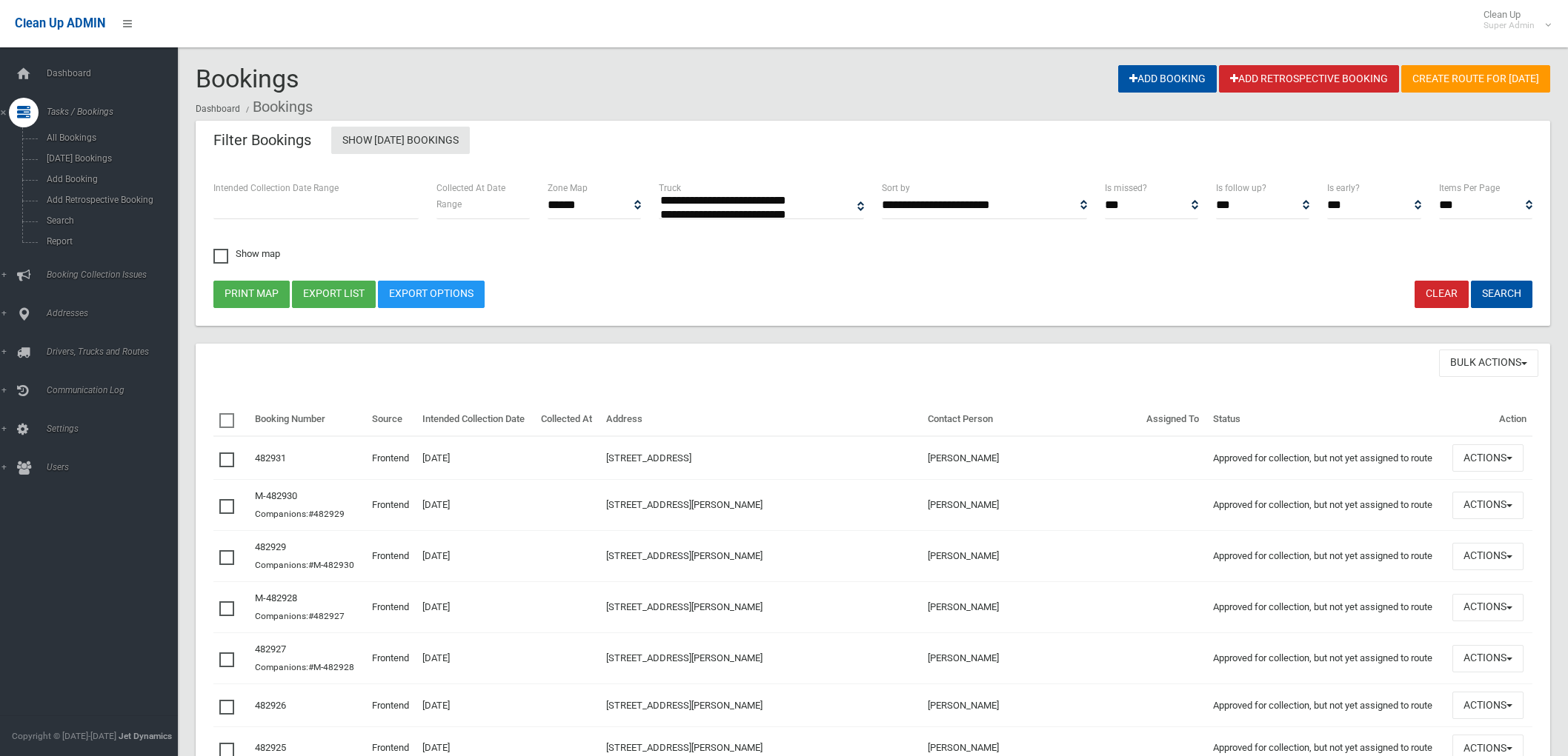
select select
click at [17, 316] on icon at bounding box center [23, 314] width 13 height 30
click at [64, 210] on span "All Addresses" at bounding box center [109, 214] width 135 height 11
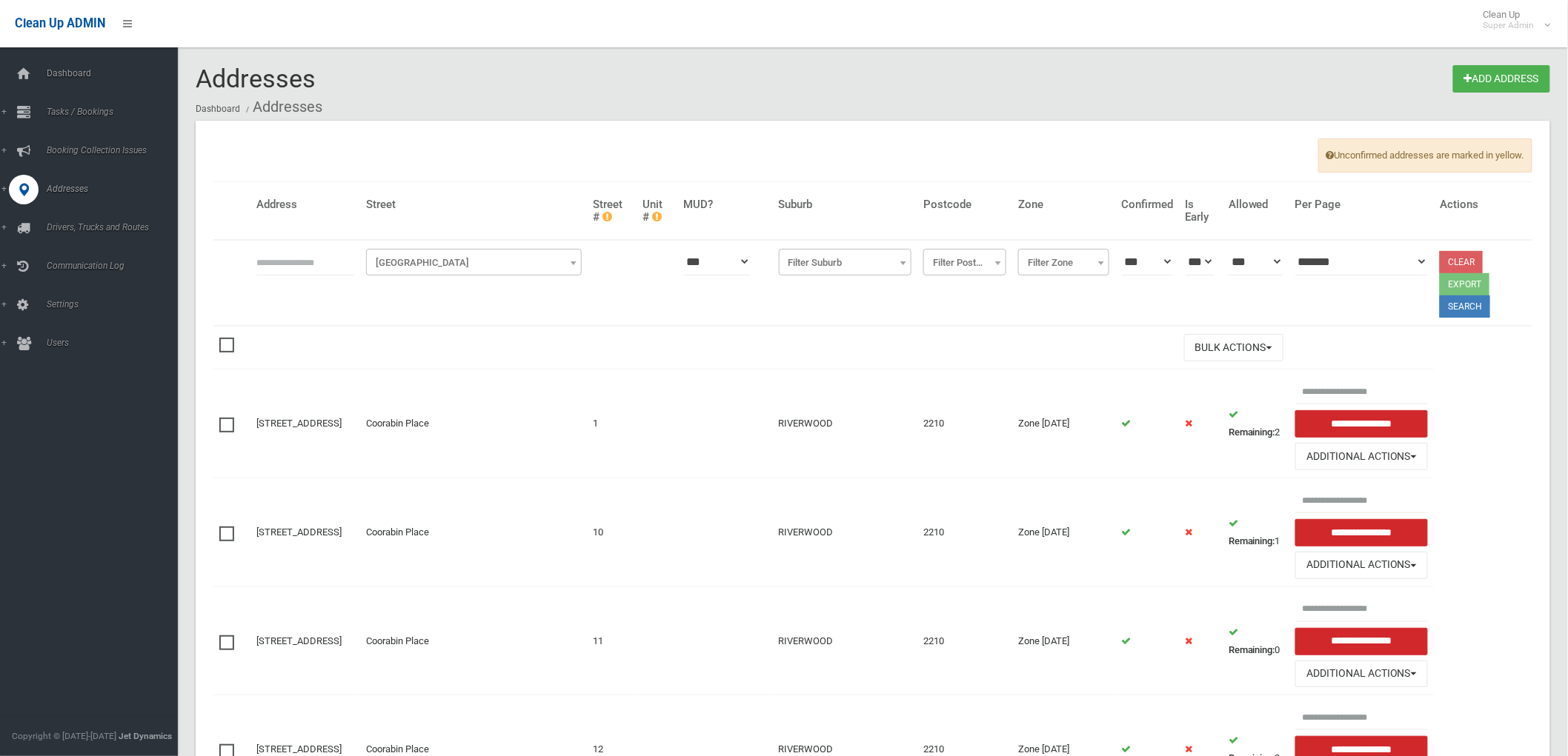
click at [330, 261] on input "text" at bounding box center [305, 262] width 98 height 28
click button at bounding box center [0, 0] width 0 height 0
click at [301, 261] on input "*******" at bounding box center [305, 262] width 98 height 28
type input "**********"
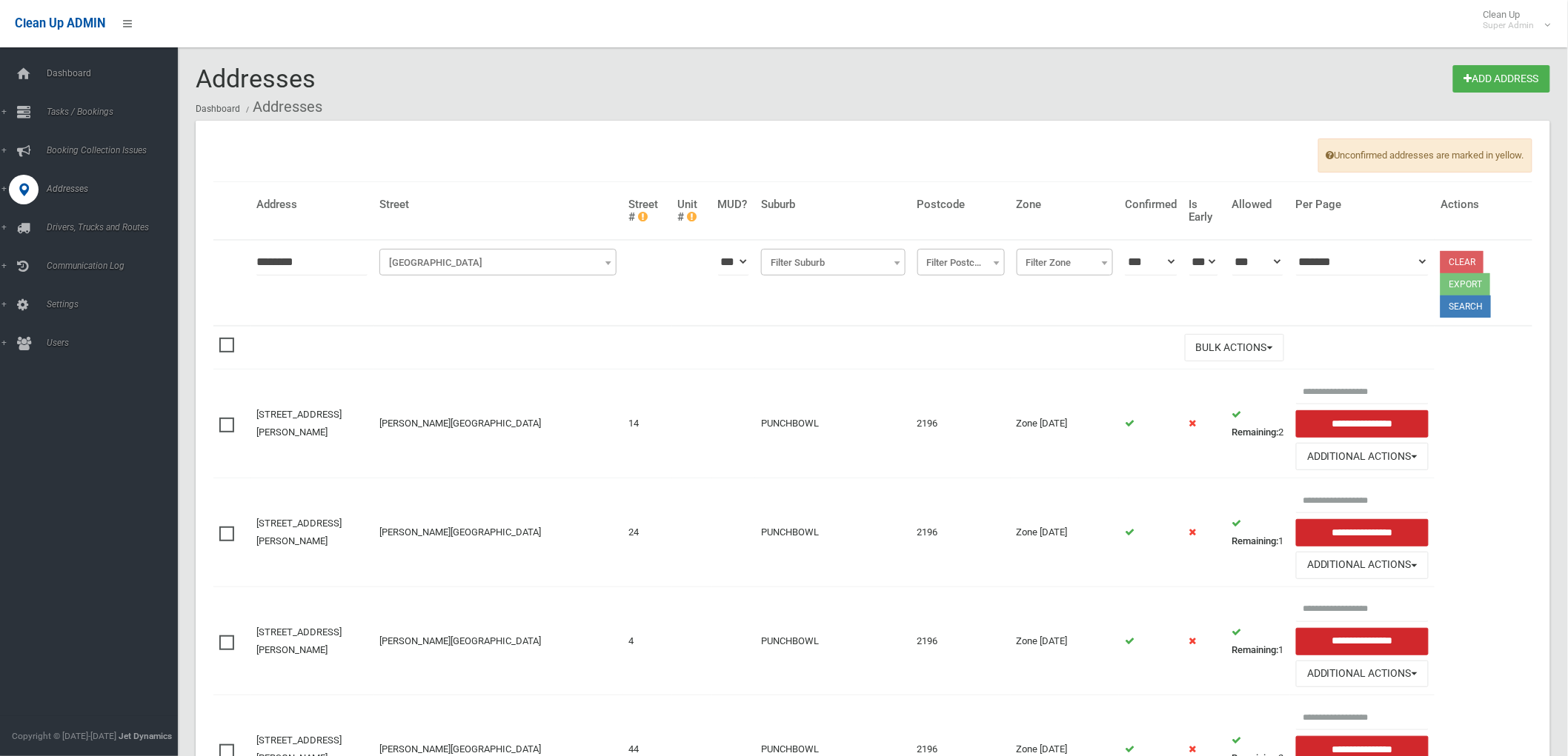
click at [300, 263] on input "*******" at bounding box center [312, 262] width 111 height 28
type input "**********"
click button at bounding box center [0, 0] width 0 height 0
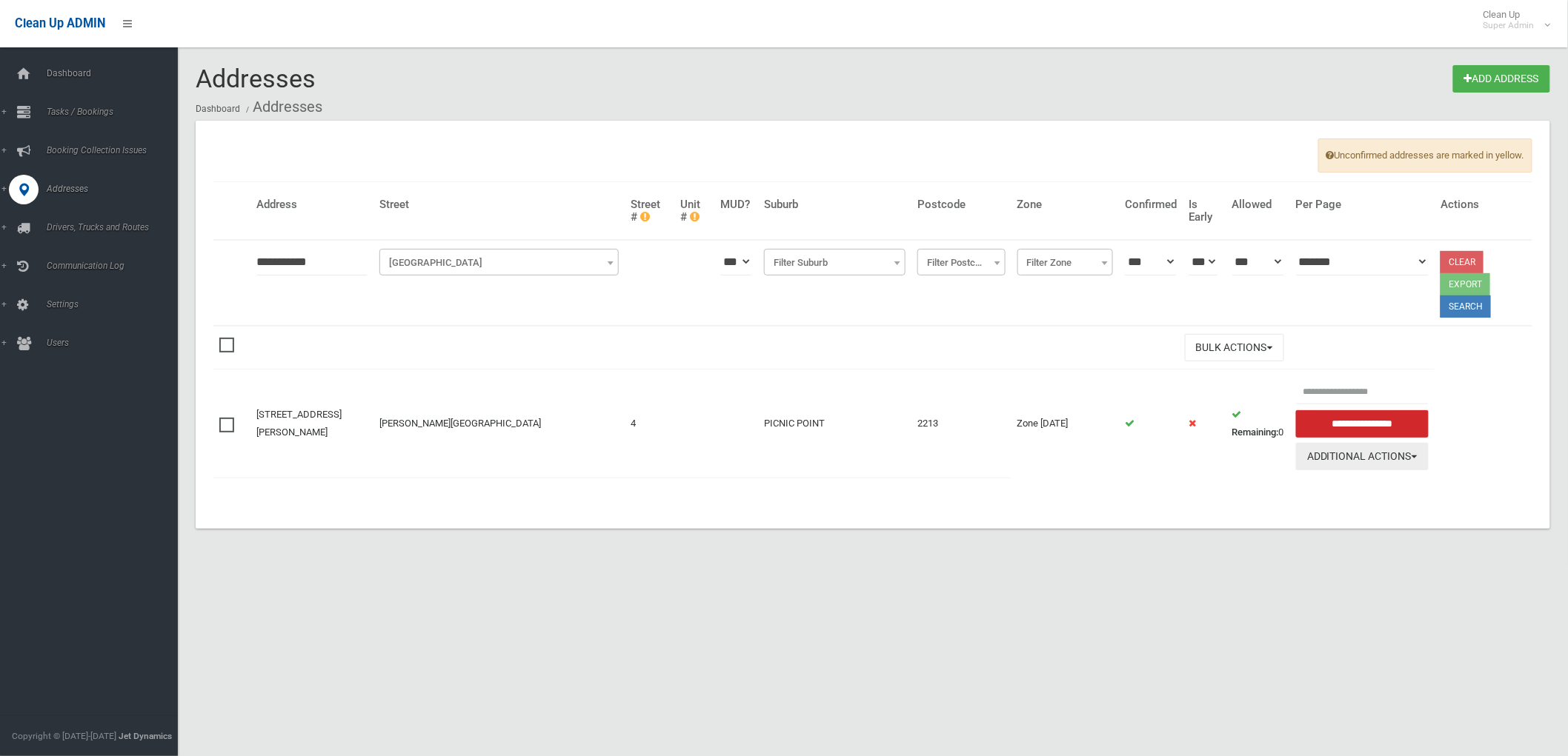
click at [1362, 461] on button "Additional Actions" at bounding box center [1362, 457] width 133 height 28
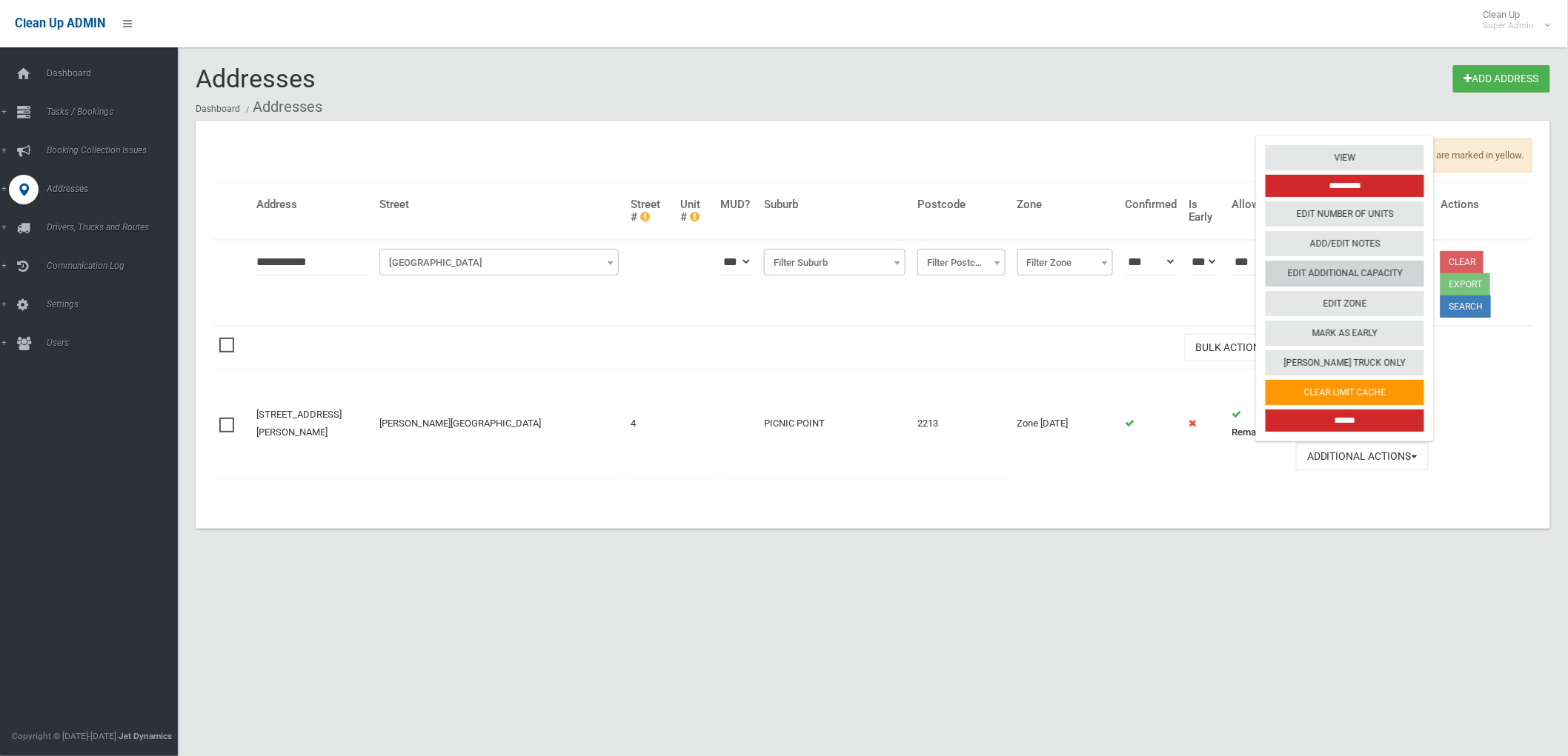
click at [1373, 269] on link "Edit Additional Capacity" at bounding box center [1345, 274] width 159 height 25
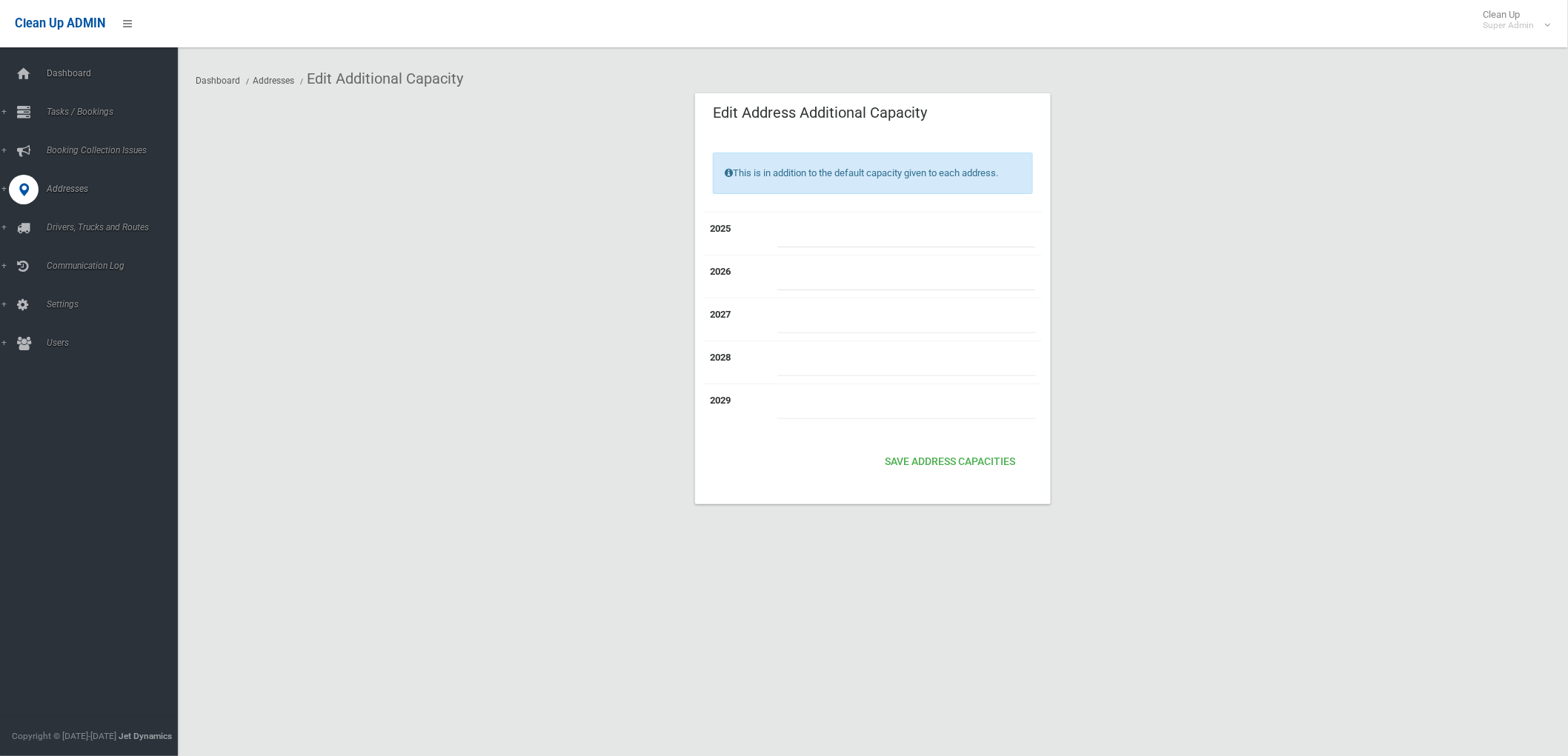
click at [946, 219] on td at bounding box center [907, 233] width 270 height 43
click at [938, 223] on input "number" at bounding box center [906, 234] width 258 height 28
type input "*"
click at [1001, 457] on button "Save Address capacities" at bounding box center [950, 463] width 142 height 28
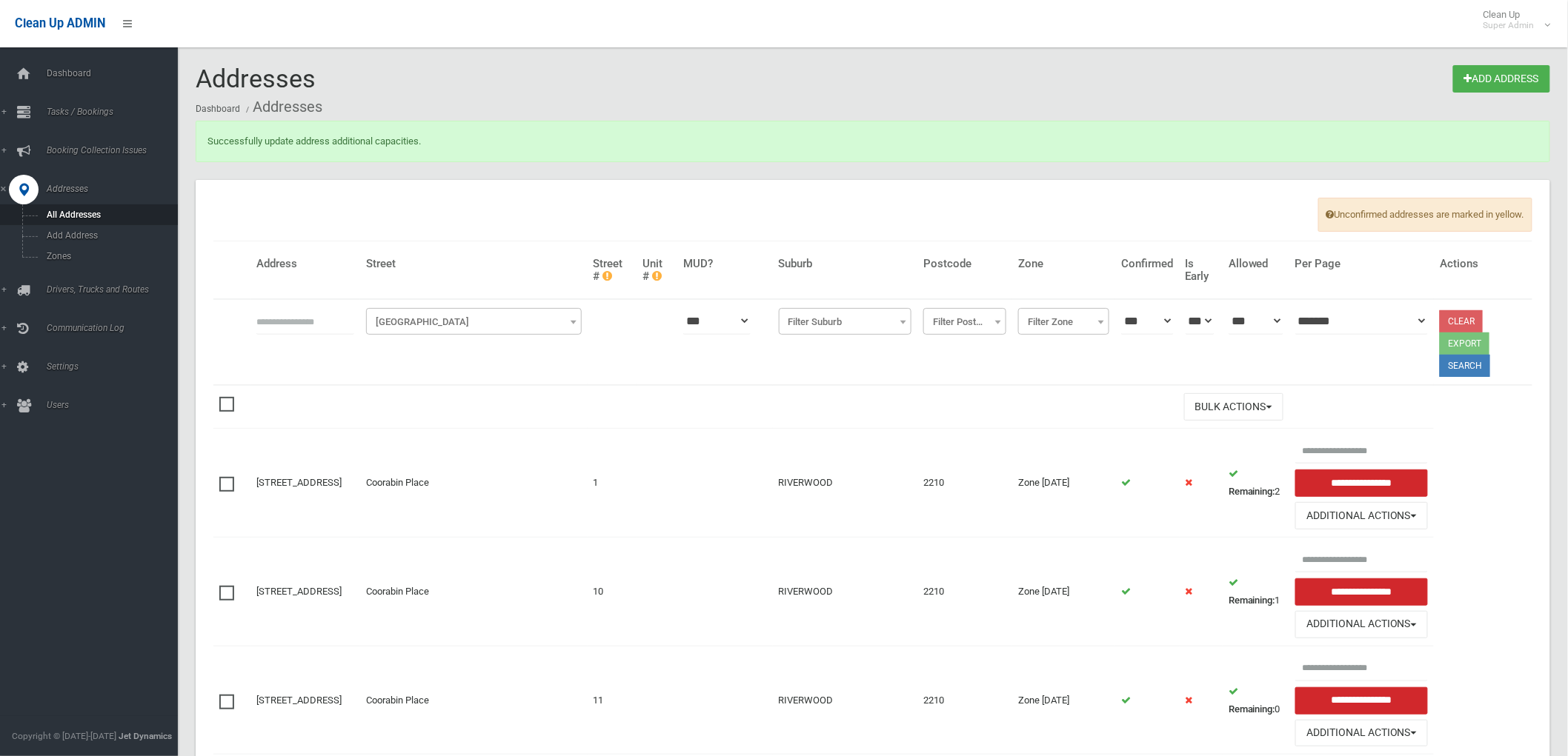
click at [301, 317] on input "text" at bounding box center [305, 321] width 98 height 28
type input "**********"
click button at bounding box center [0, 0] width 0 height 0
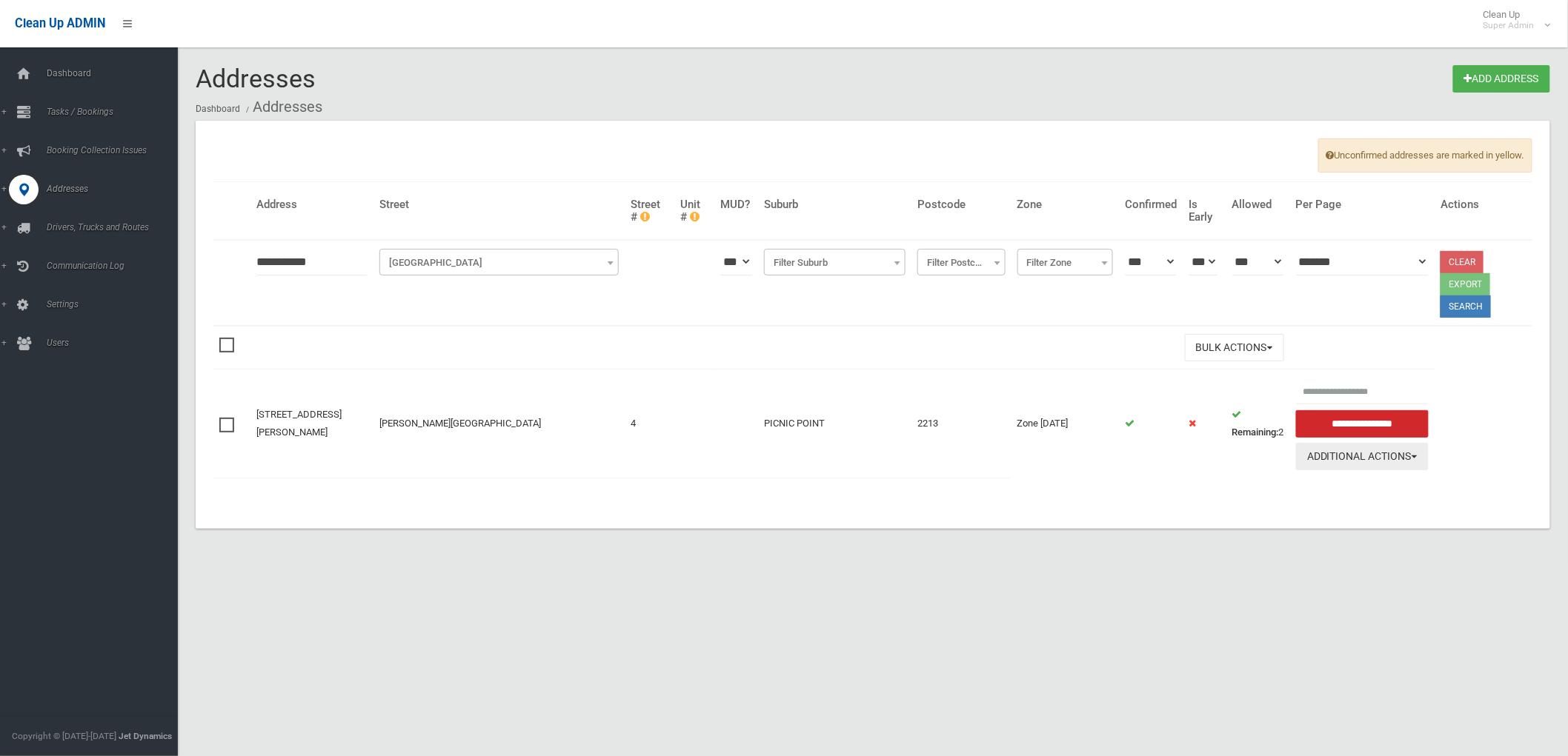
click at [1374, 455] on button "Additional Actions" at bounding box center [1362, 457] width 133 height 28
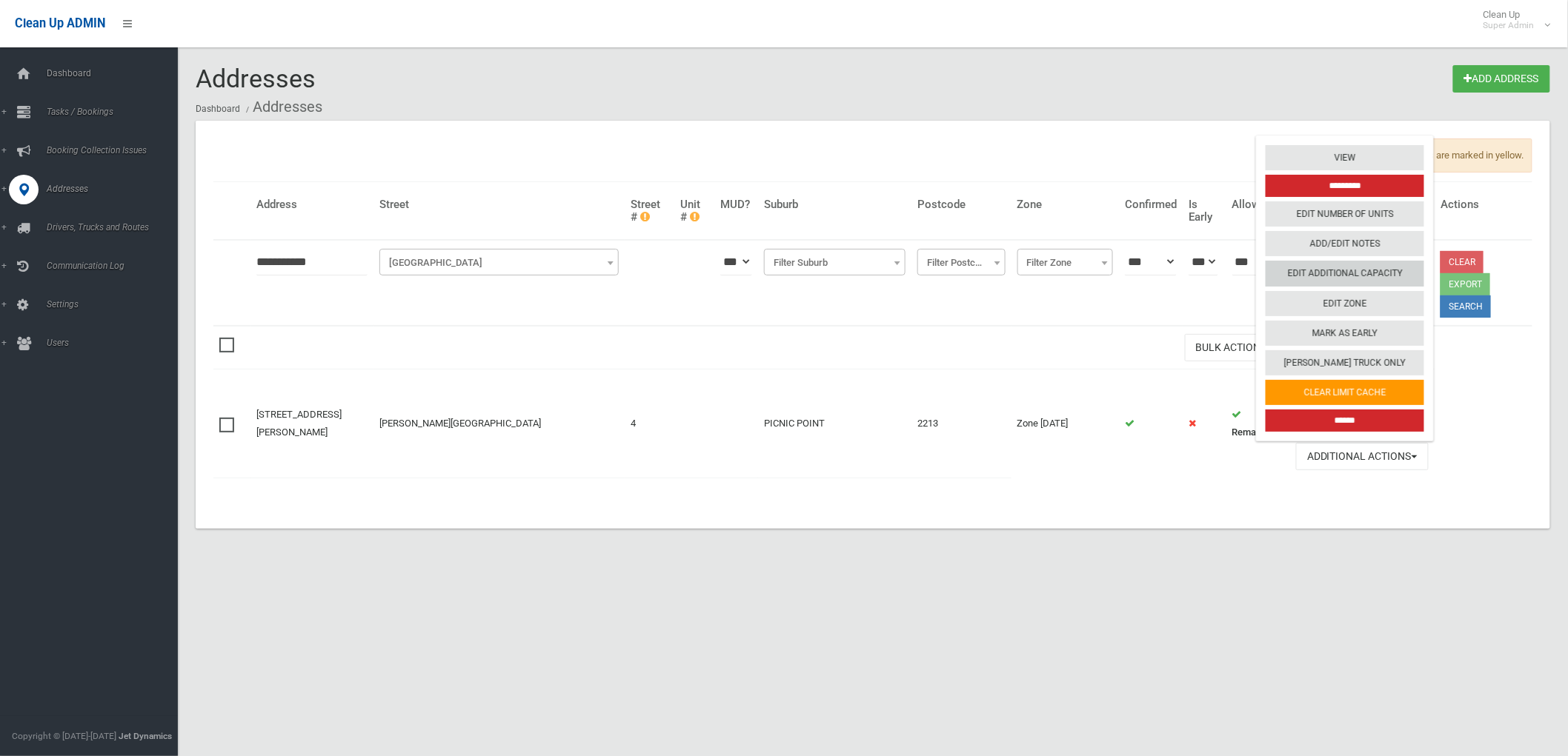
click at [1345, 278] on link "Edit Additional Capacity" at bounding box center [1345, 274] width 159 height 25
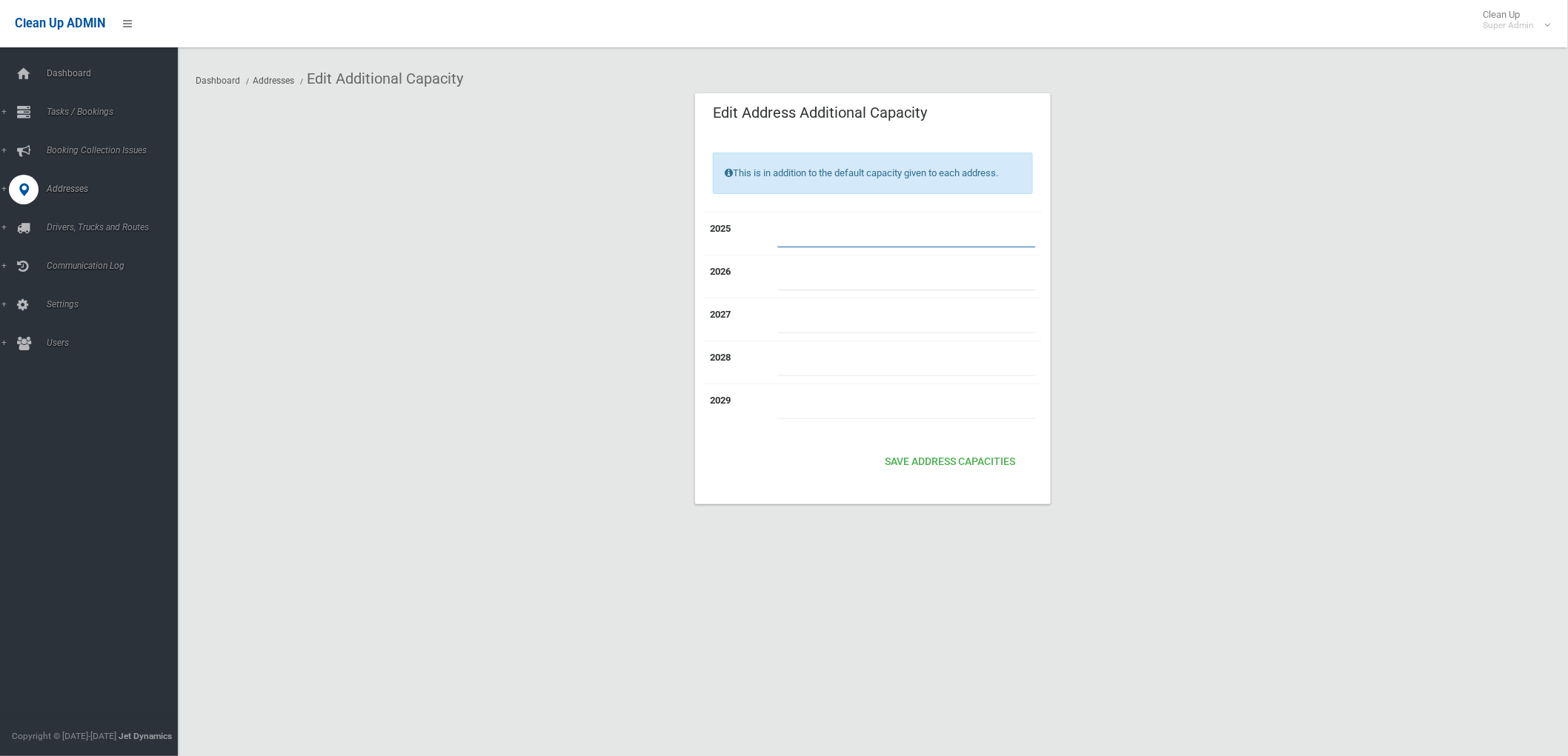
click at [856, 233] on input "*" at bounding box center [906, 234] width 258 height 28
click at [933, 462] on button "Save Address capacities" at bounding box center [950, 463] width 142 height 28
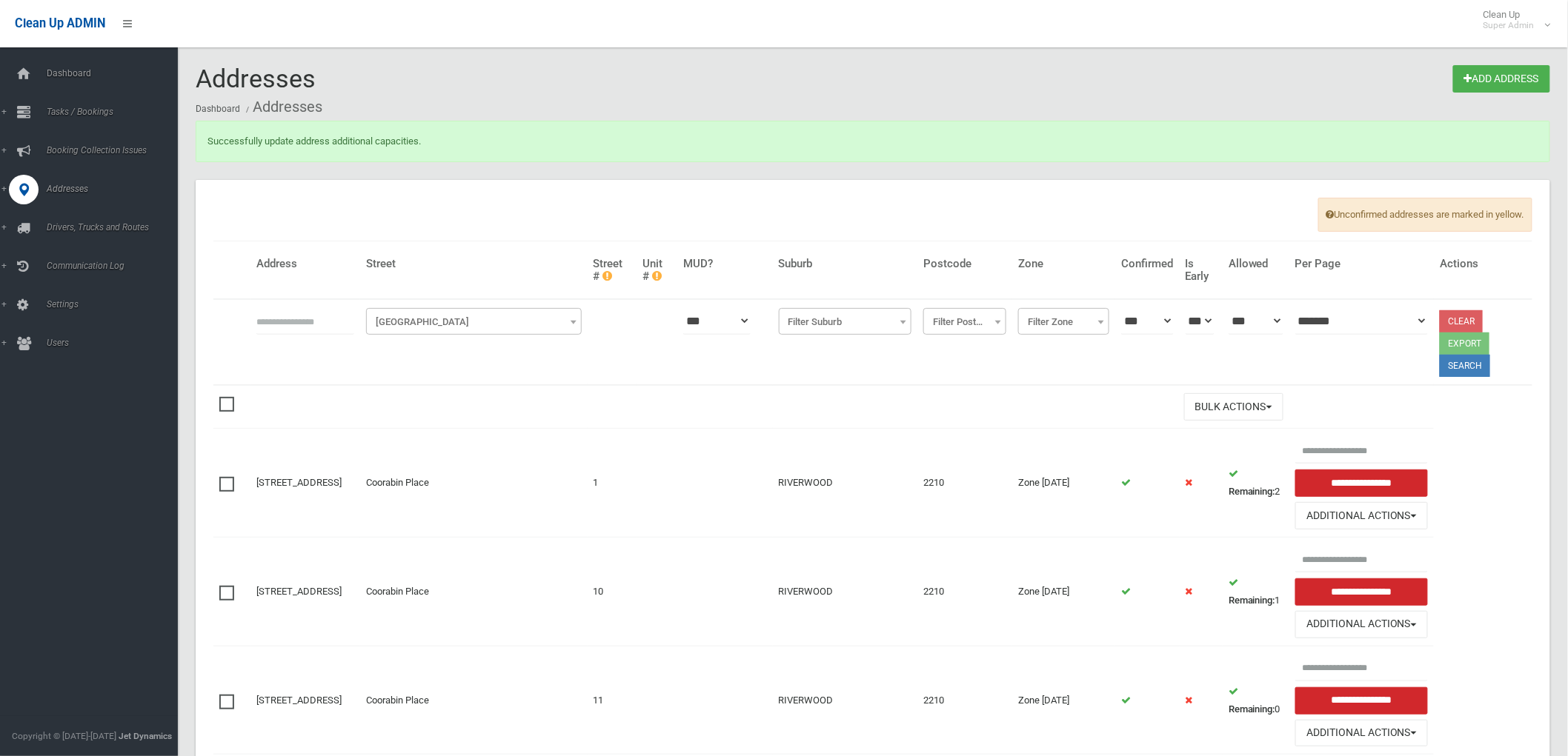
click at [326, 316] on input "text" at bounding box center [305, 321] width 98 height 28
type input "**********"
click button at bounding box center [0, 0] width 0 height 0
